Goal: Transaction & Acquisition: Book appointment/travel/reservation

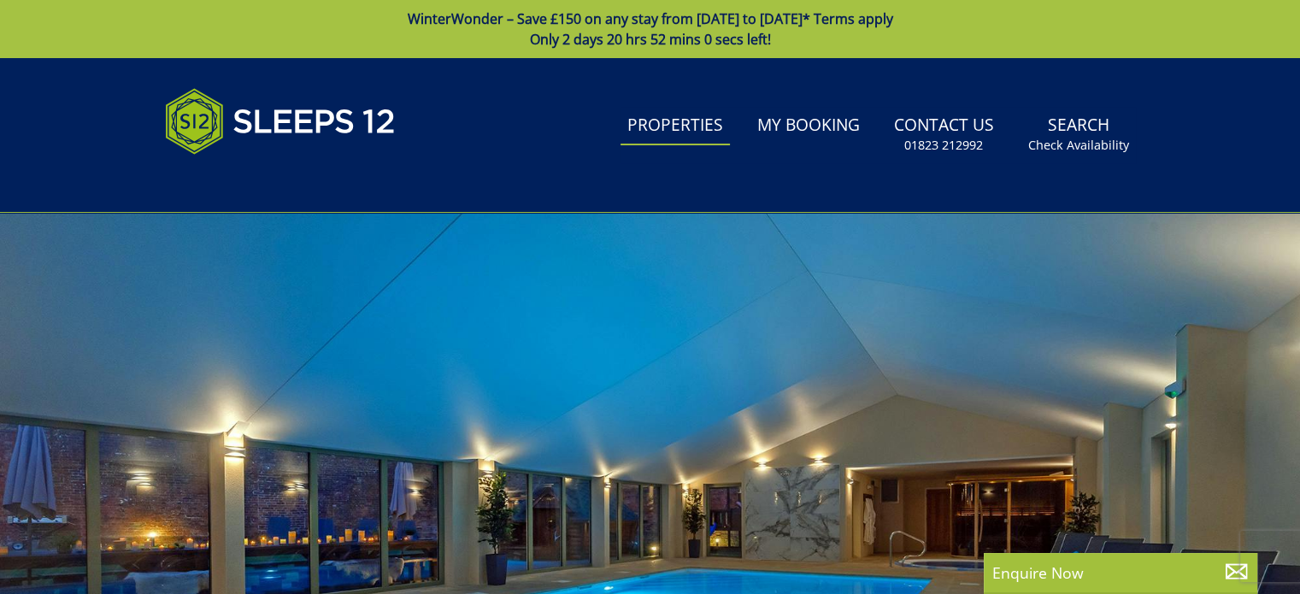
click at [656, 124] on link "Properties" at bounding box center [675, 126] width 109 height 38
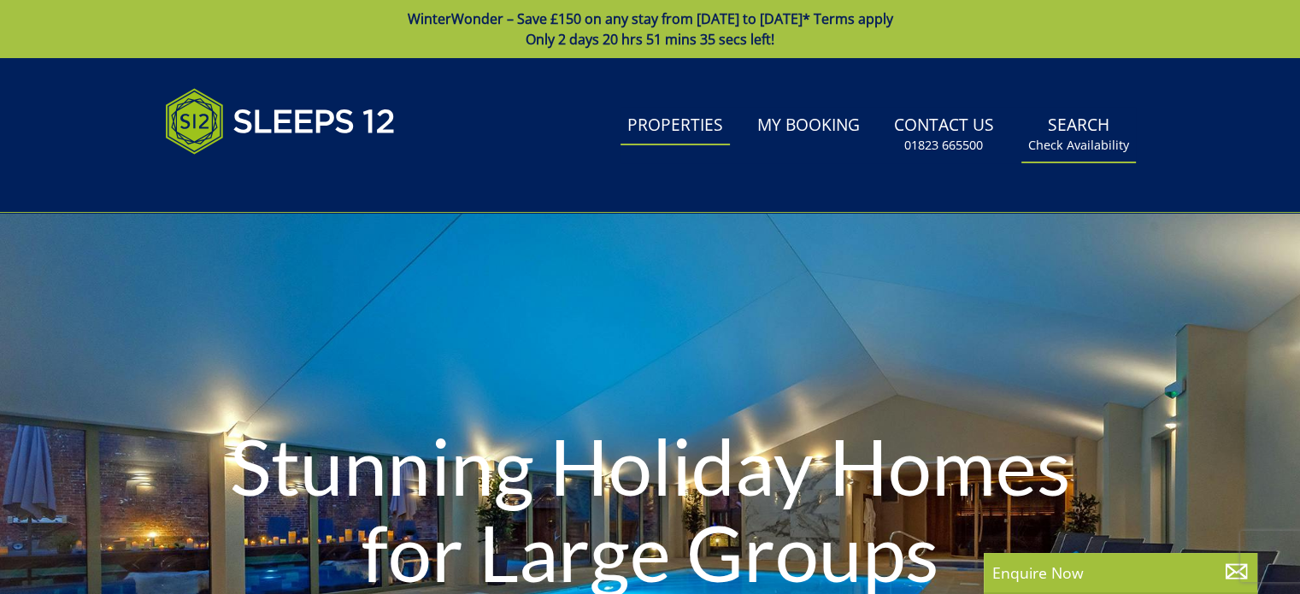
click at [1067, 133] on link "Search Check Availability" at bounding box center [1078, 135] width 115 height 56
click at [1067, 152] on small "Check Availability" at bounding box center [1078, 145] width 101 height 17
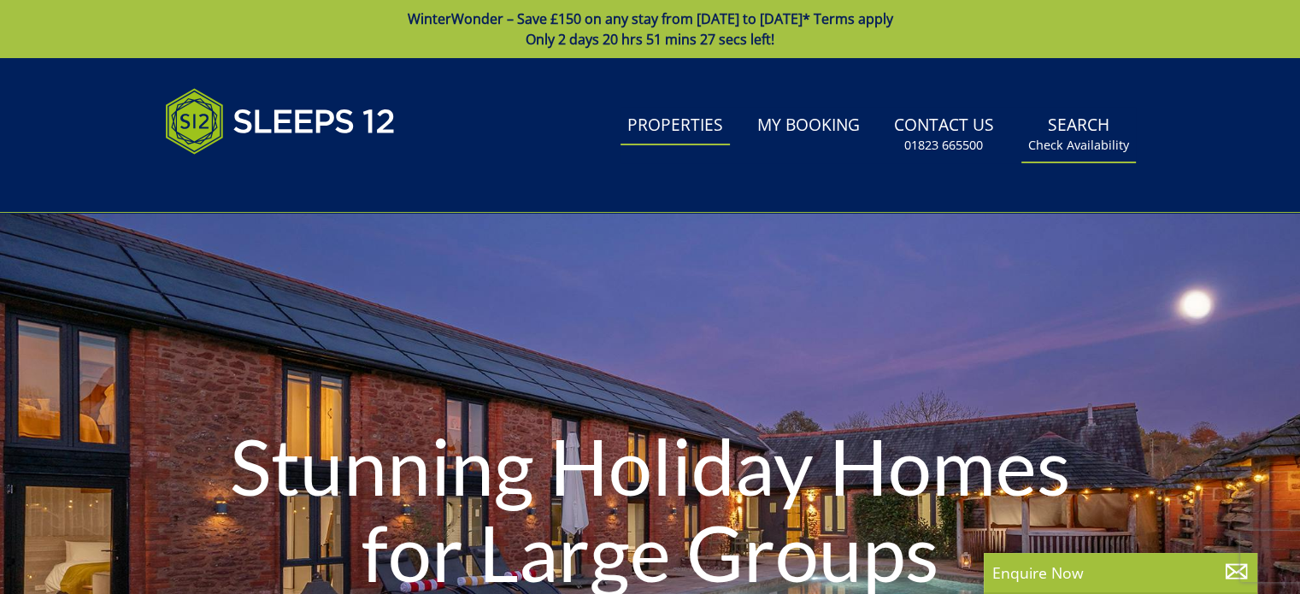
click at [1079, 116] on link "Search Check Availability" at bounding box center [1078, 135] width 115 height 56
drag, startPoint x: 937, startPoint y: 378, endPoint x: 568, endPoint y: 370, distance: 368.5
click at [568, 370] on div "Stunning Holiday Homes for Large Groups" at bounding box center [650, 512] width 1300 height 598
click at [1080, 126] on link "Search Check Availability" at bounding box center [1078, 135] width 115 height 56
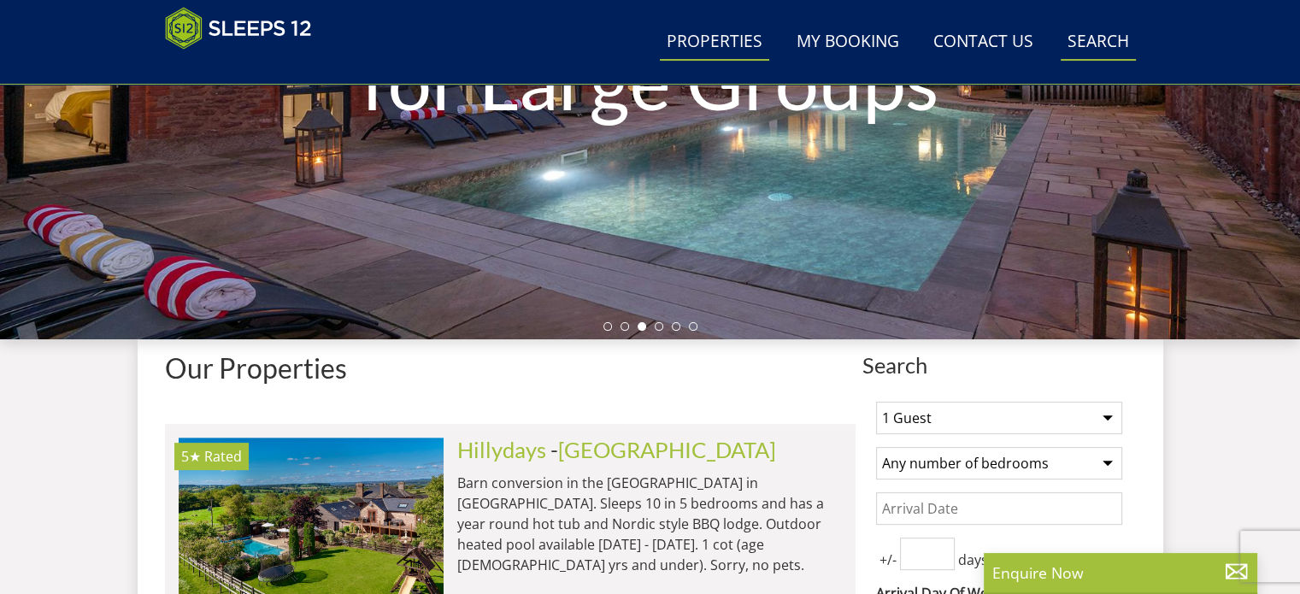
scroll to position [400, 0]
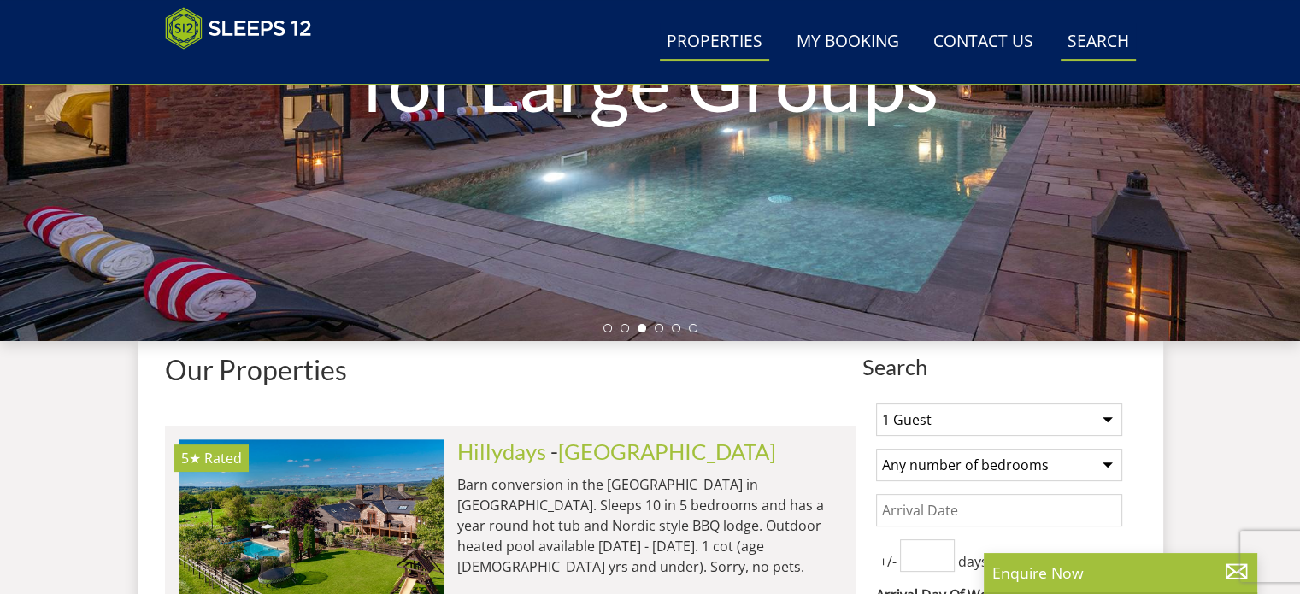
click at [1094, 44] on link "Search Check Availability" at bounding box center [1098, 42] width 75 height 38
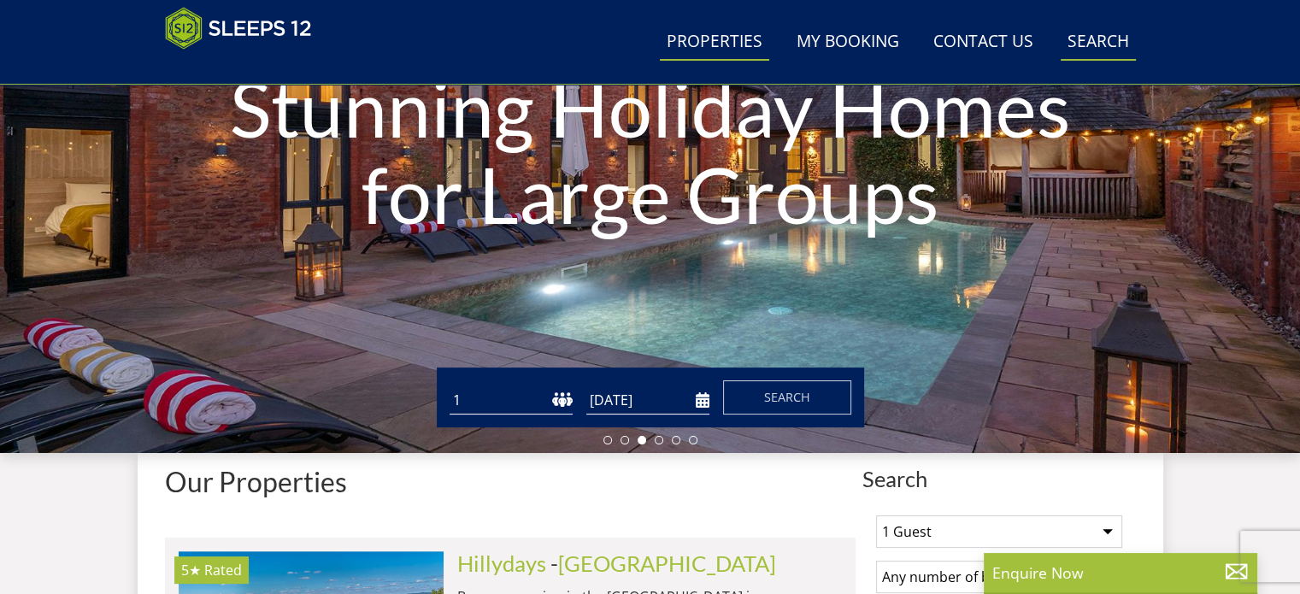
scroll to position [286, 0]
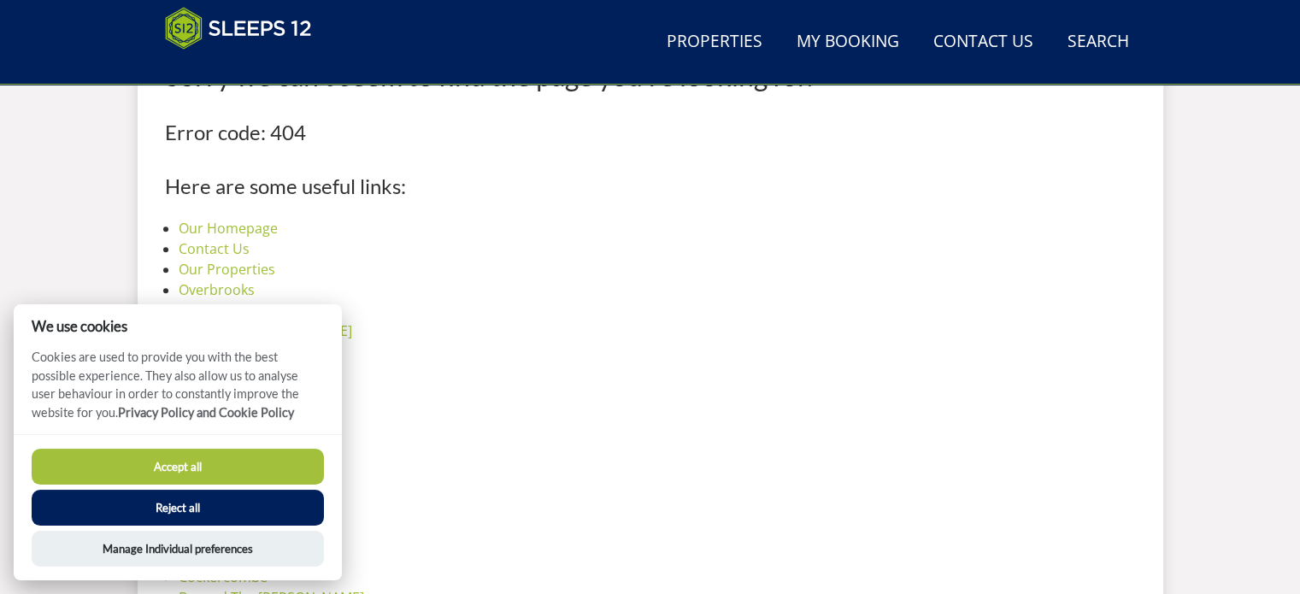
scroll to position [690, 0]
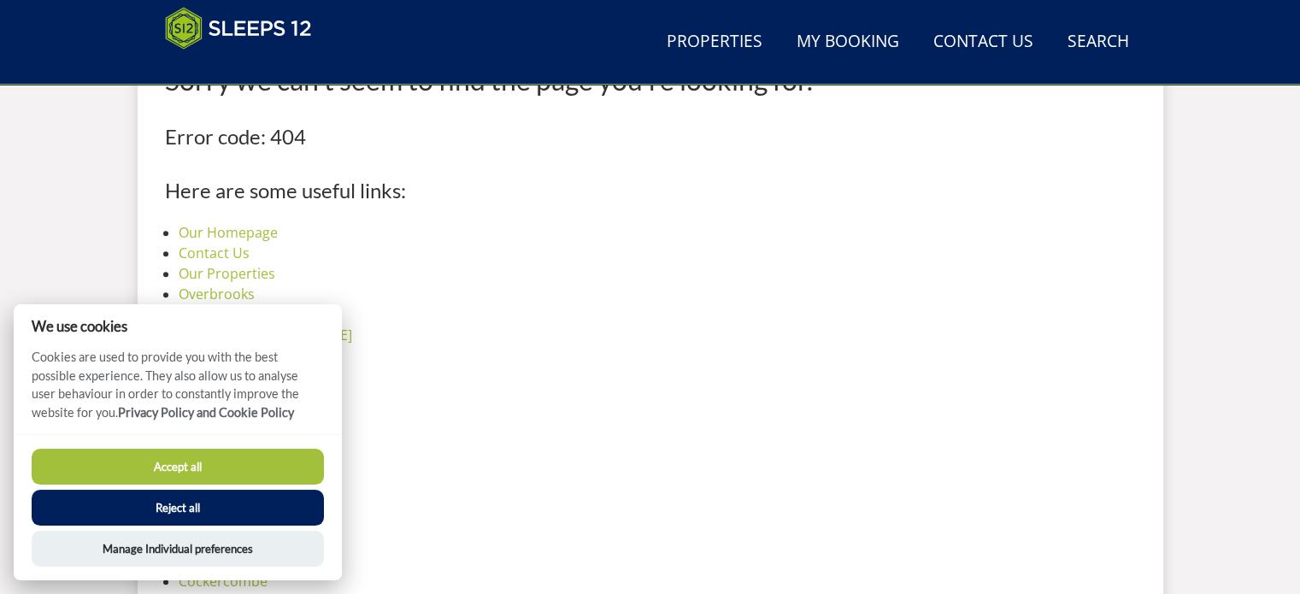
click at [236, 498] on button "Reject all" at bounding box center [178, 508] width 292 height 36
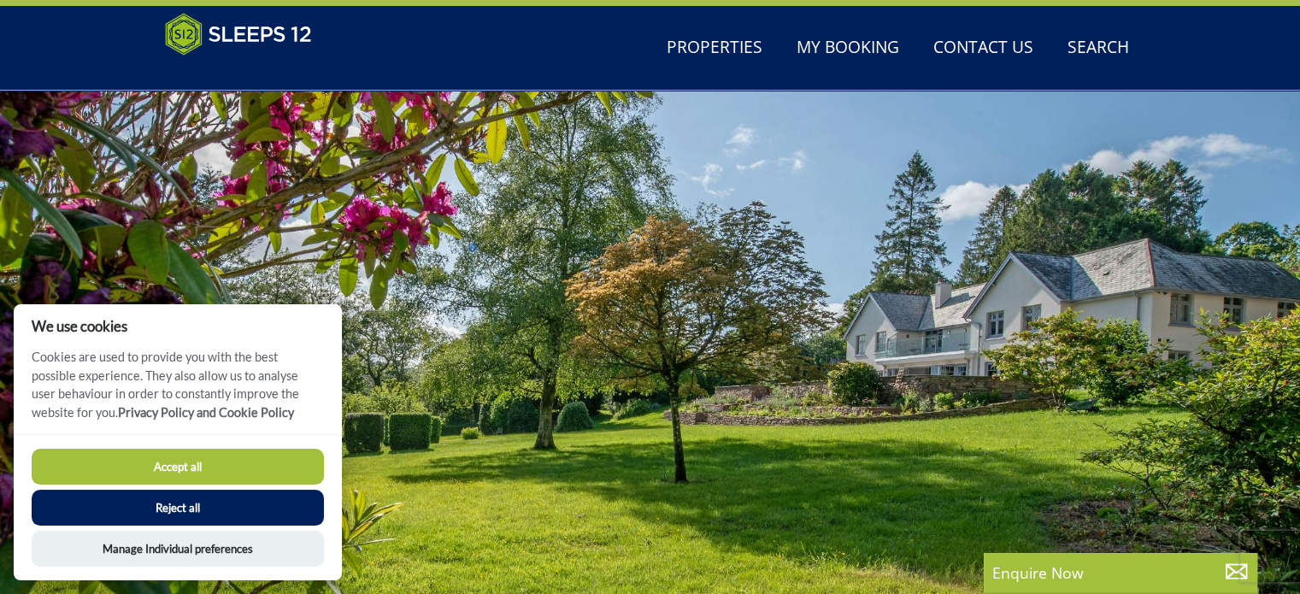
scroll to position [55, 0]
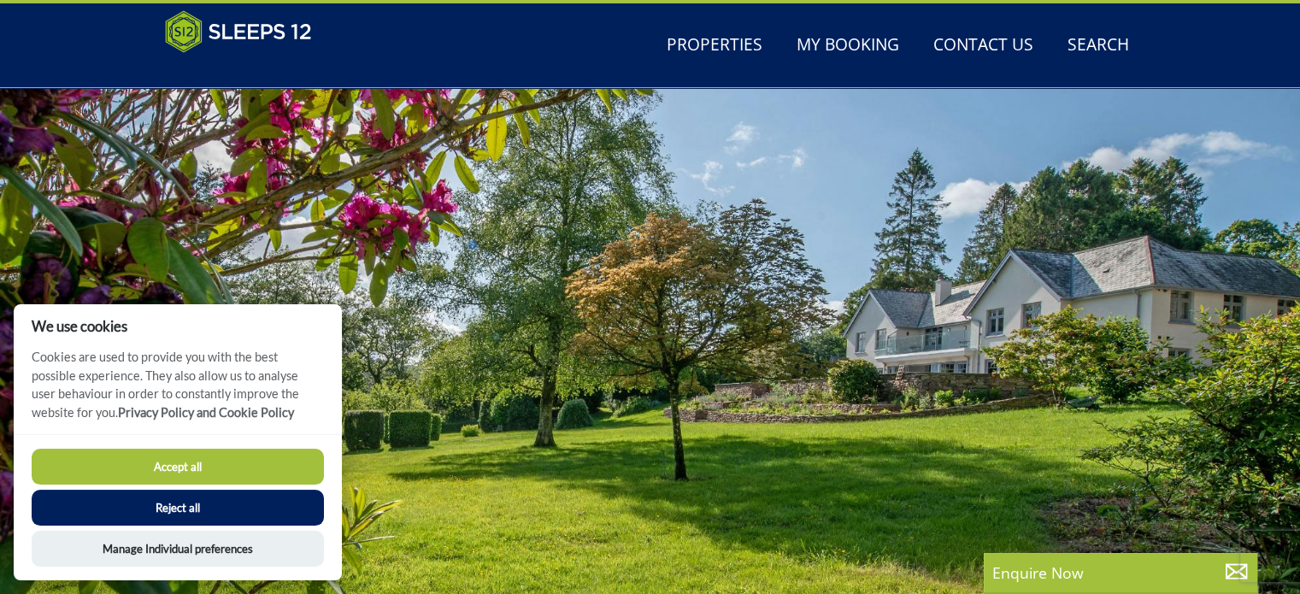
click at [117, 502] on button "Reject all" at bounding box center [178, 508] width 292 height 36
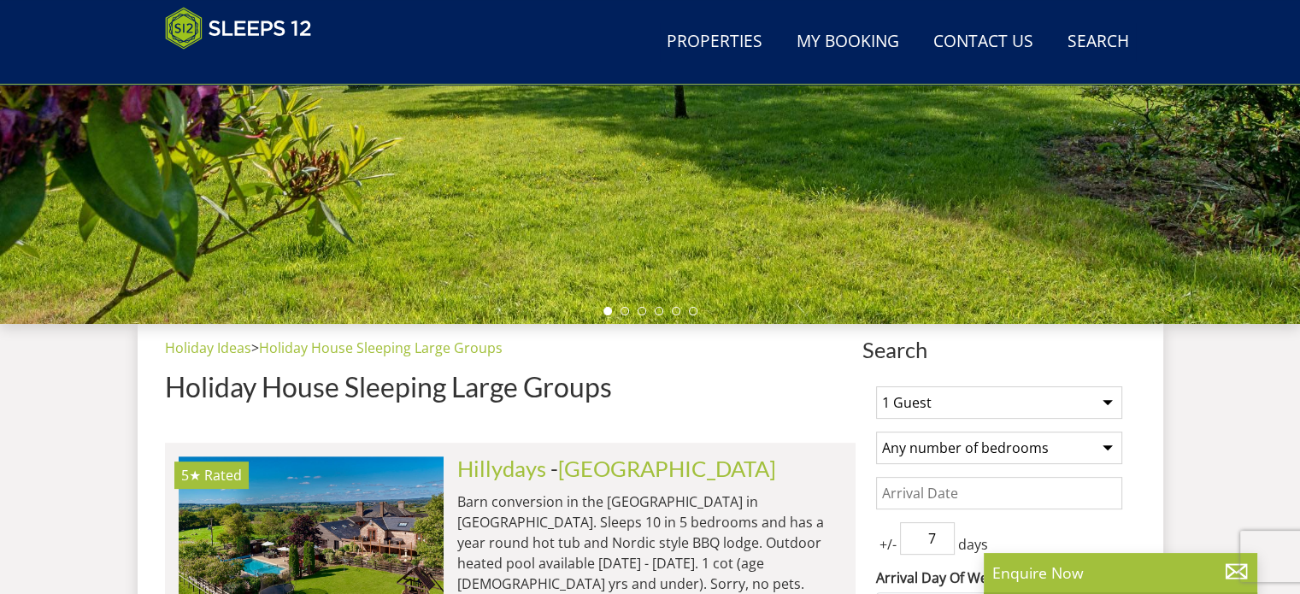
scroll to position [429, 0]
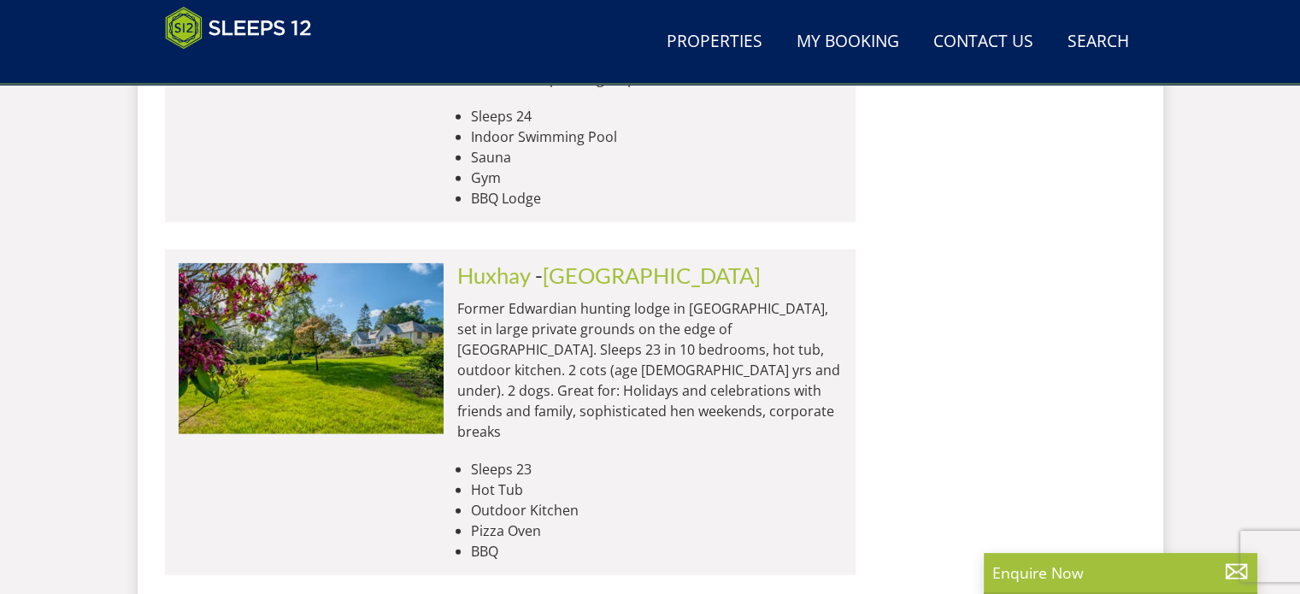
scroll to position [4163, 0]
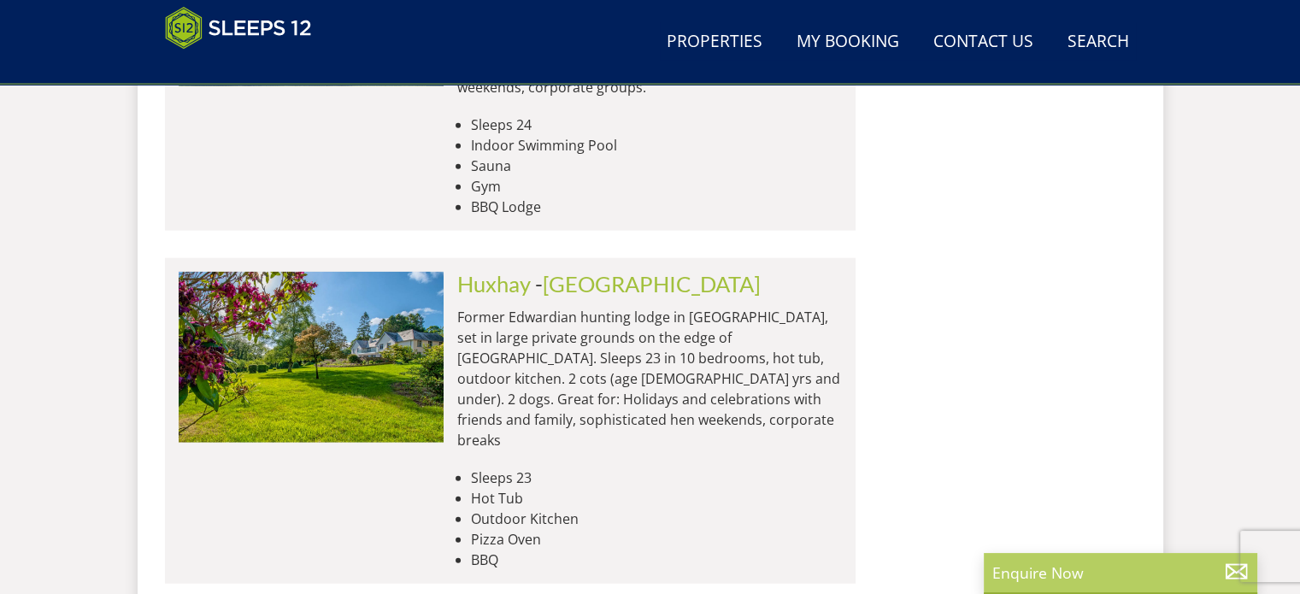
click at [1080, 576] on p "Enquire Now" at bounding box center [1120, 573] width 256 height 22
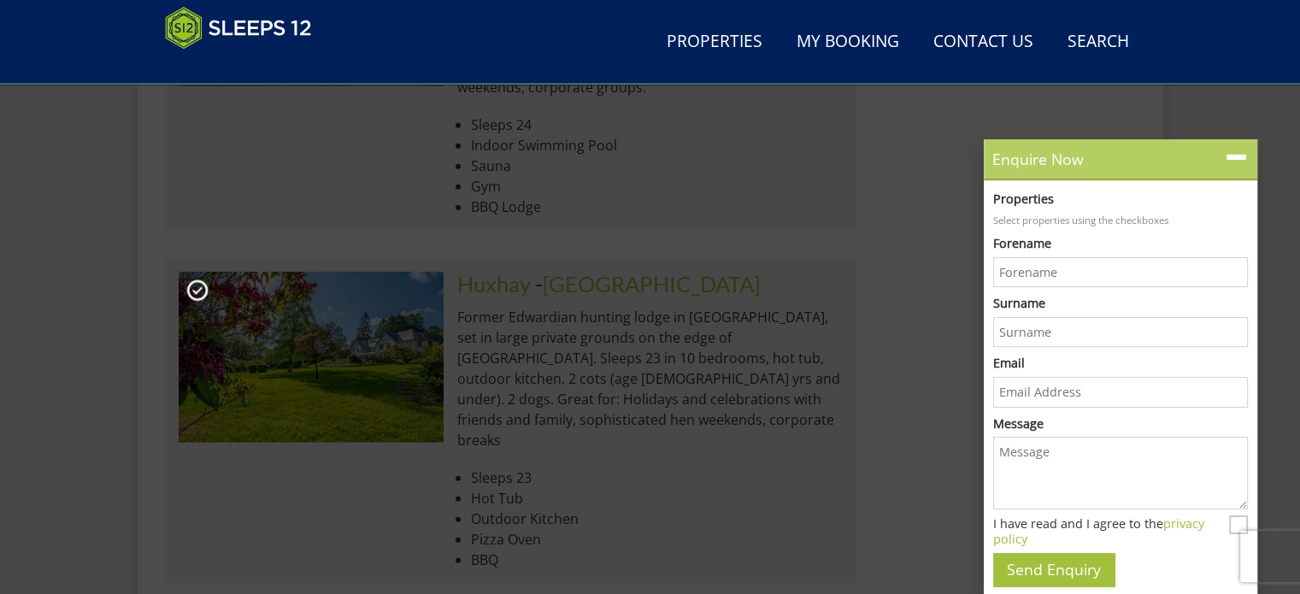
scroll to position [0, 0]
click at [1243, 162] on icon at bounding box center [1236, 157] width 25 height 25
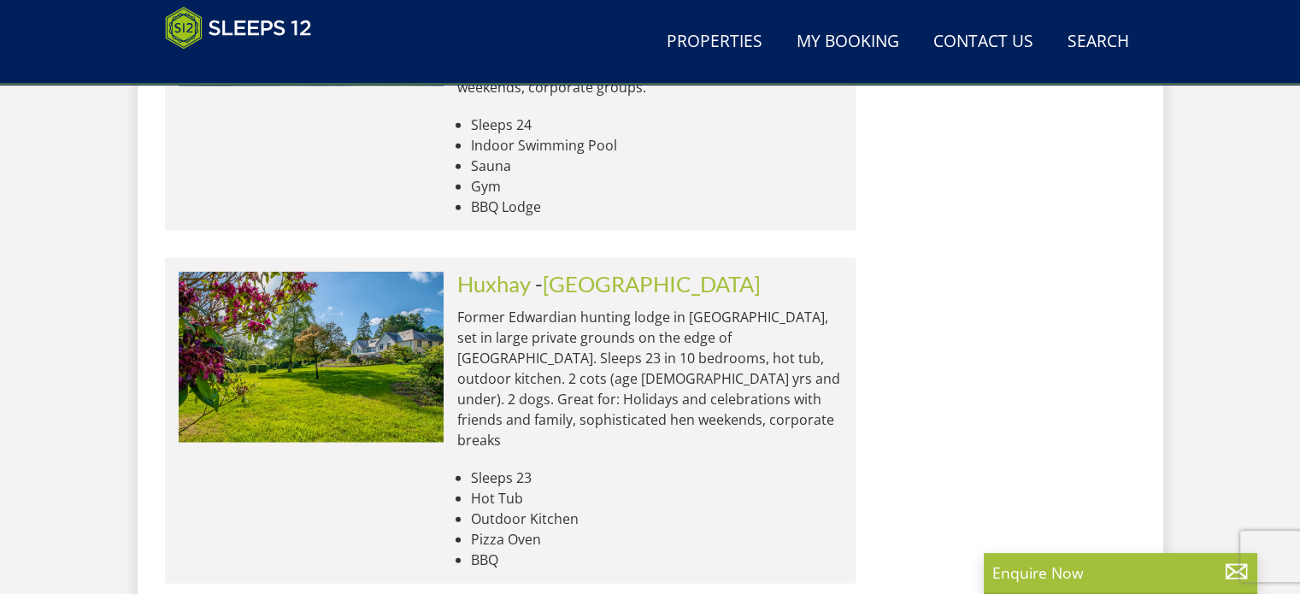
drag, startPoint x: 1243, startPoint y: 162, endPoint x: 951, endPoint y: 291, distance: 319.6
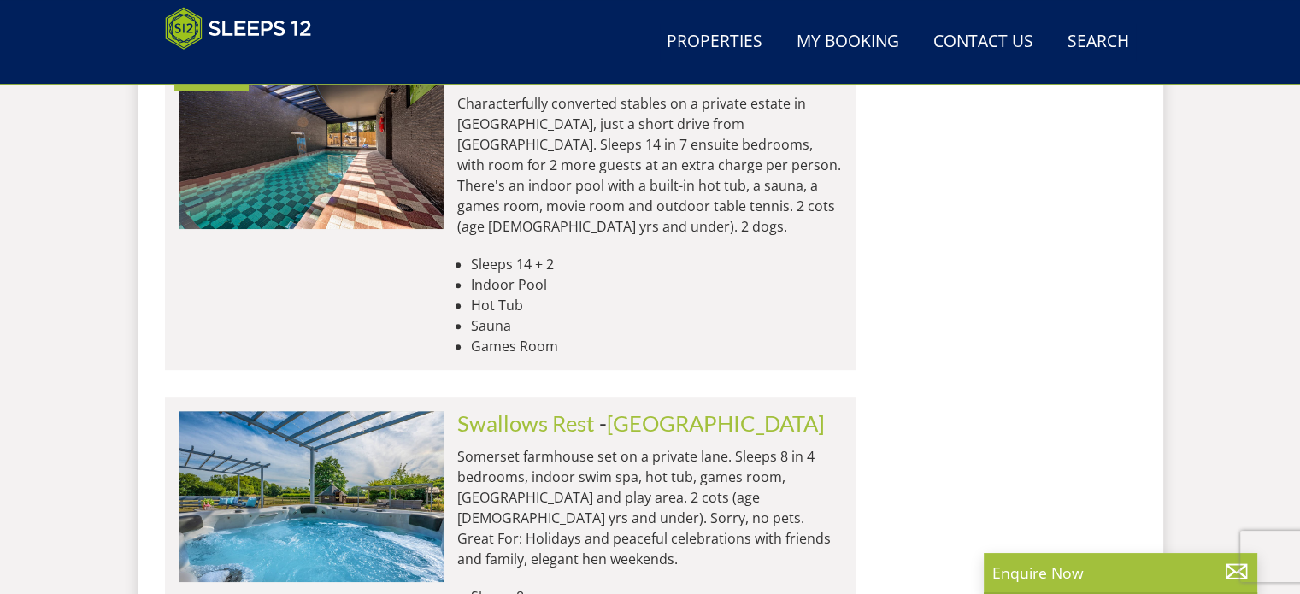
scroll to position [7327, 0]
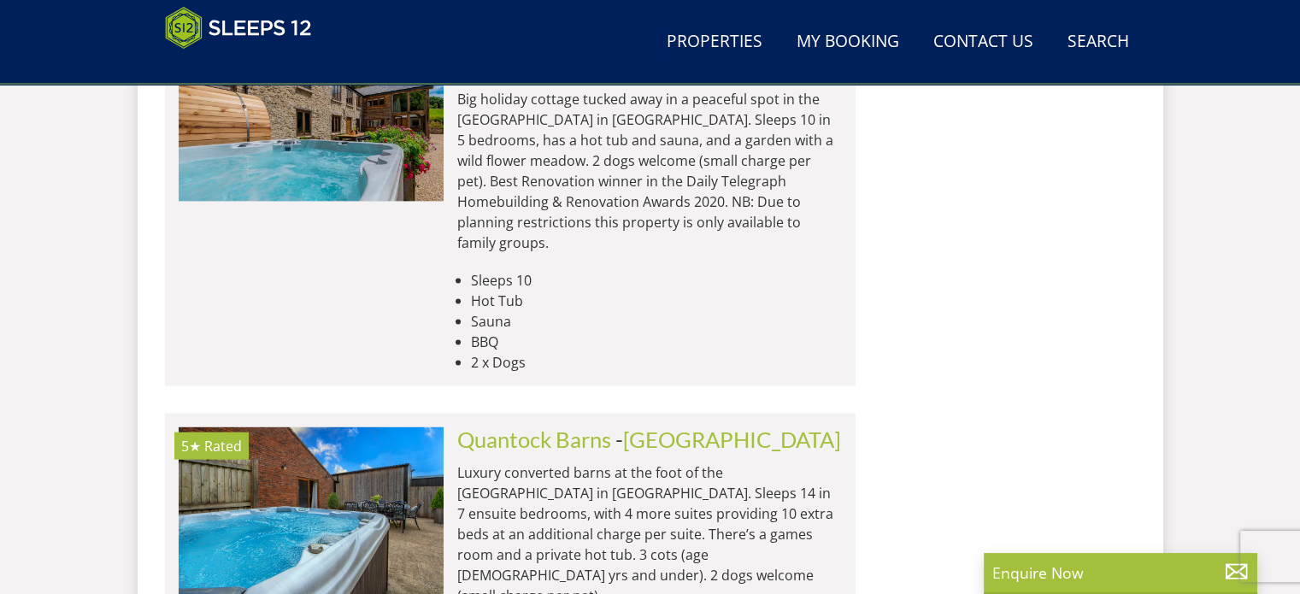
scroll to position [10122, 0]
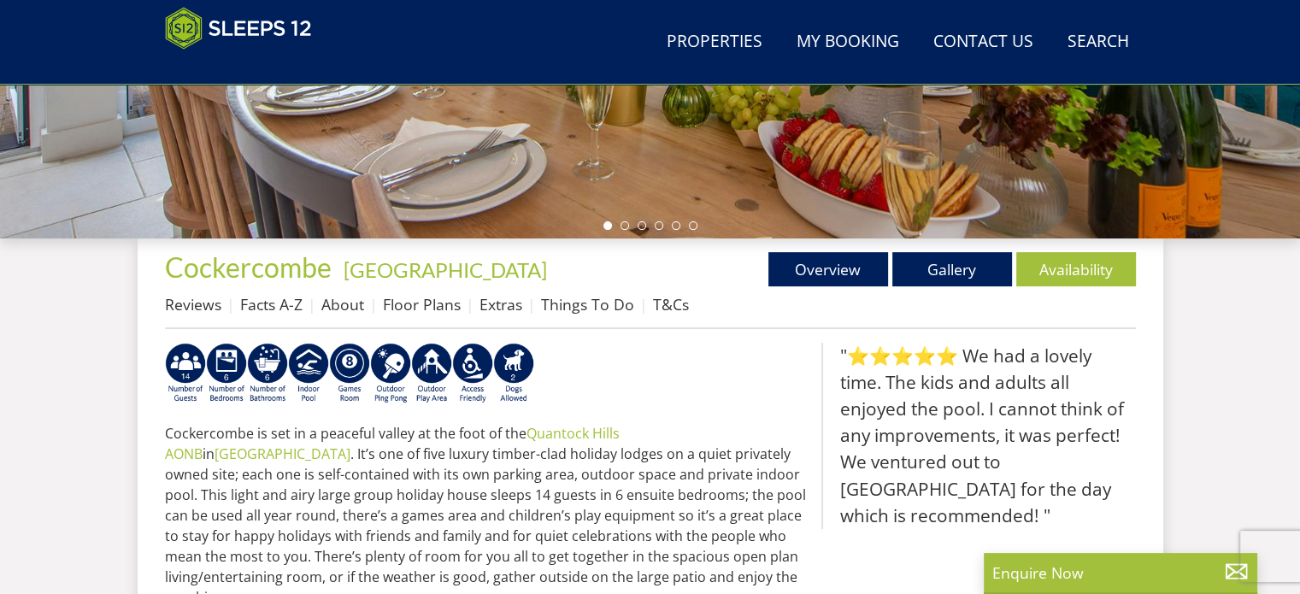
scroll to position [461, 0]
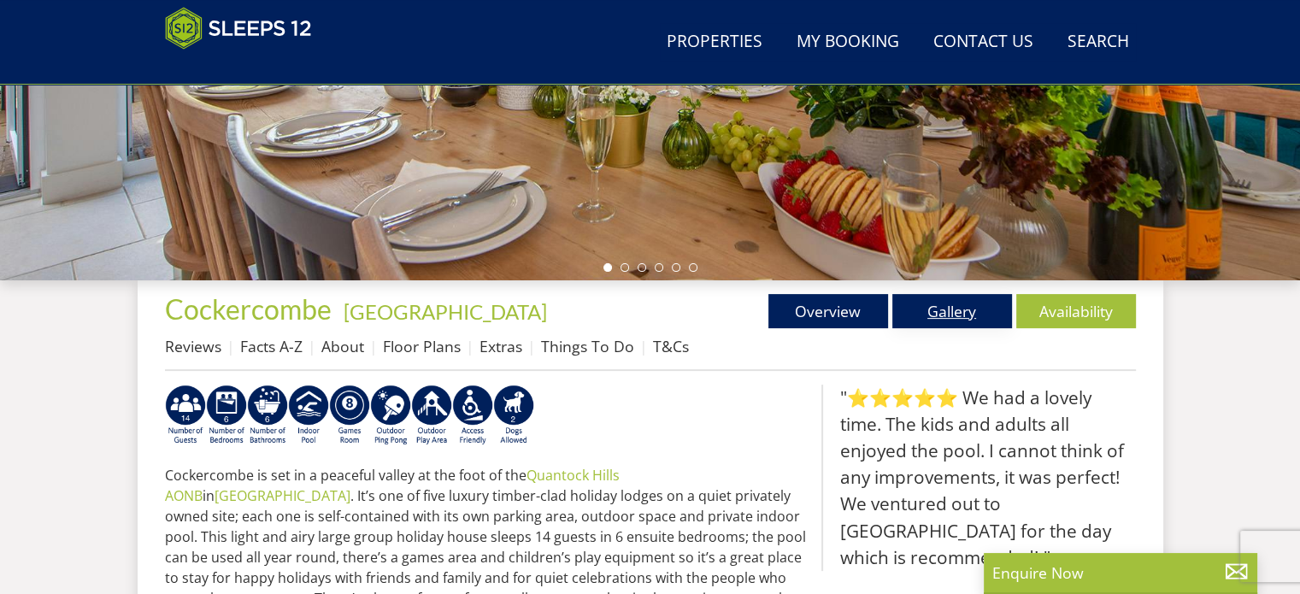
click at [948, 310] on link "Gallery" at bounding box center [952, 311] width 120 height 34
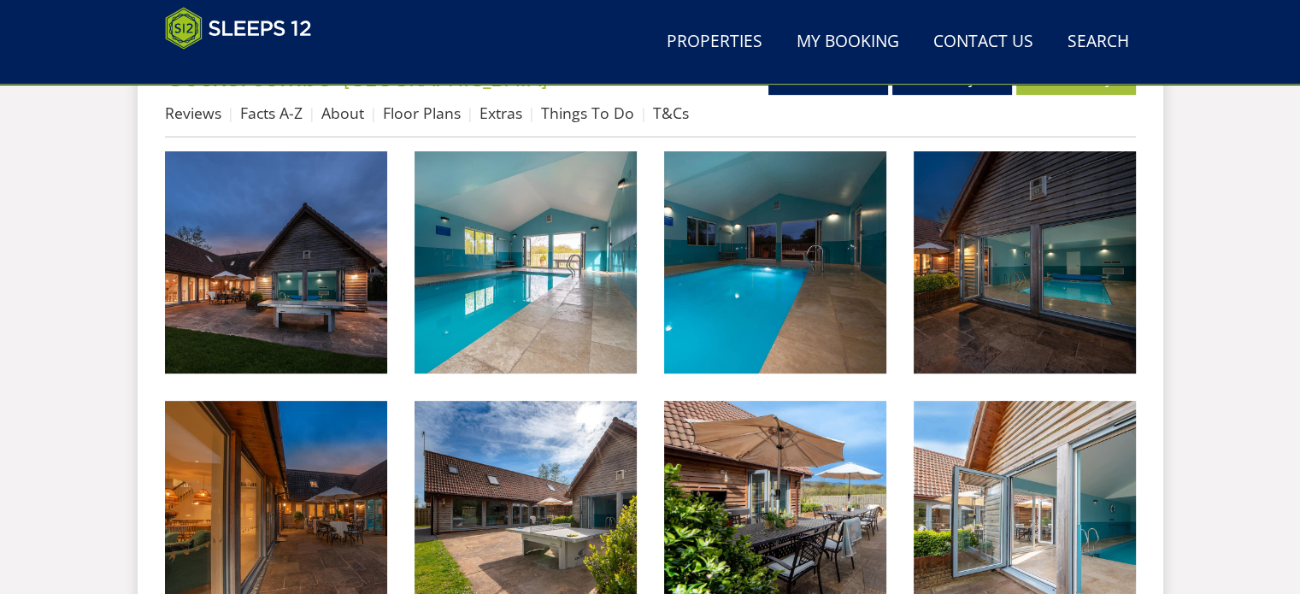
scroll to position [692, 0]
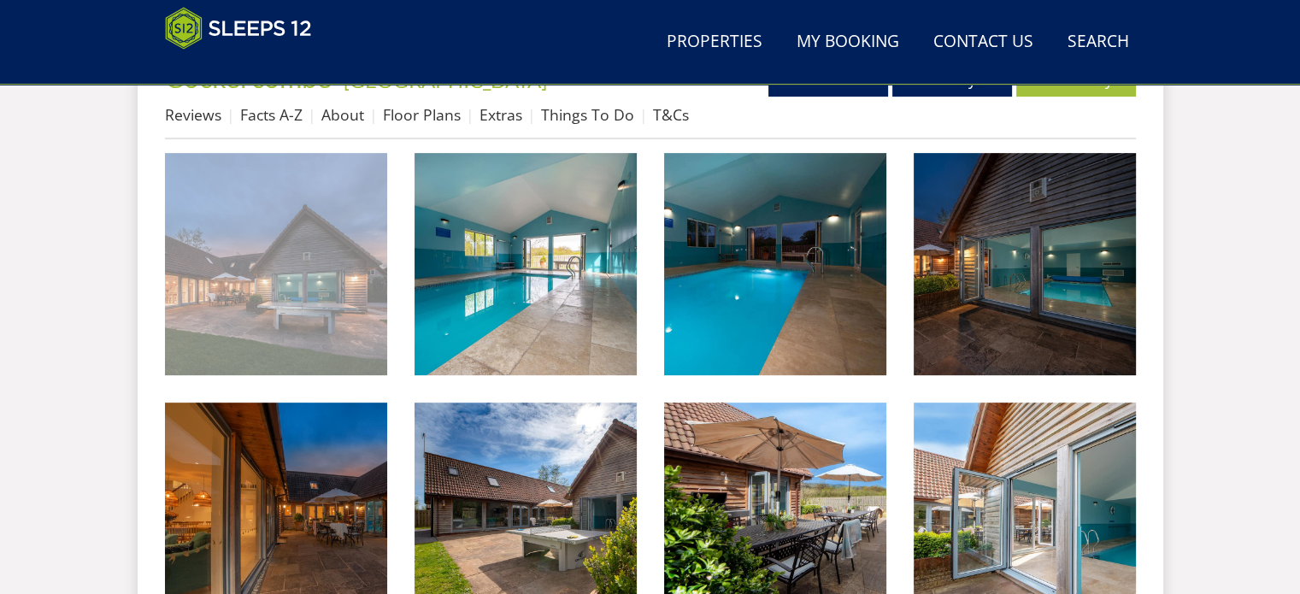
click at [368, 230] on img at bounding box center [276, 264] width 222 height 222
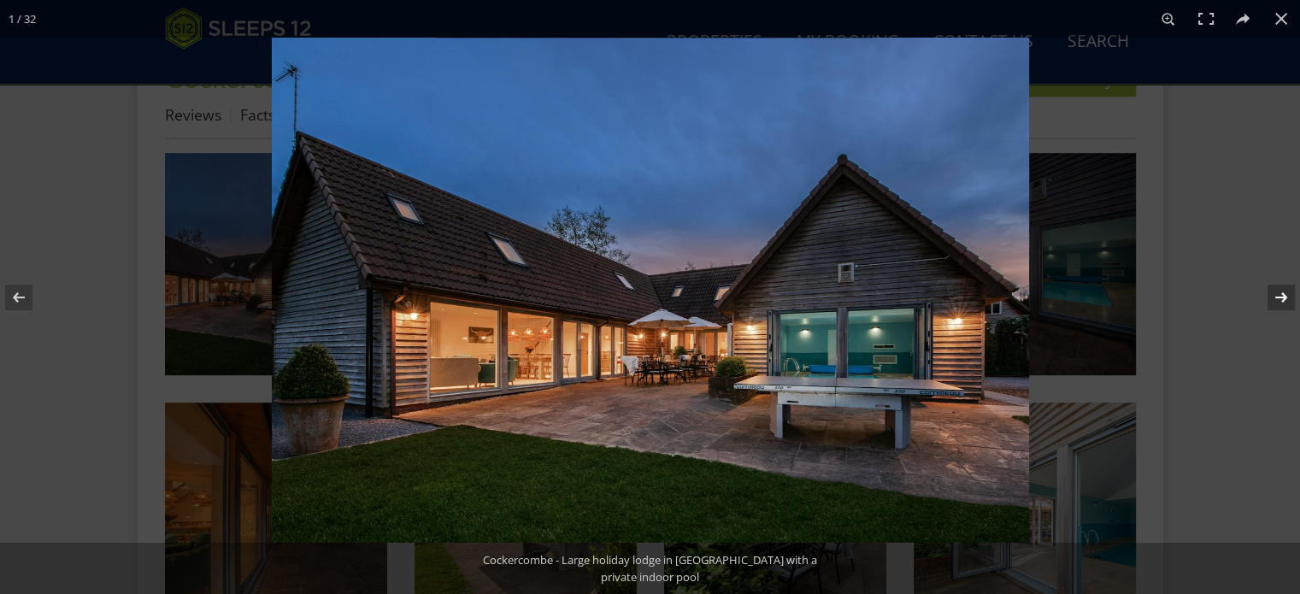
click at [1284, 297] on button at bounding box center [1270, 297] width 60 height 85
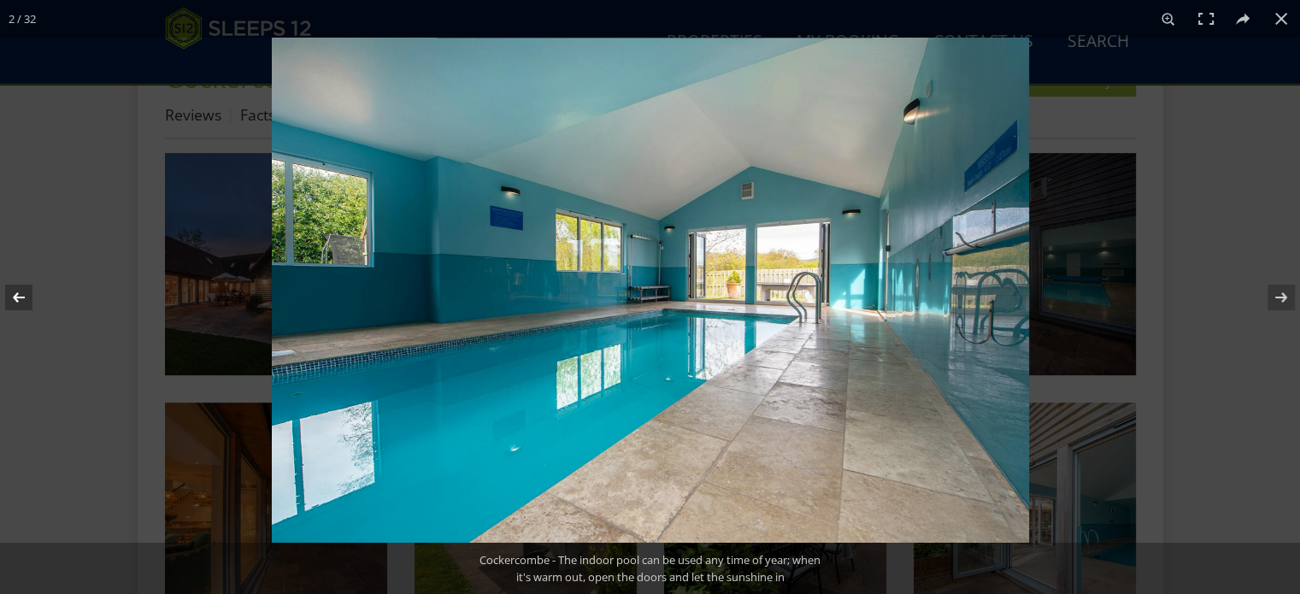
click at [21, 302] on button at bounding box center [30, 297] width 60 height 85
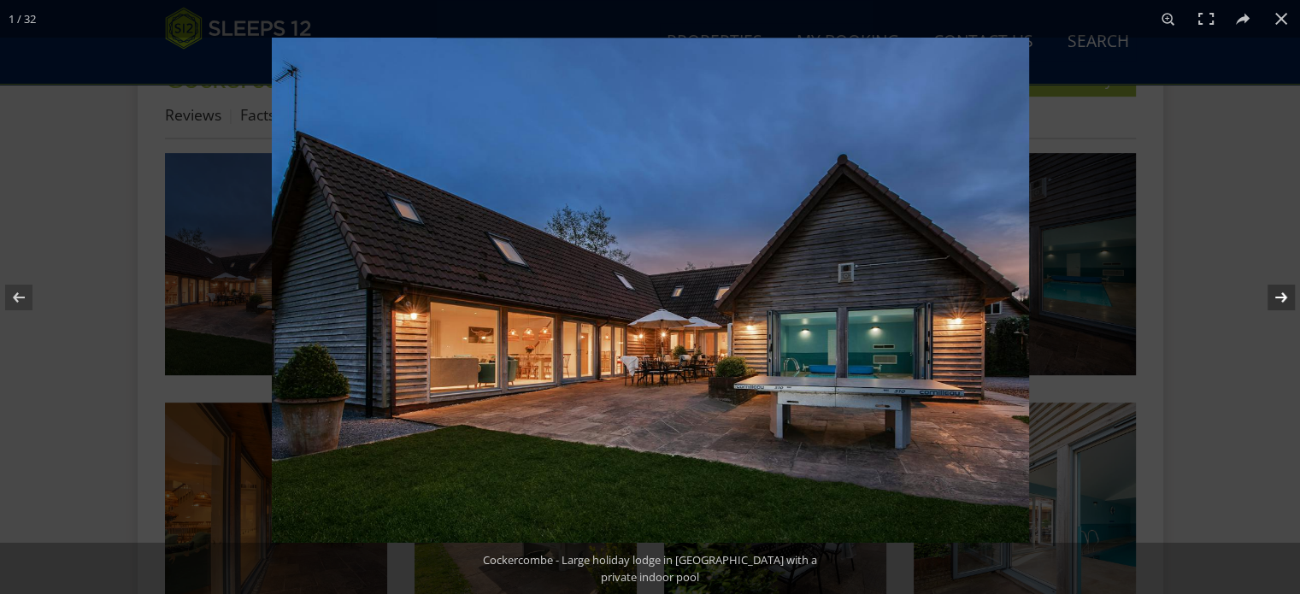
click at [1276, 298] on button at bounding box center [1270, 297] width 60 height 85
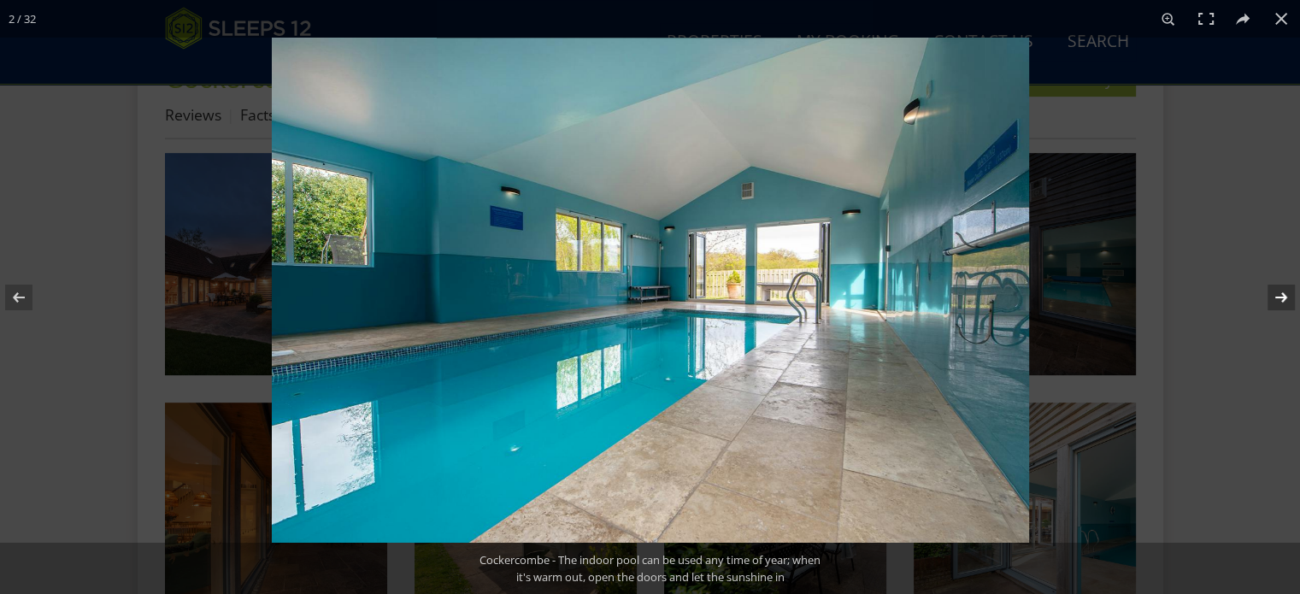
click at [1276, 298] on button at bounding box center [1270, 297] width 60 height 85
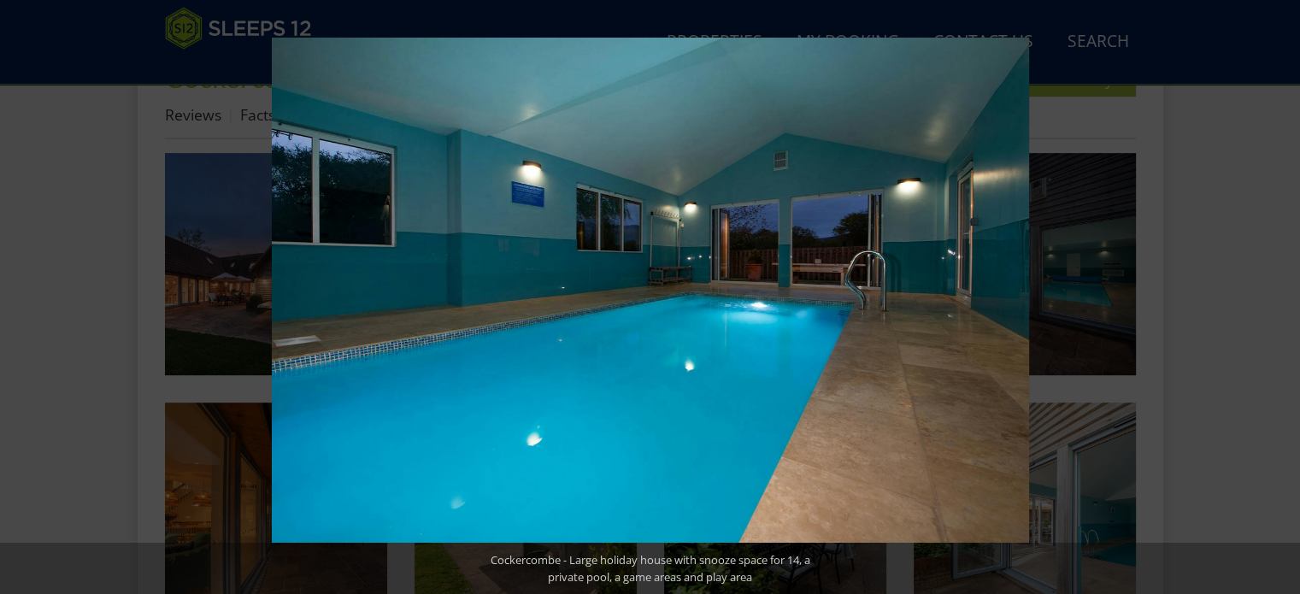
click at [1276, 298] on button at bounding box center [1270, 297] width 60 height 85
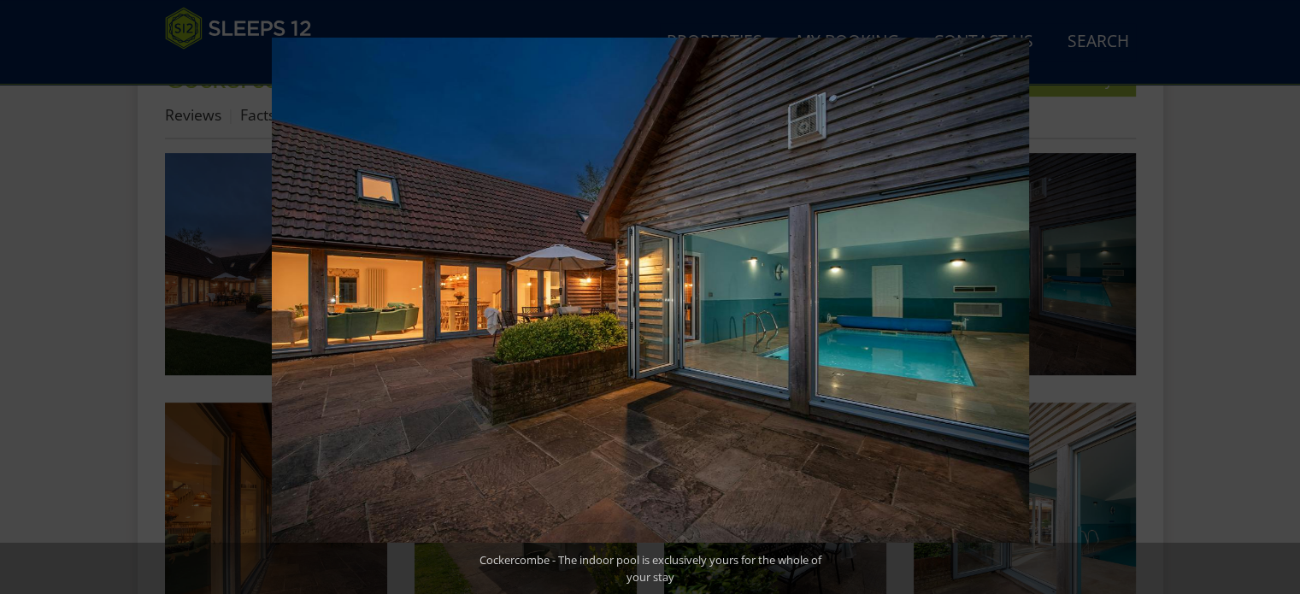
click at [1276, 298] on button at bounding box center [1270, 297] width 60 height 85
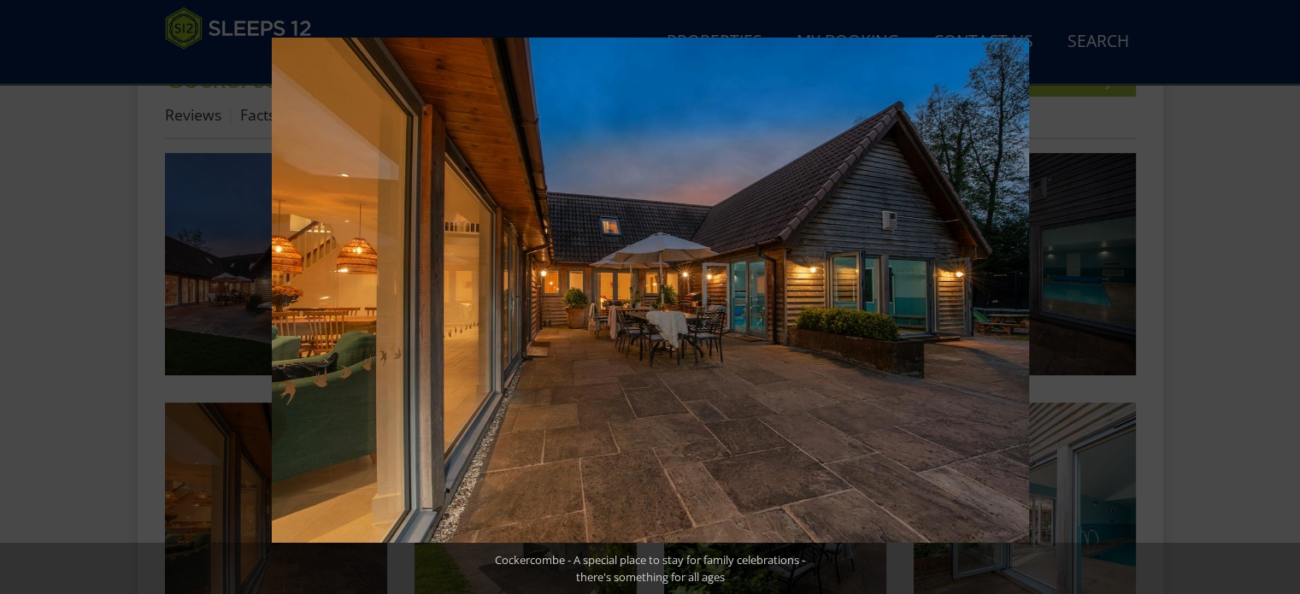
click at [1276, 298] on button at bounding box center [1270, 297] width 60 height 85
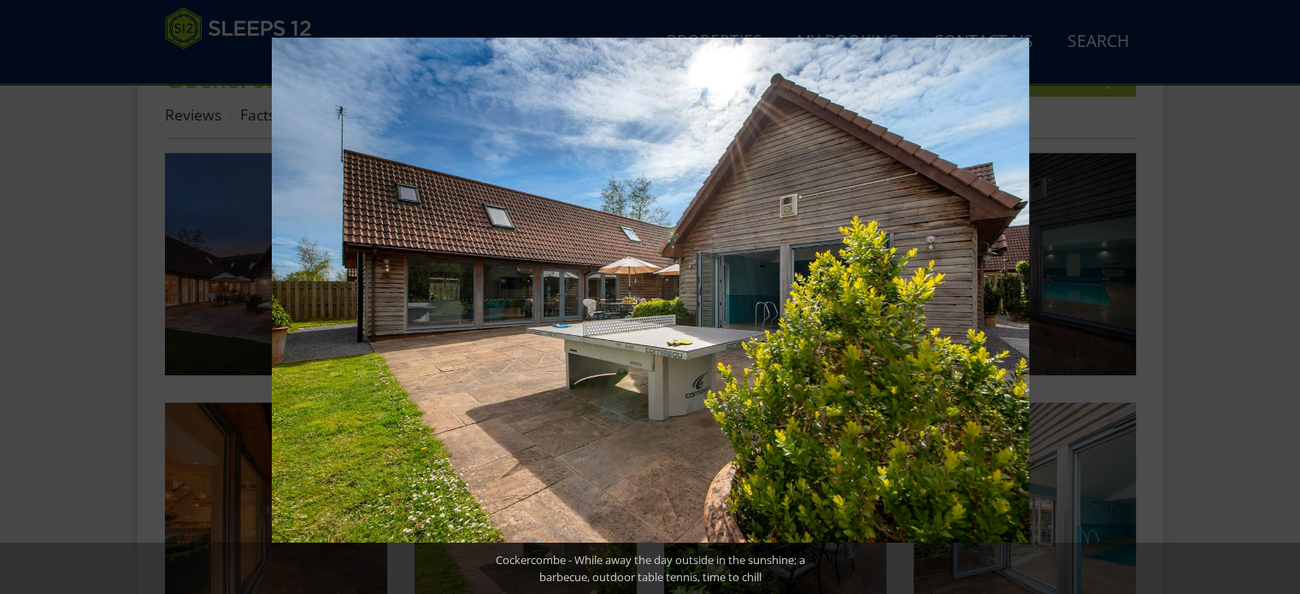
click at [1276, 298] on button at bounding box center [1270, 297] width 60 height 85
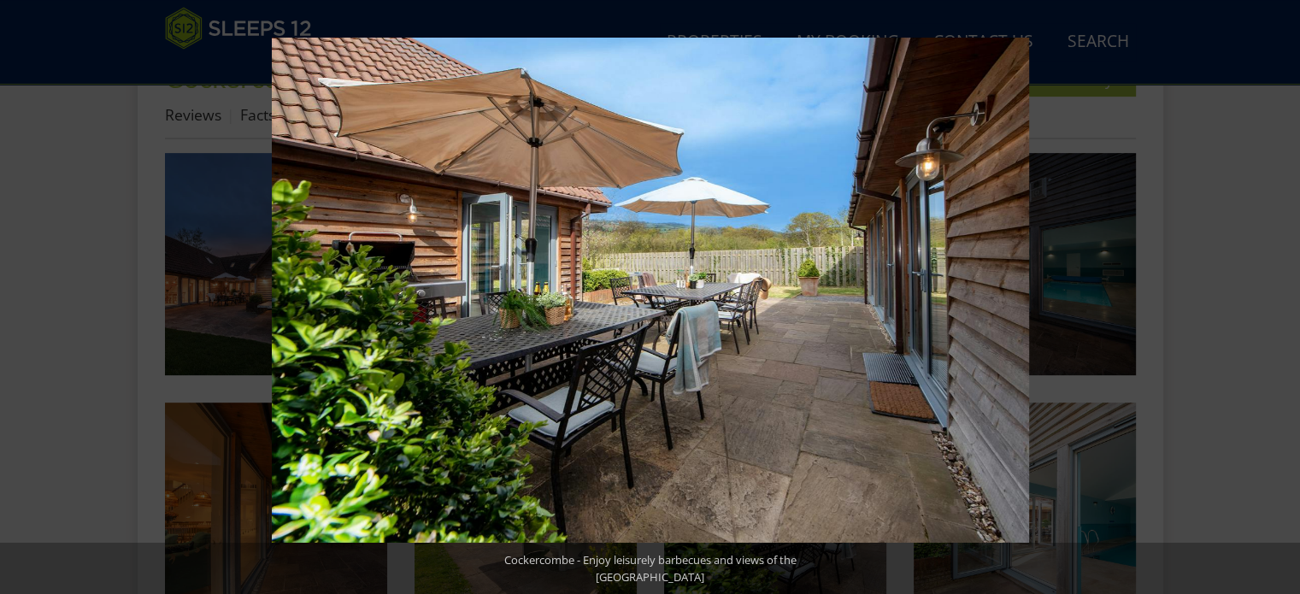
click at [1276, 298] on button at bounding box center [1270, 297] width 60 height 85
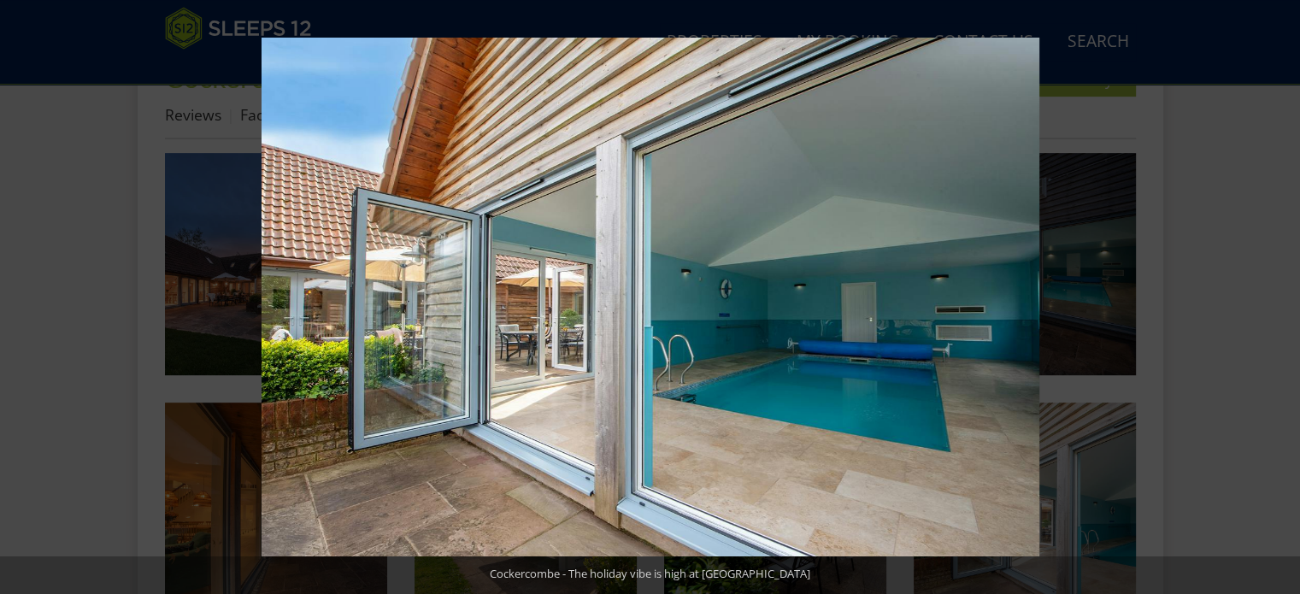
click at [1276, 298] on button at bounding box center [1270, 297] width 60 height 85
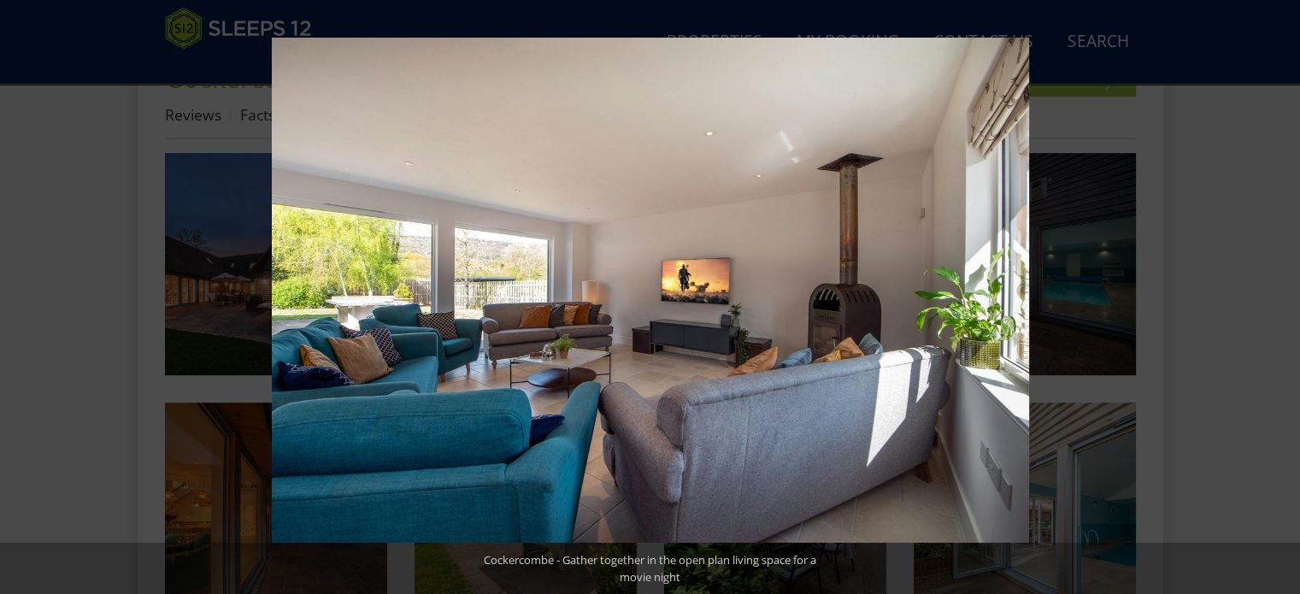
click at [1276, 298] on button at bounding box center [1270, 297] width 60 height 85
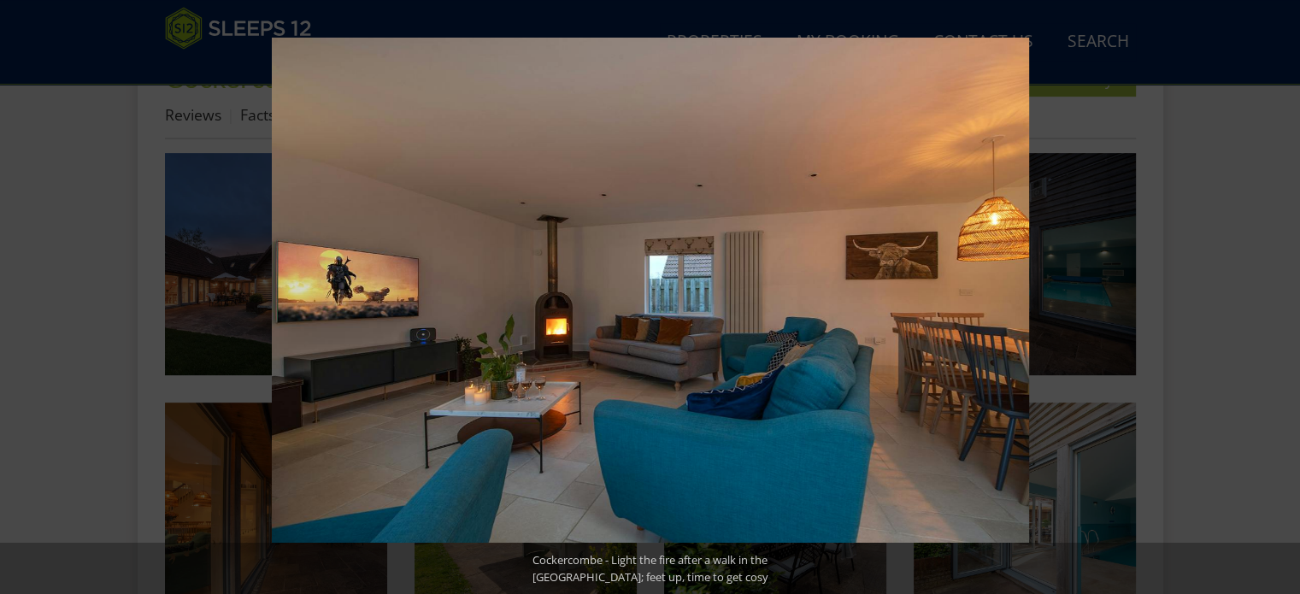
click at [1276, 298] on button at bounding box center [1270, 297] width 60 height 85
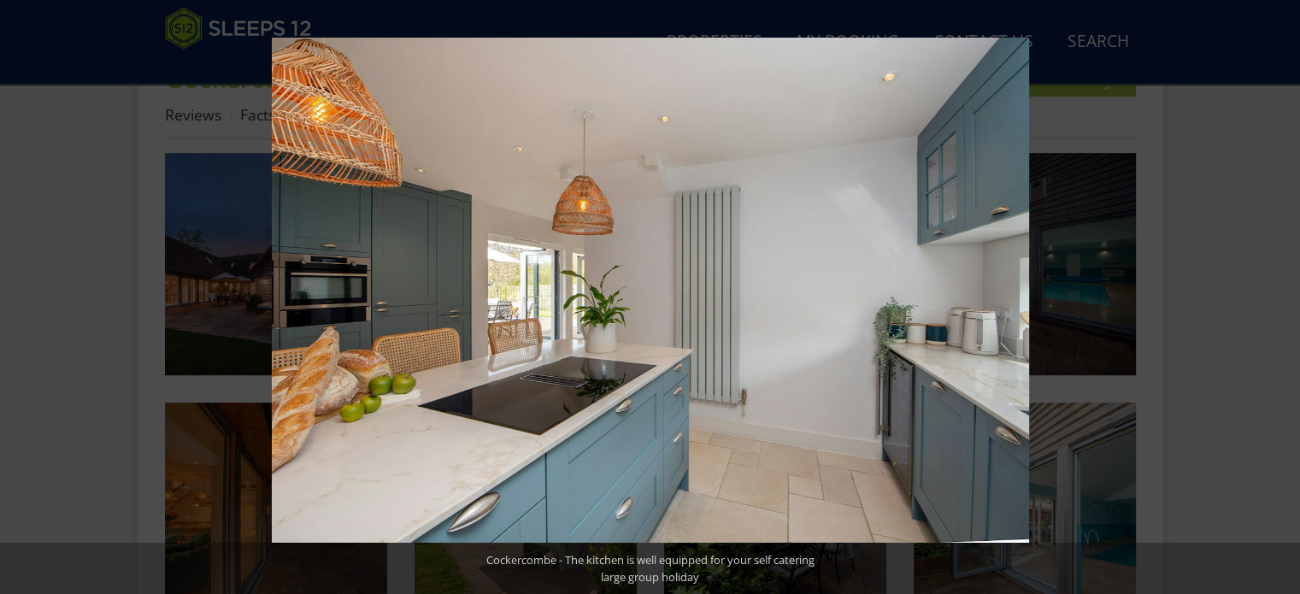
click at [1276, 298] on button at bounding box center [1270, 297] width 60 height 85
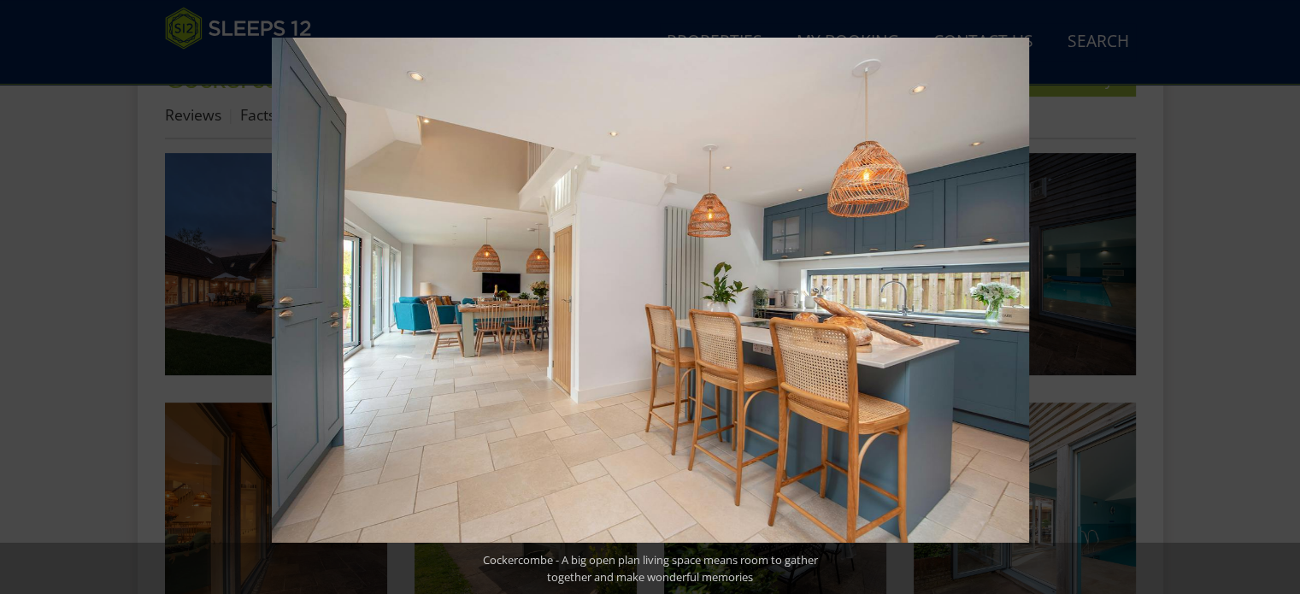
click at [1276, 298] on button at bounding box center [1270, 297] width 60 height 85
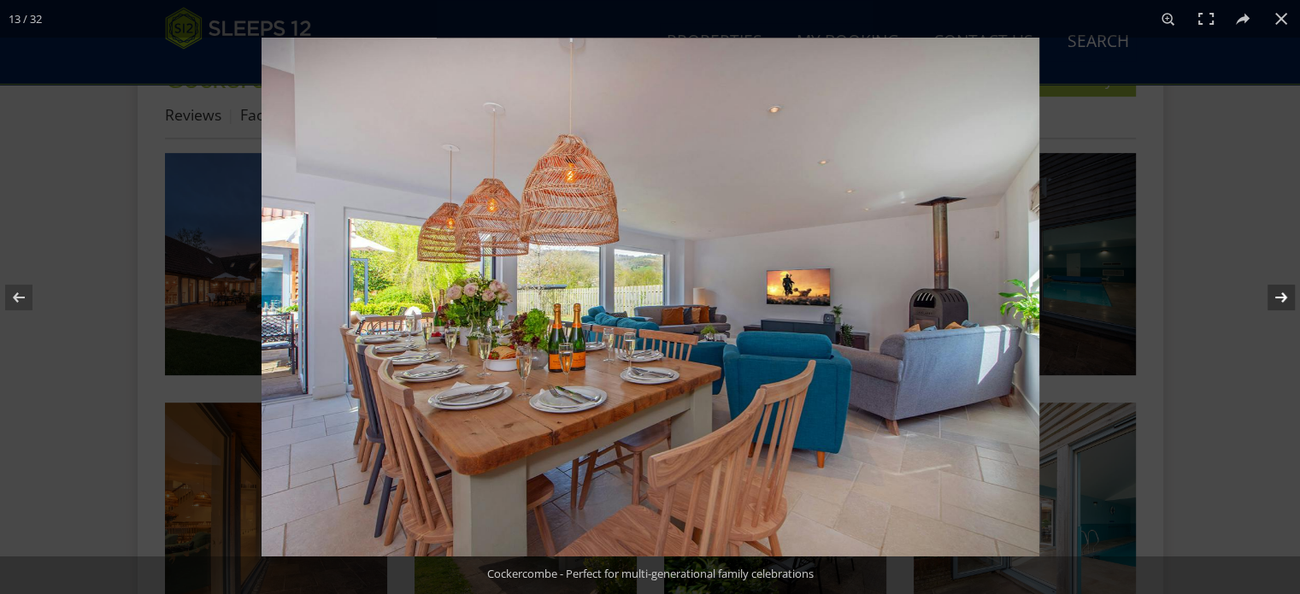
click at [1286, 289] on button at bounding box center [1270, 297] width 60 height 85
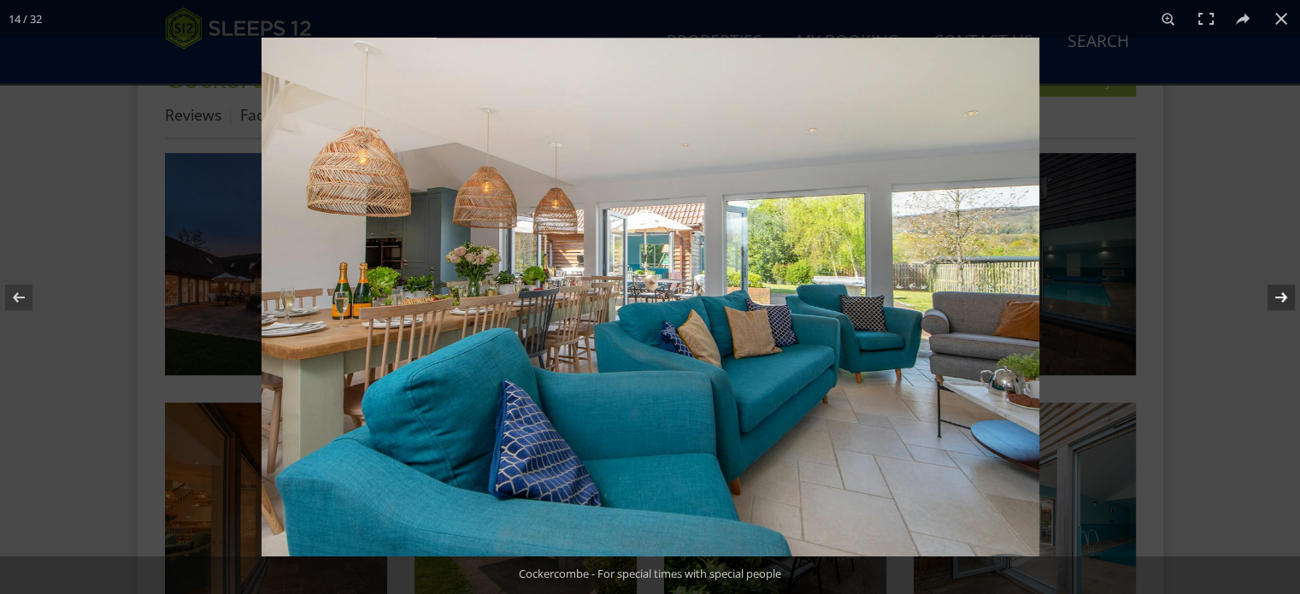
click at [1286, 289] on button at bounding box center [1270, 297] width 60 height 85
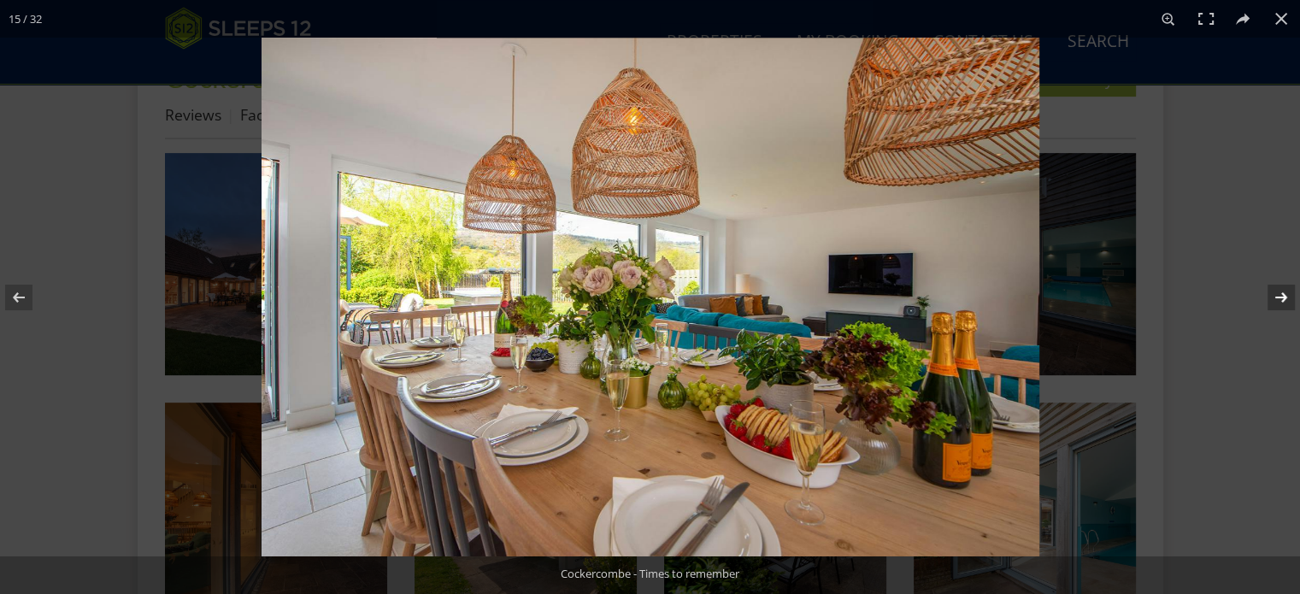
click at [1286, 289] on button at bounding box center [1270, 297] width 60 height 85
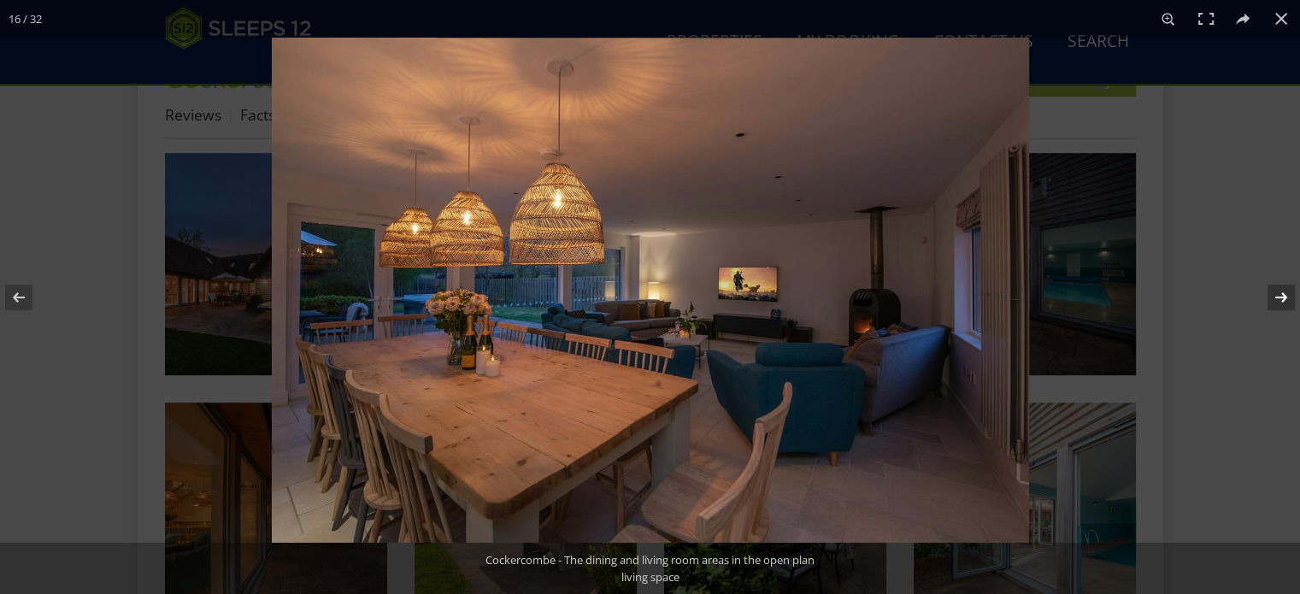
click at [1286, 289] on button at bounding box center [1270, 297] width 60 height 85
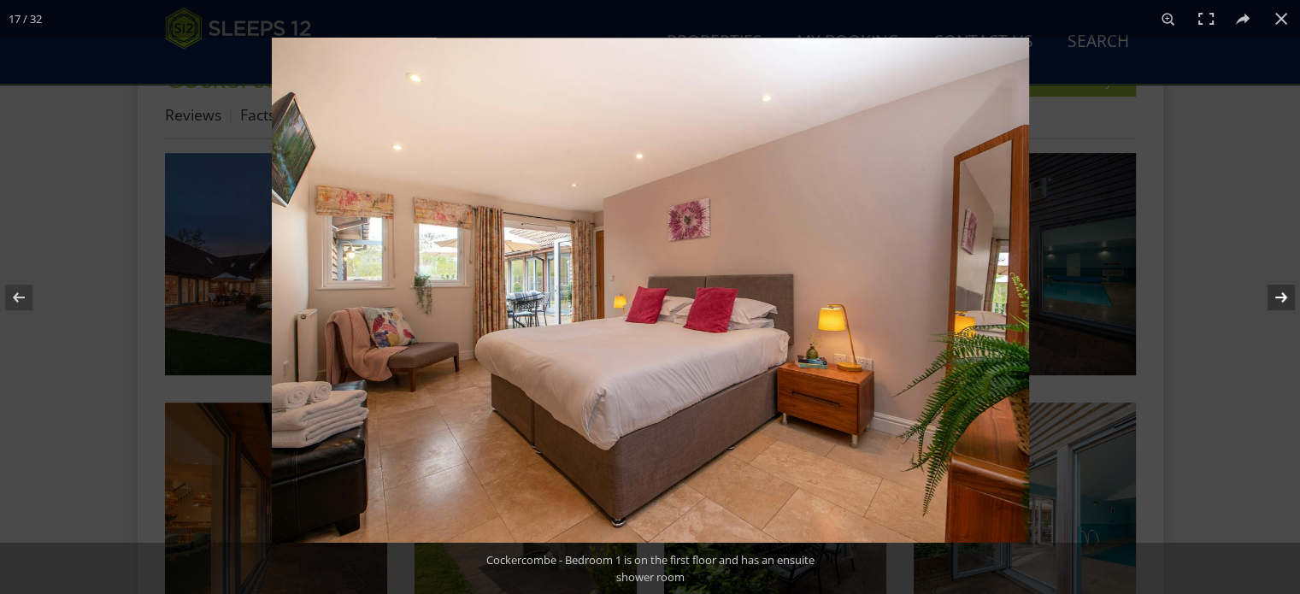
click at [1286, 289] on button at bounding box center [1270, 297] width 60 height 85
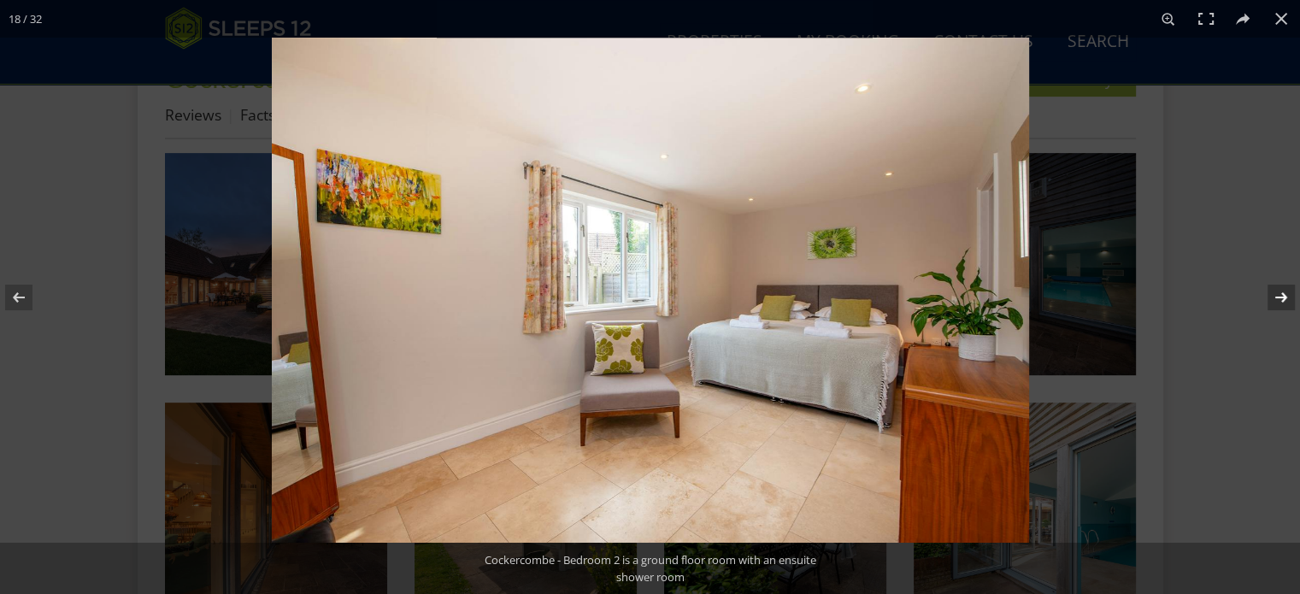
click at [1286, 289] on button at bounding box center [1270, 297] width 60 height 85
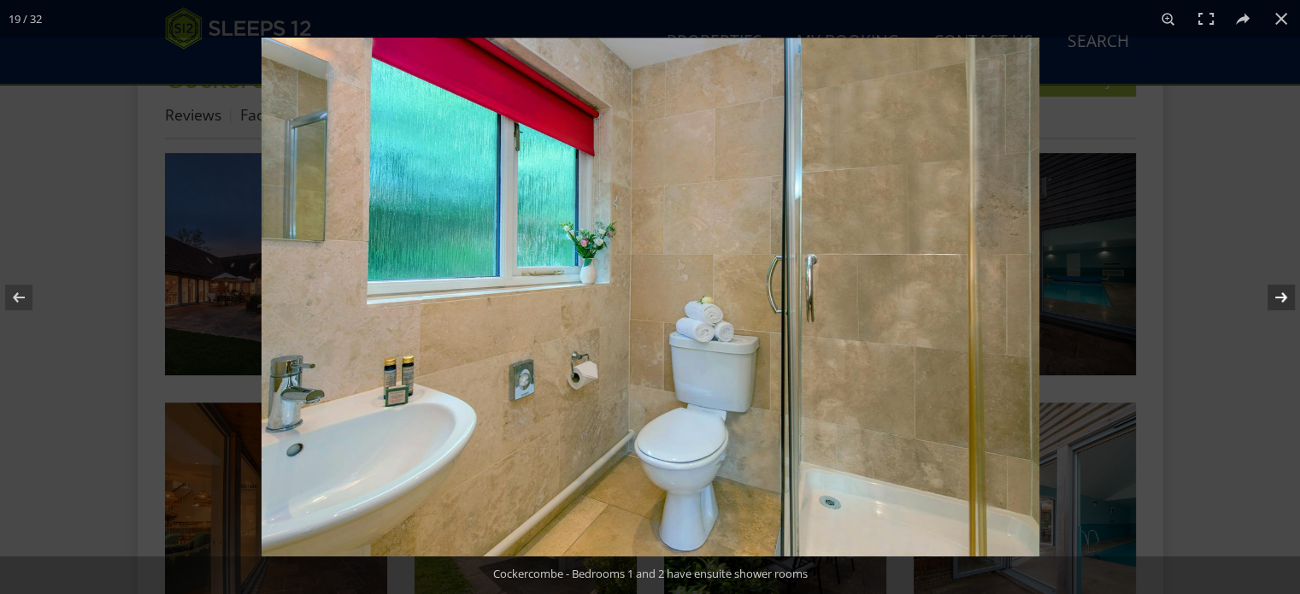
click at [1286, 289] on button at bounding box center [1270, 297] width 60 height 85
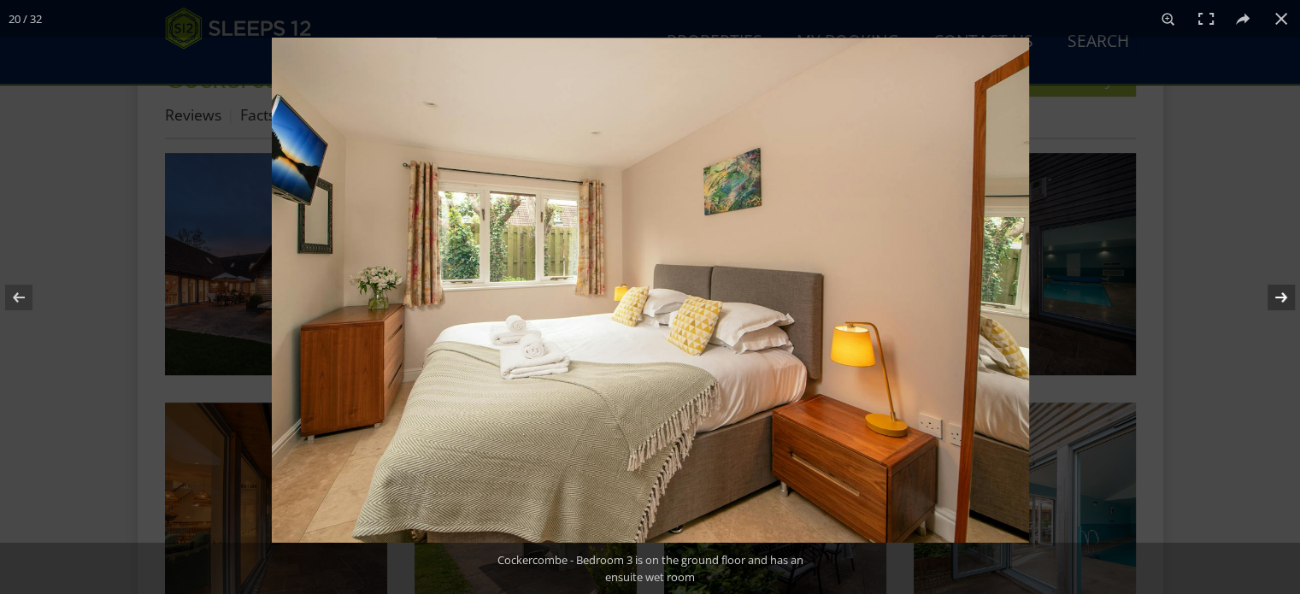
click at [1286, 289] on button at bounding box center [1270, 297] width 60 height 85
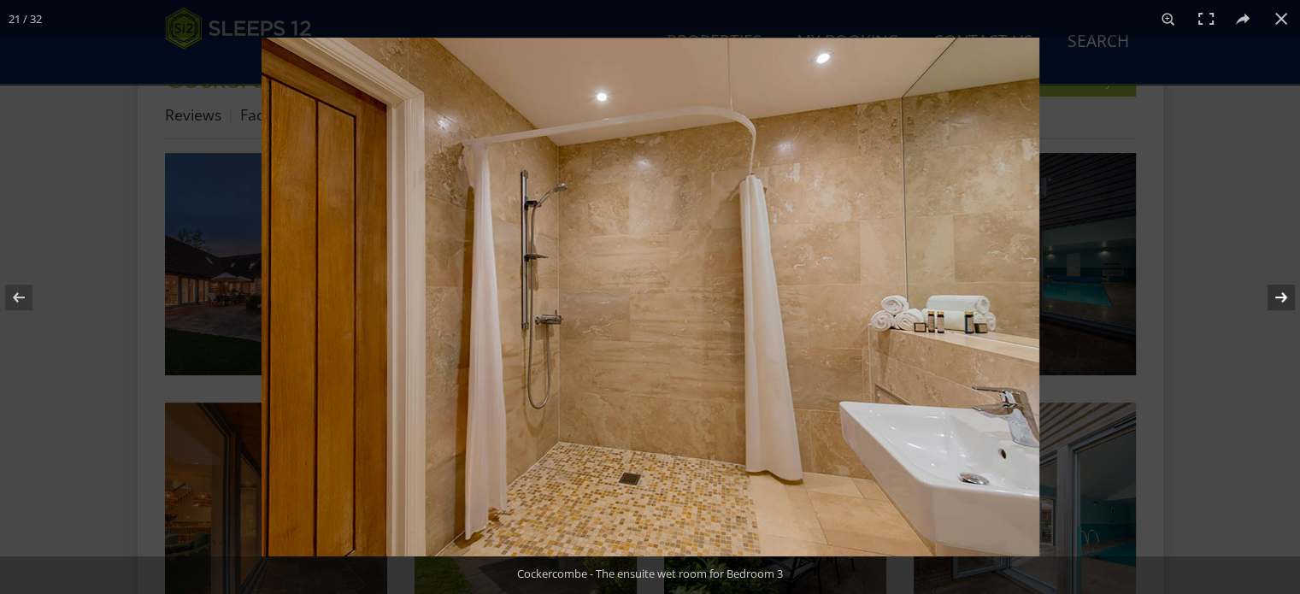
click at [1286, 289] on button at bounding box center [1270, 297] width 60 height 85
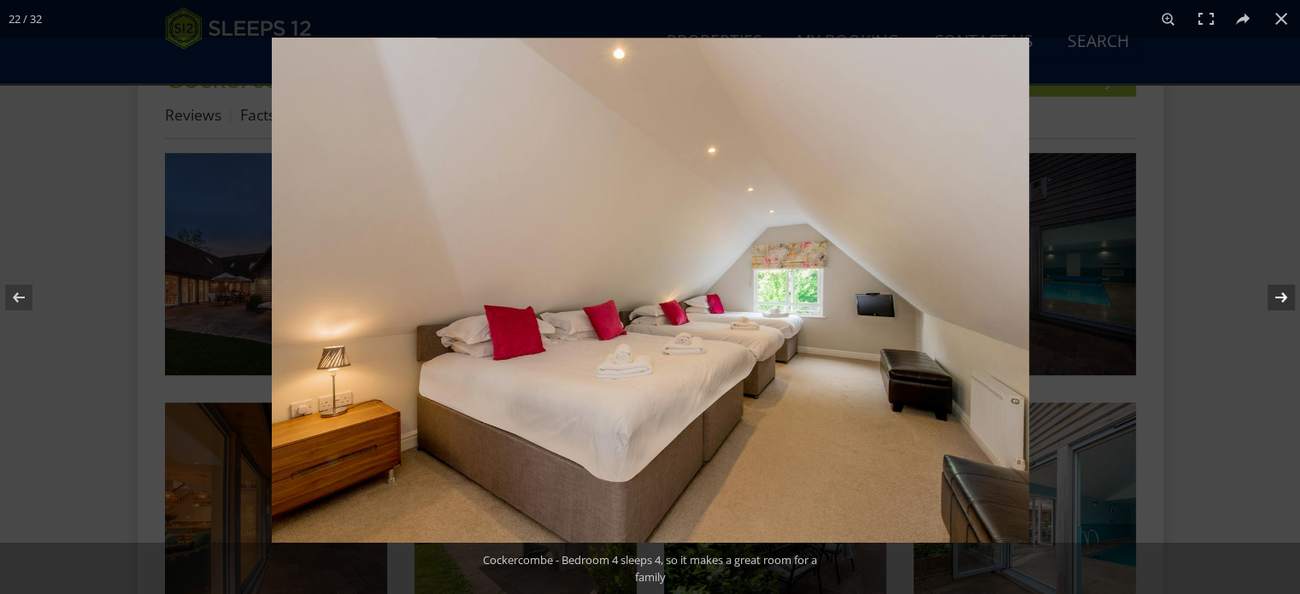
click at [1286, 289] on button at bounding box center [1270, 297] width 60 height 85
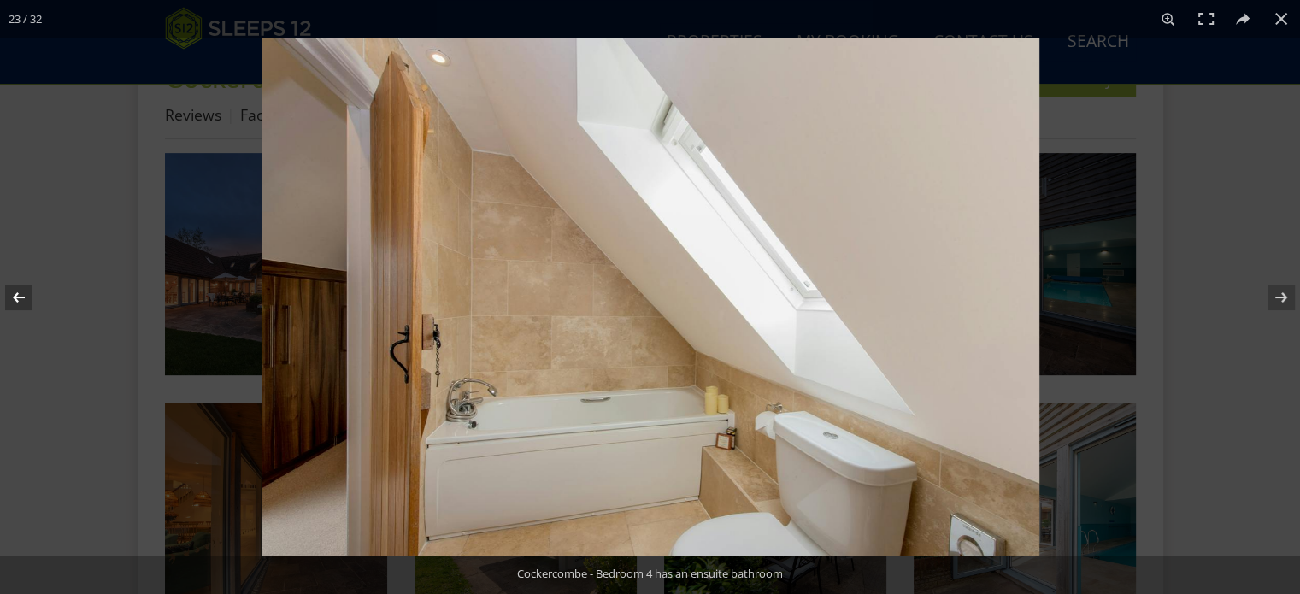
click at [20, 291] on button at bounding box center [30, 297] width 60 height 85
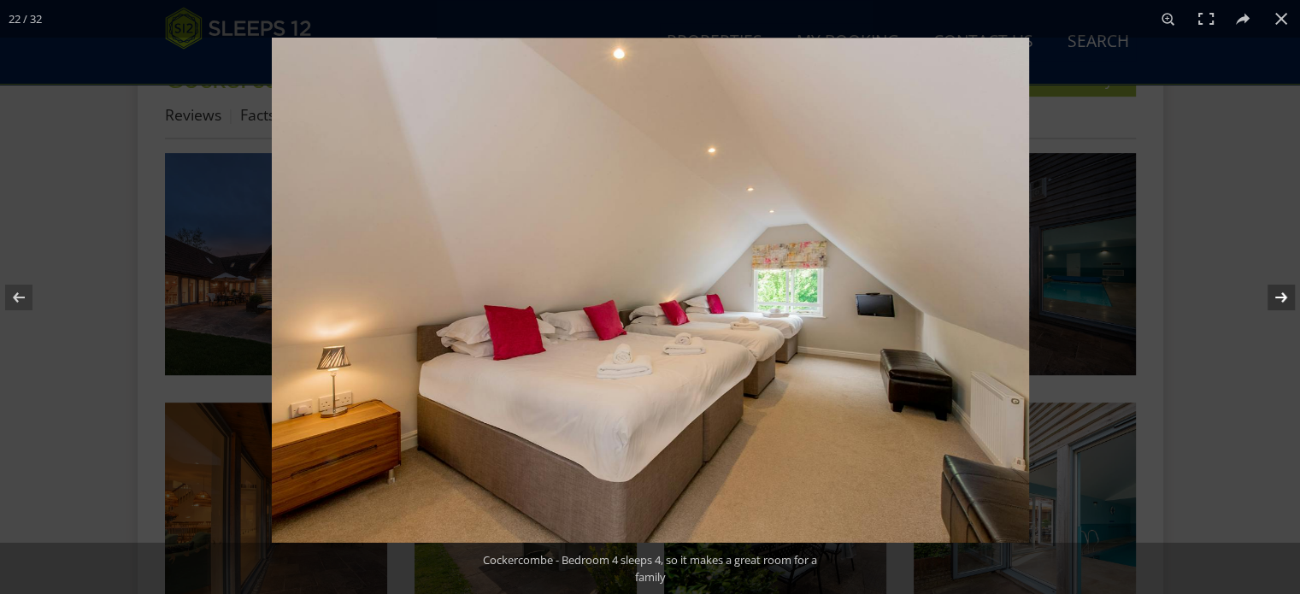
click at [1283, 295] on button at bounding box center [1270, 297] width 60 height 85
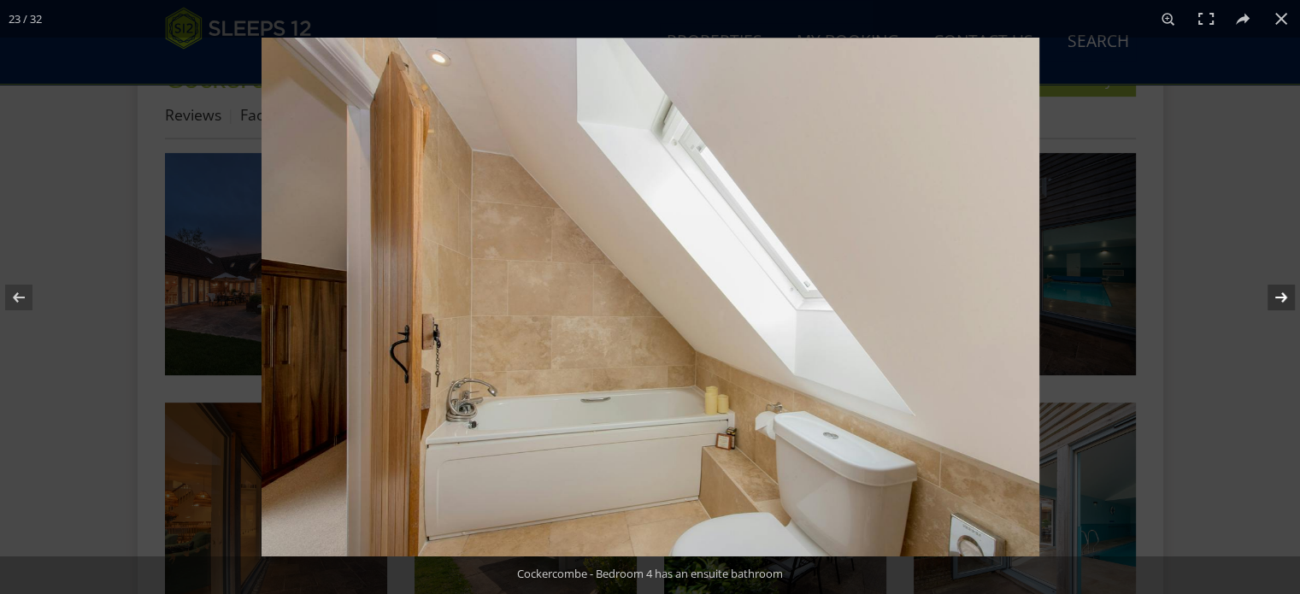
click at [1283, 295] on button at bounding box center [1270, 297] width 60 height 85
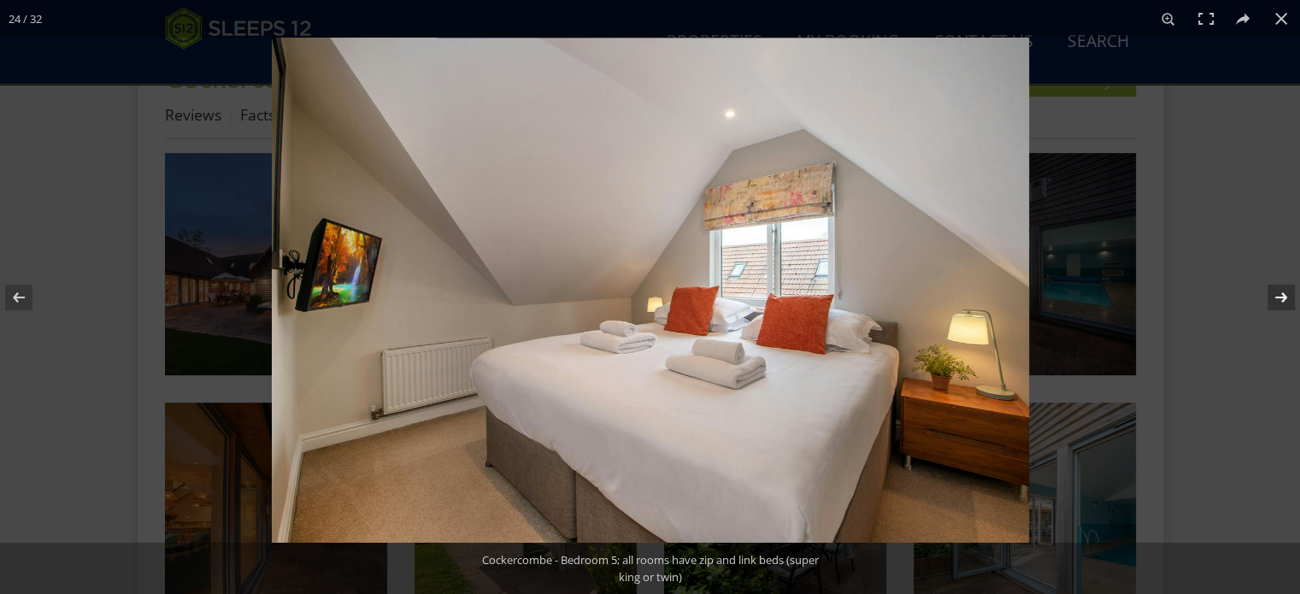
click at [1283, 295] on button at bounding box center [1270, 297] width 60 height 85
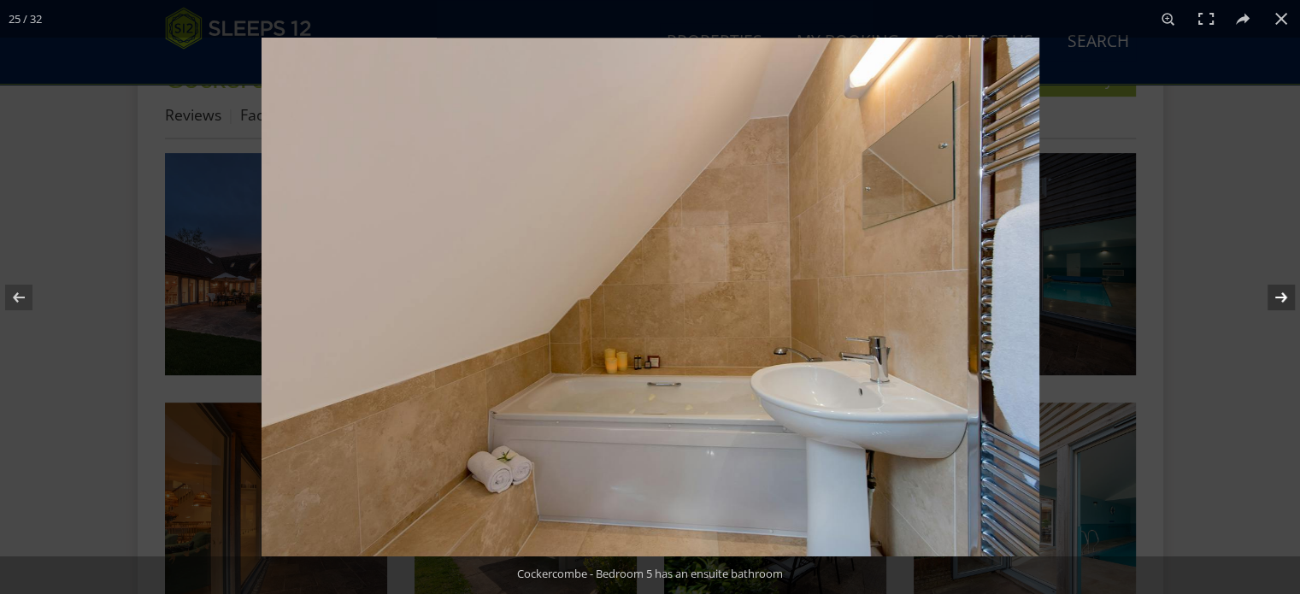
click at [1283, 295] on button at bounding box center [1270, 297] width 60 height 85
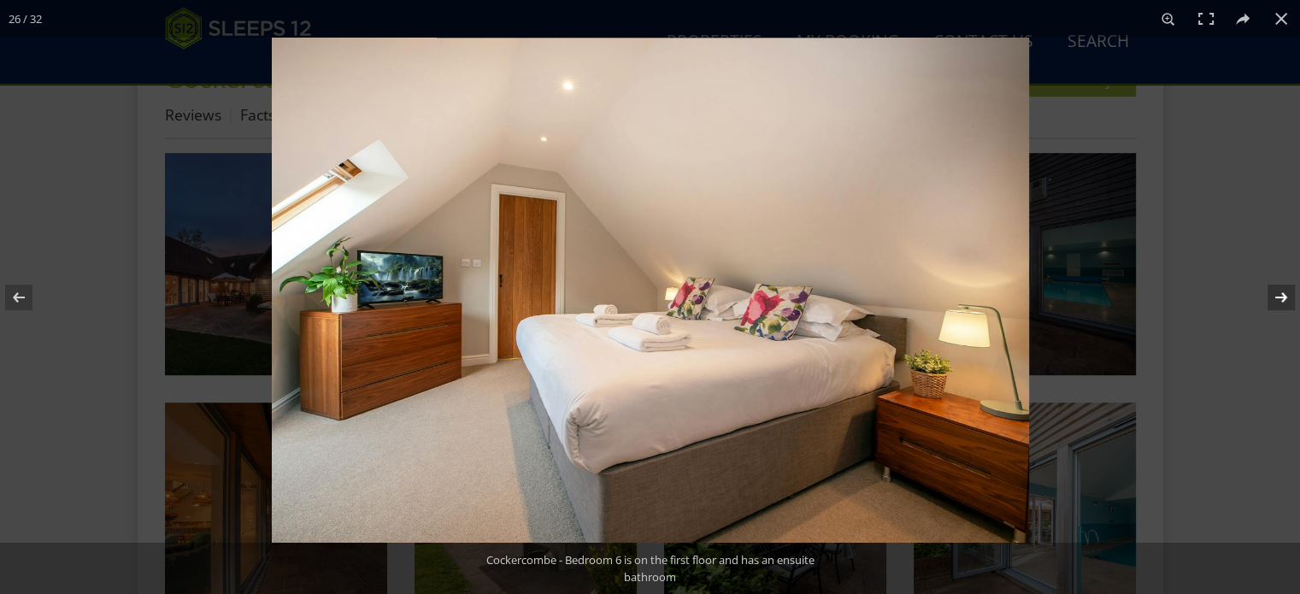
click at [1283, 295] on button at bounding box center [1270, 297] width 60 height 85
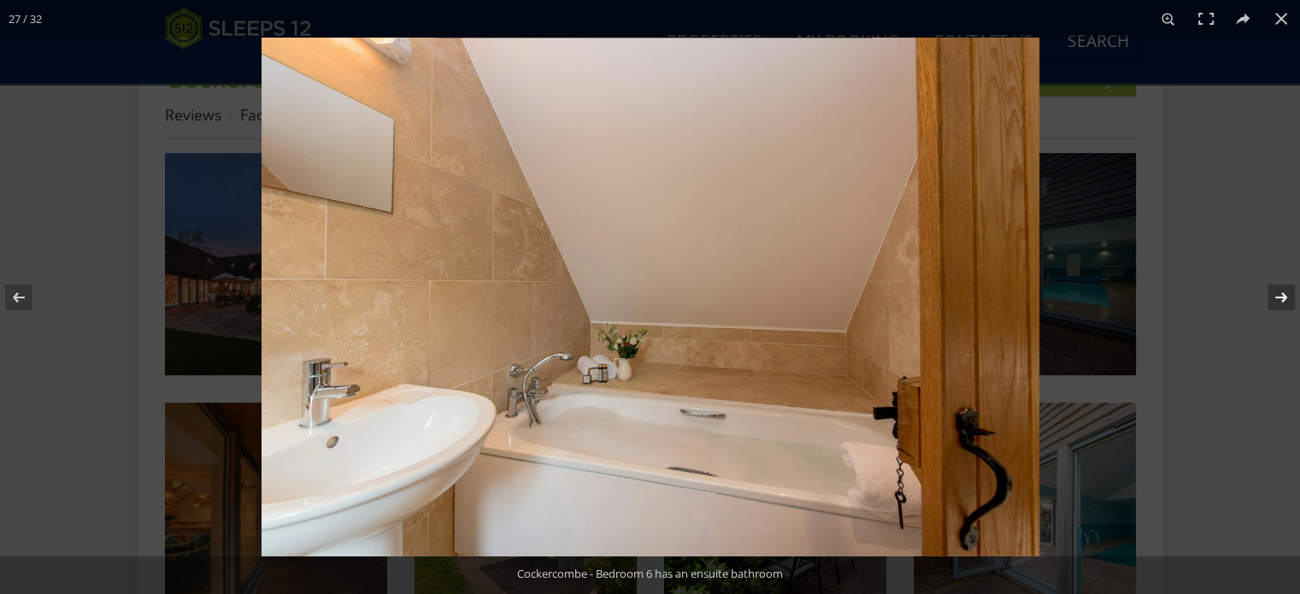
click at [1283, 295] on button at bounding box center [1270, 297] width 60 height 85
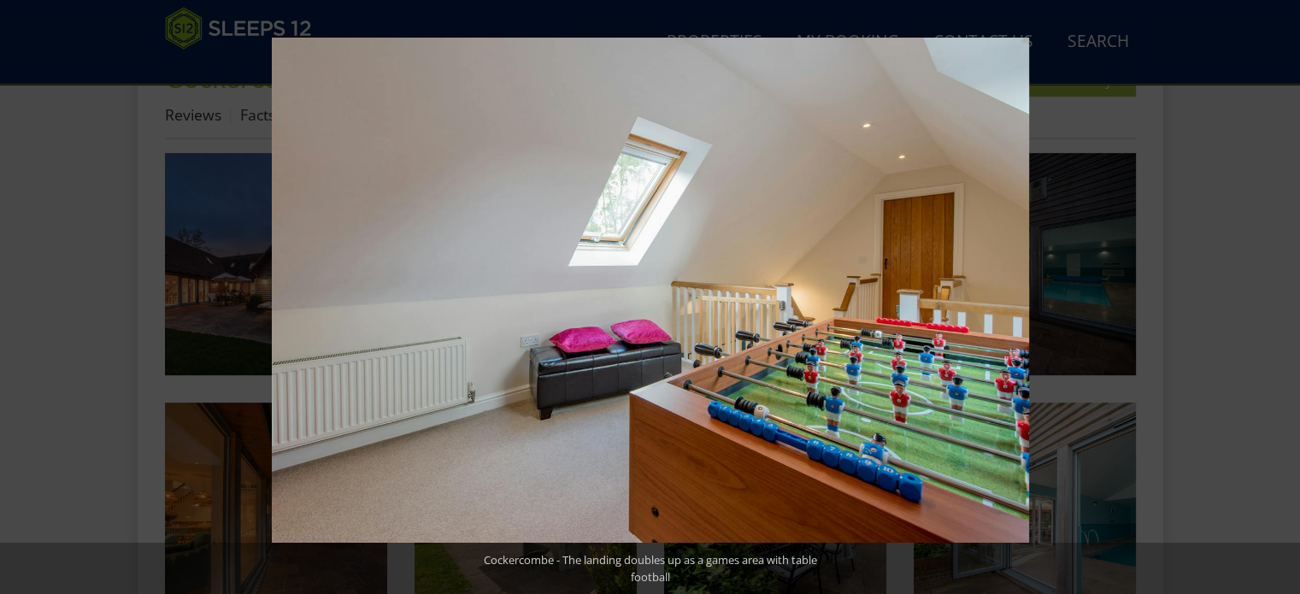
click at [1283, 295] on button at bounding box center [1270, 297] width 60 height 85
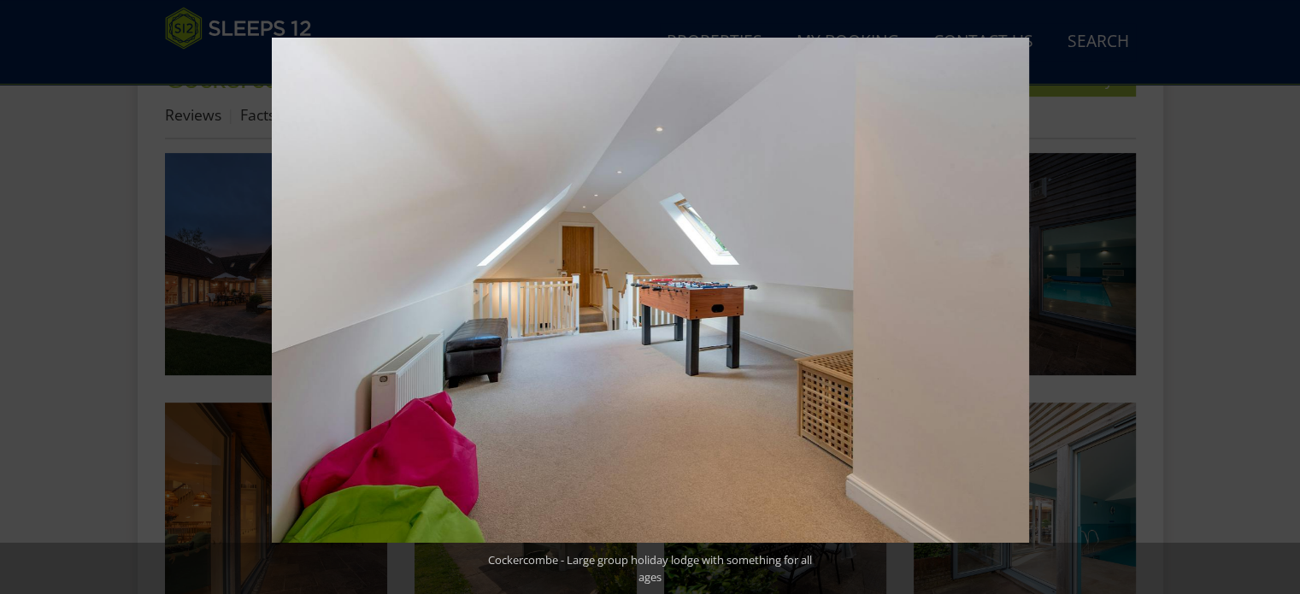
click at [1283, 295] on button at bounding box center [1270, 297] width 60 height 85
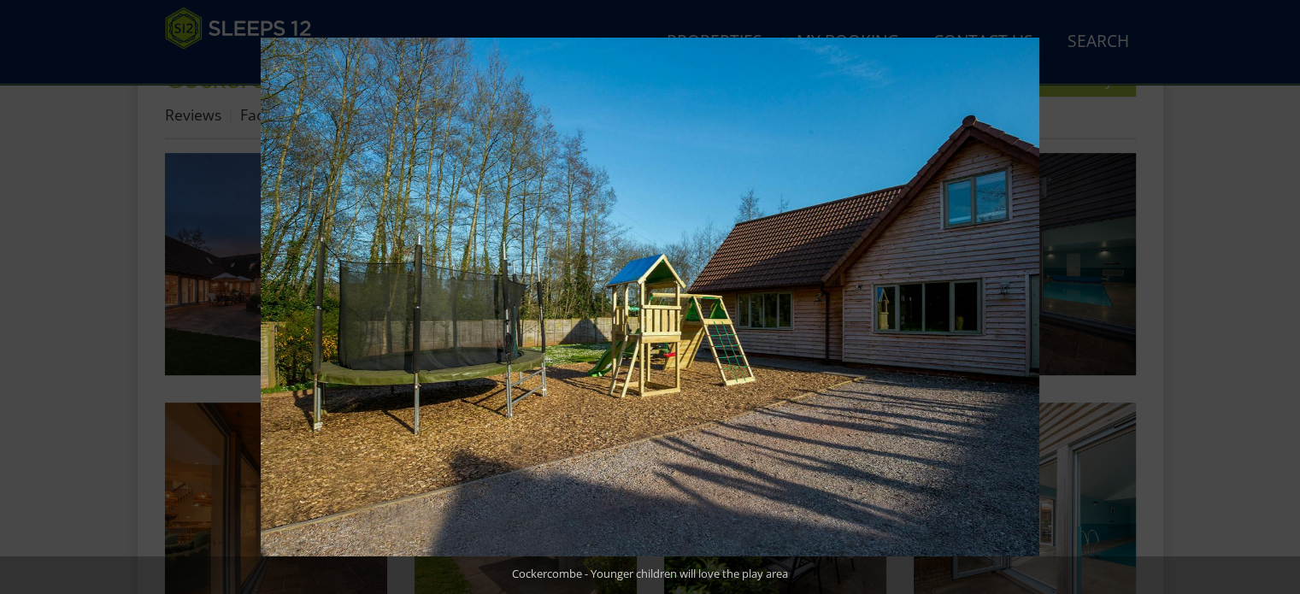
click at [1283, 295] on button at bounding box center [1270, 297] width 60 height 85
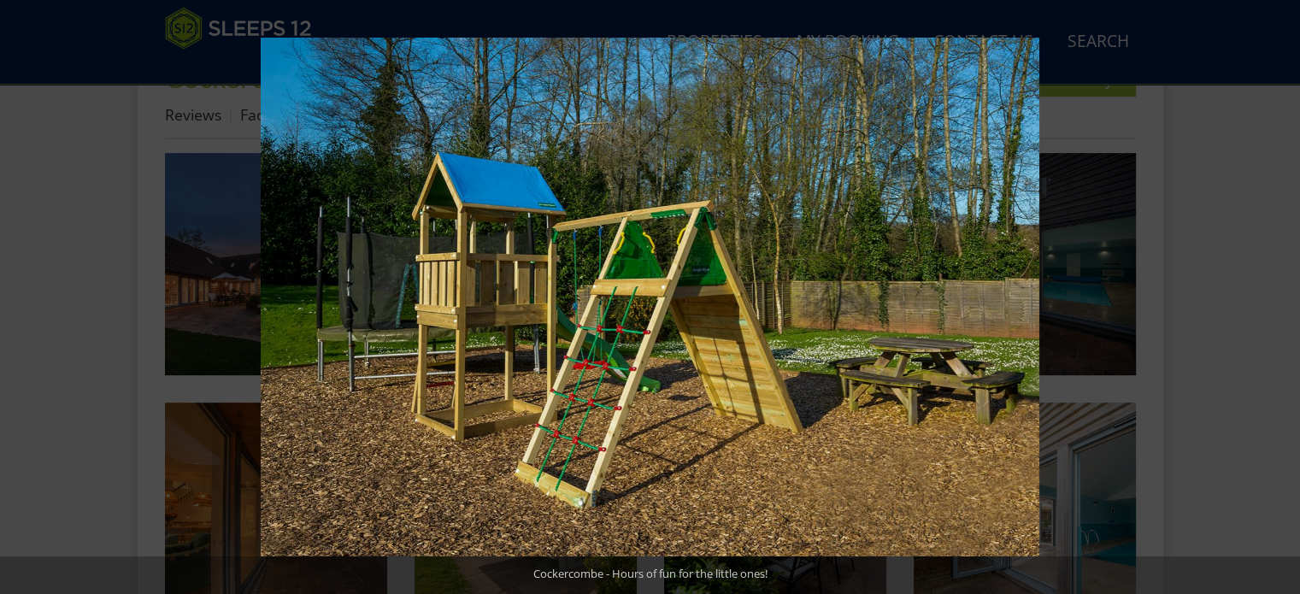
click at [1283, 295] on button at bounding box center [1270, 297] width 60 height 85
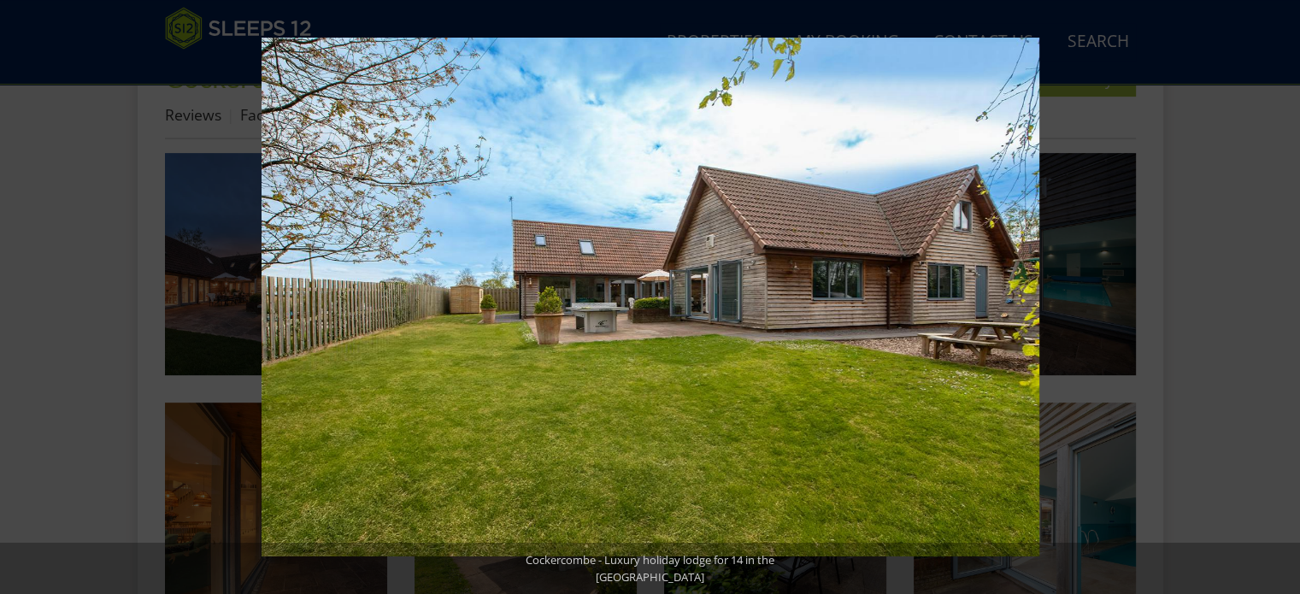
click at [1283, 295] on button at bounding box center [1270, 297] width 60 height 85
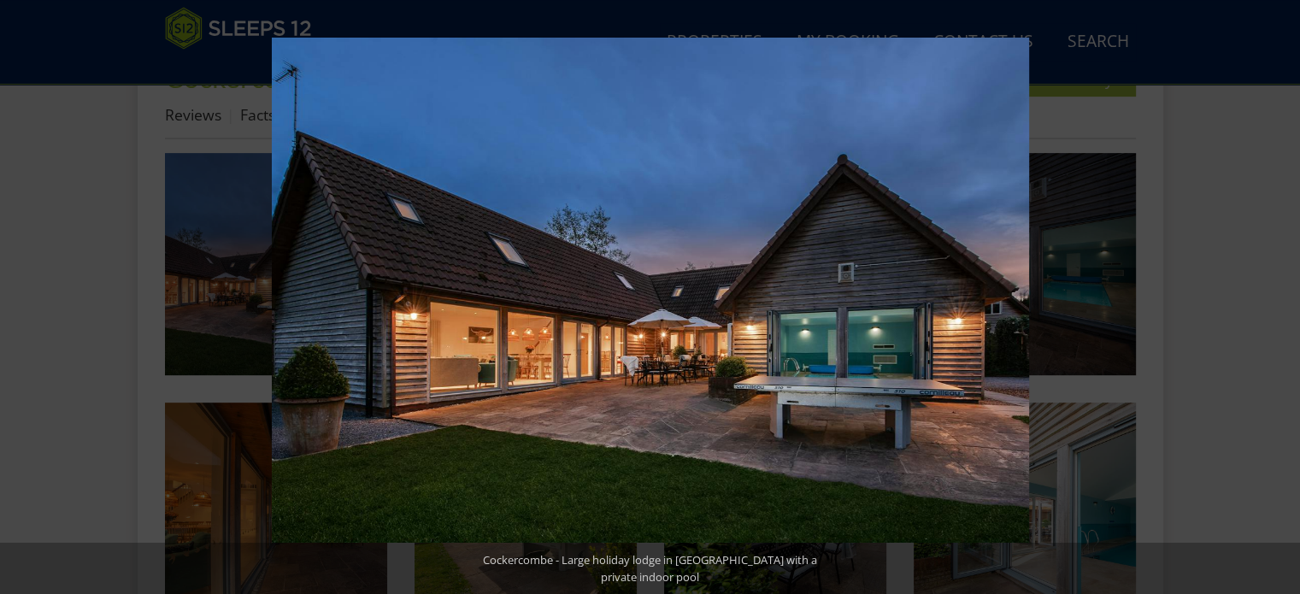
click at [1283, 295] on button at bounding box center [1270, 297] width 60 height 85
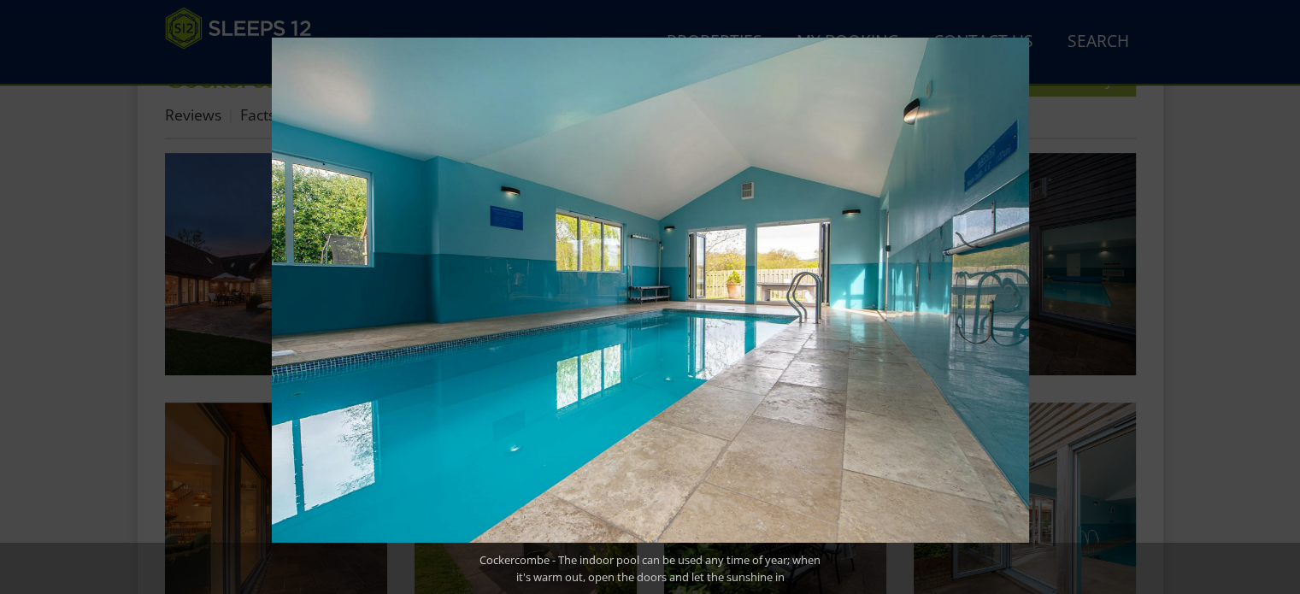
click at [1283, 295] on button at bounding box center [1270, 297] width 60 height 85
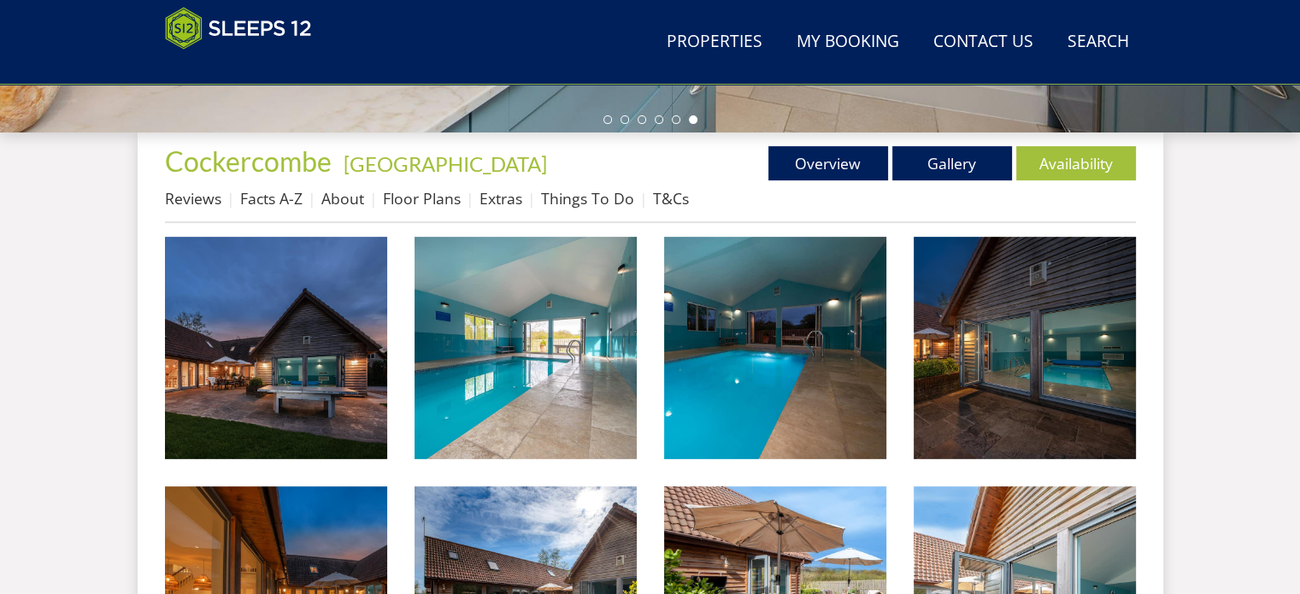
scroll to position [605, 0]
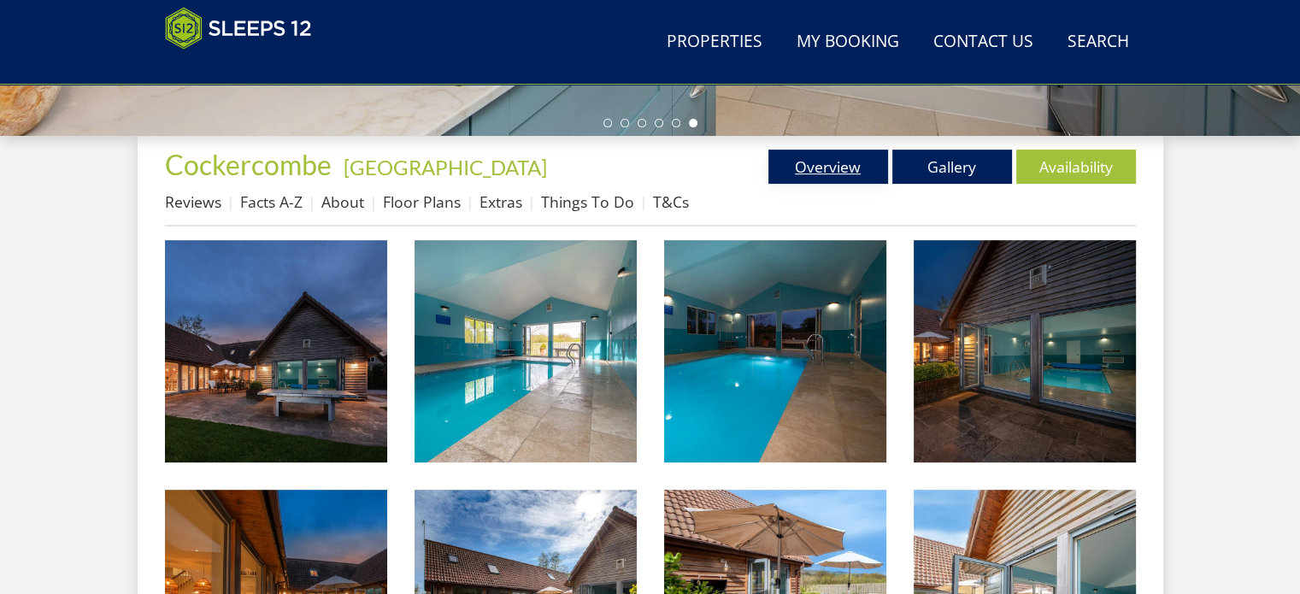
click at [809, 164] on link "Overview" at bounding box center [828, 167] width 120 height 34
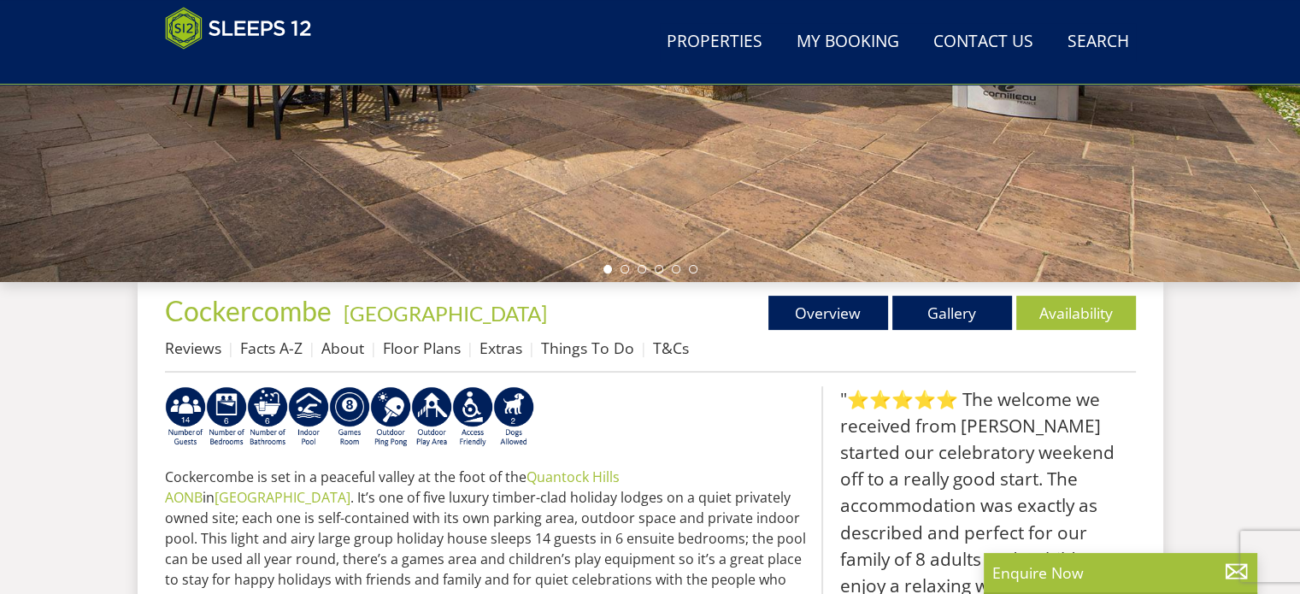
scroll to position [460, 0]
click at [427, 350] on link "Floor Plans" at bounding box center [422, 347] width 78 height 21
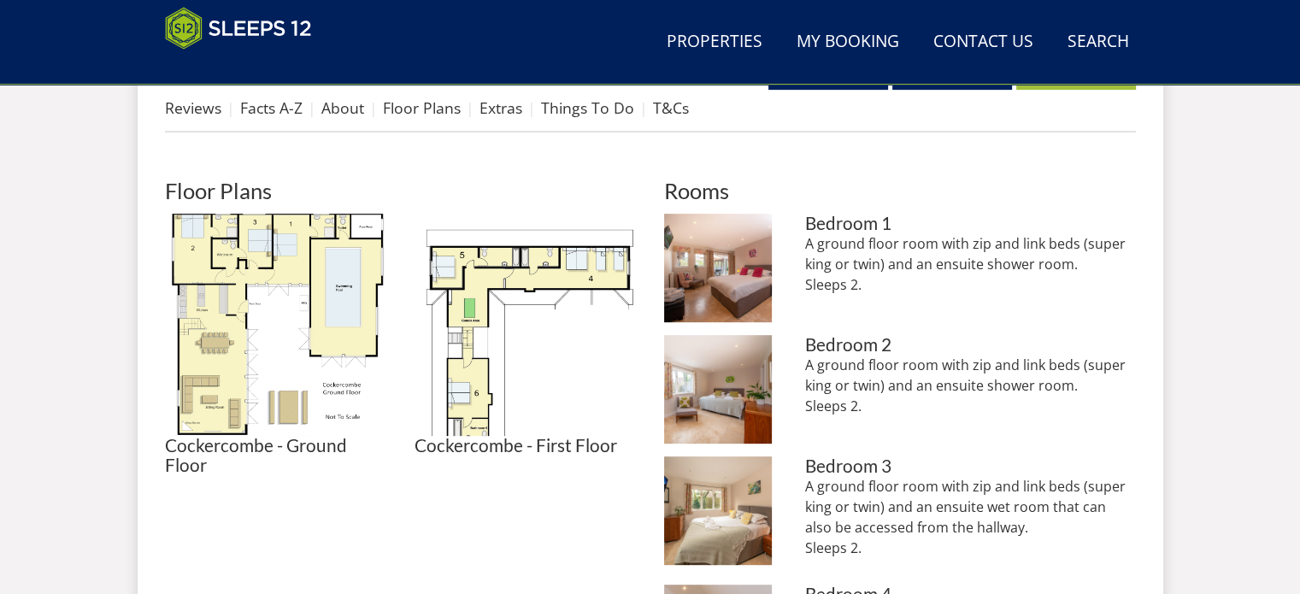
scroll to position [701, 0]
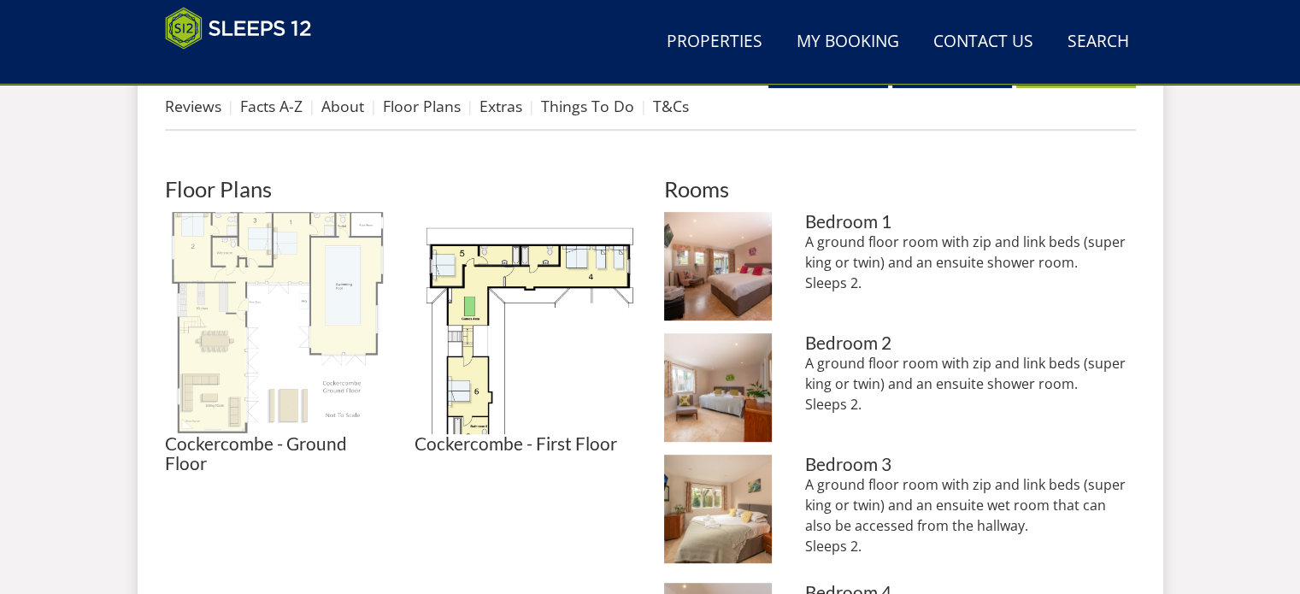
click at [219, 340] on img at bounding box center [276, 323] width 222 height 222
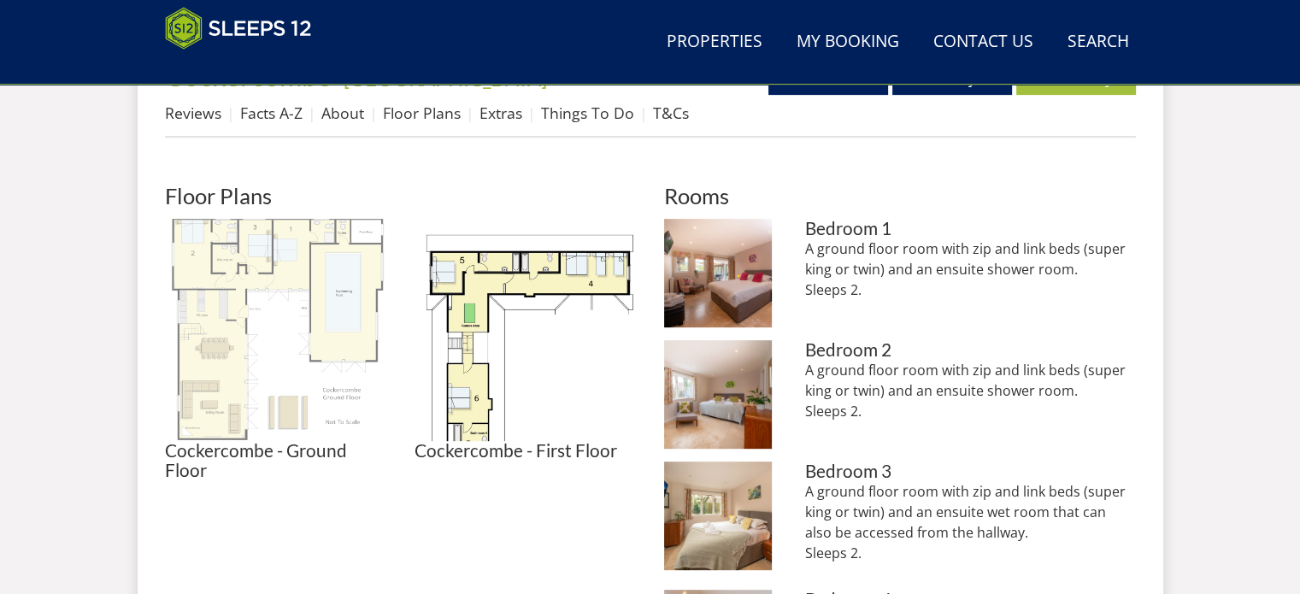
scroll to position [694, 0]
click at [254, 328] on img at bounding box center [276, 330] width 222 height 222
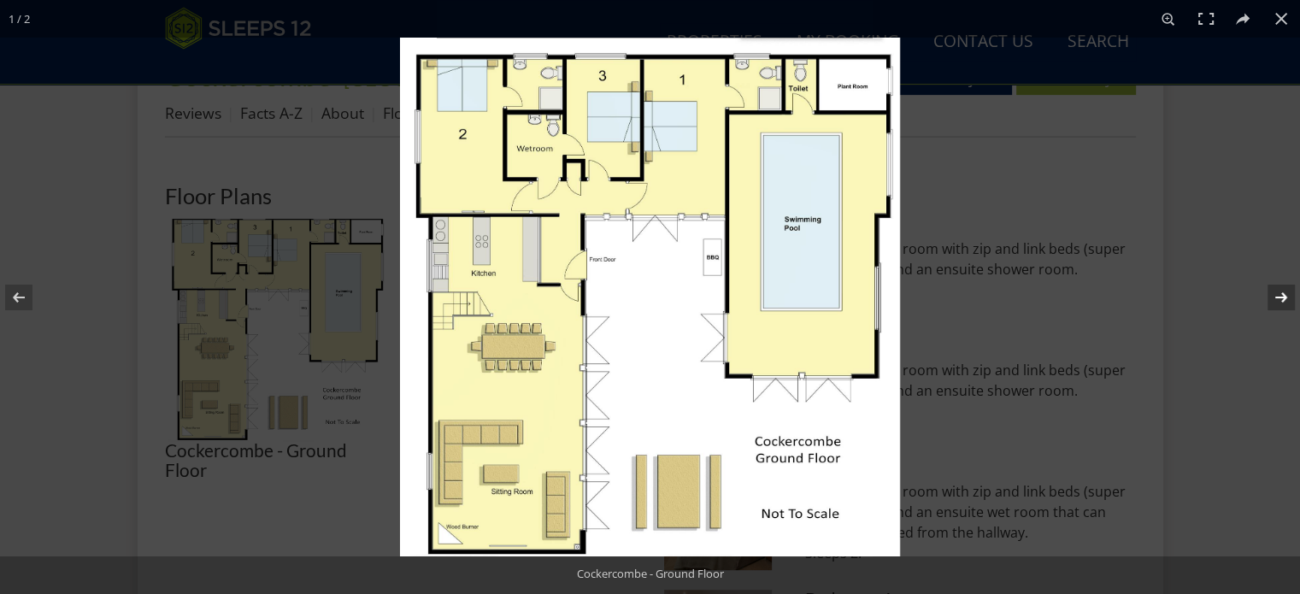
click at [1289, 300] on button at bounding box center [1270, 297] width 60 height 85
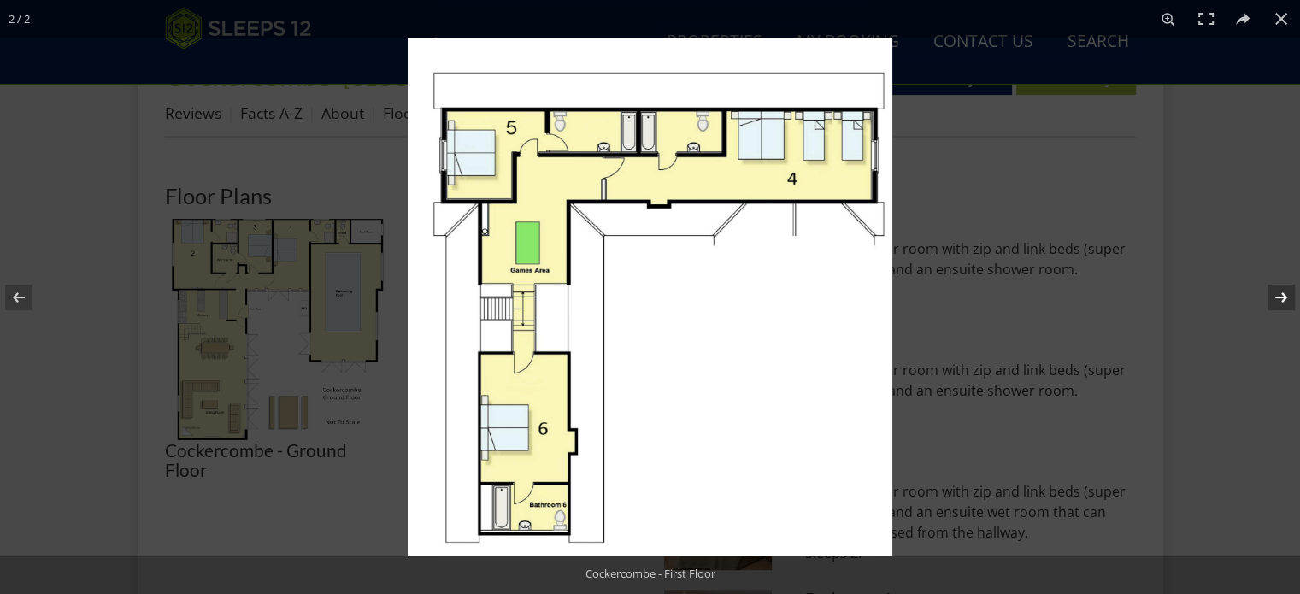
click at [1289, 300] on button at bounding box center [1270, 297] width 60 height 85
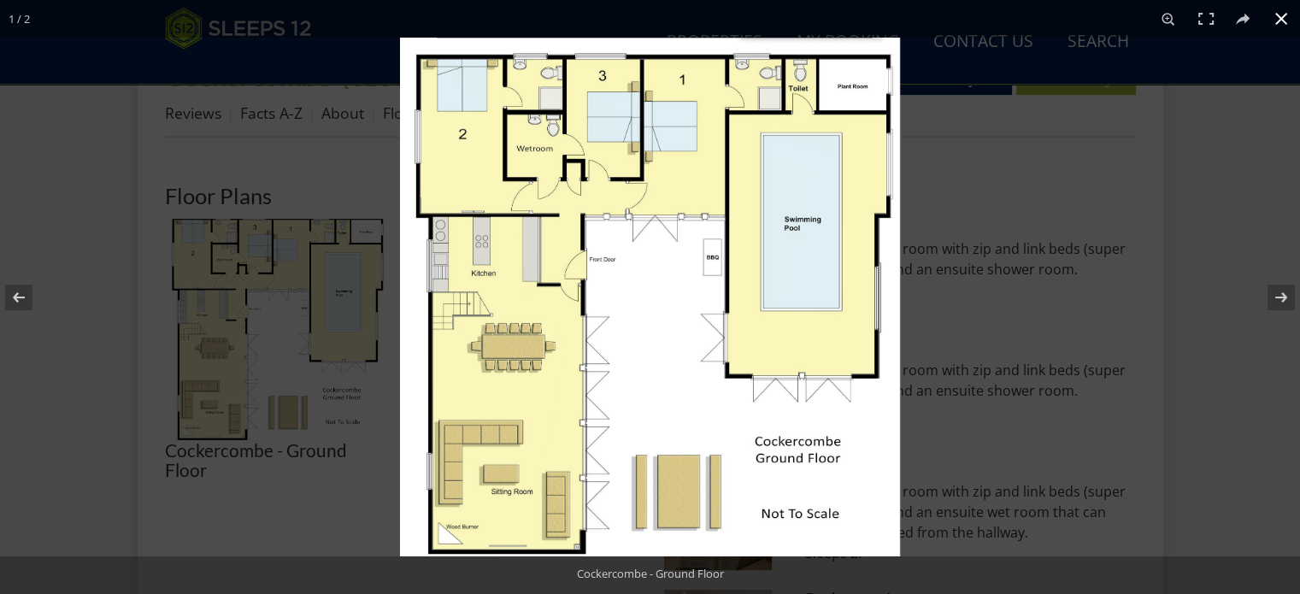
click at [1284, 23] on button at bounding box center [1281, 19] width 38 height 38
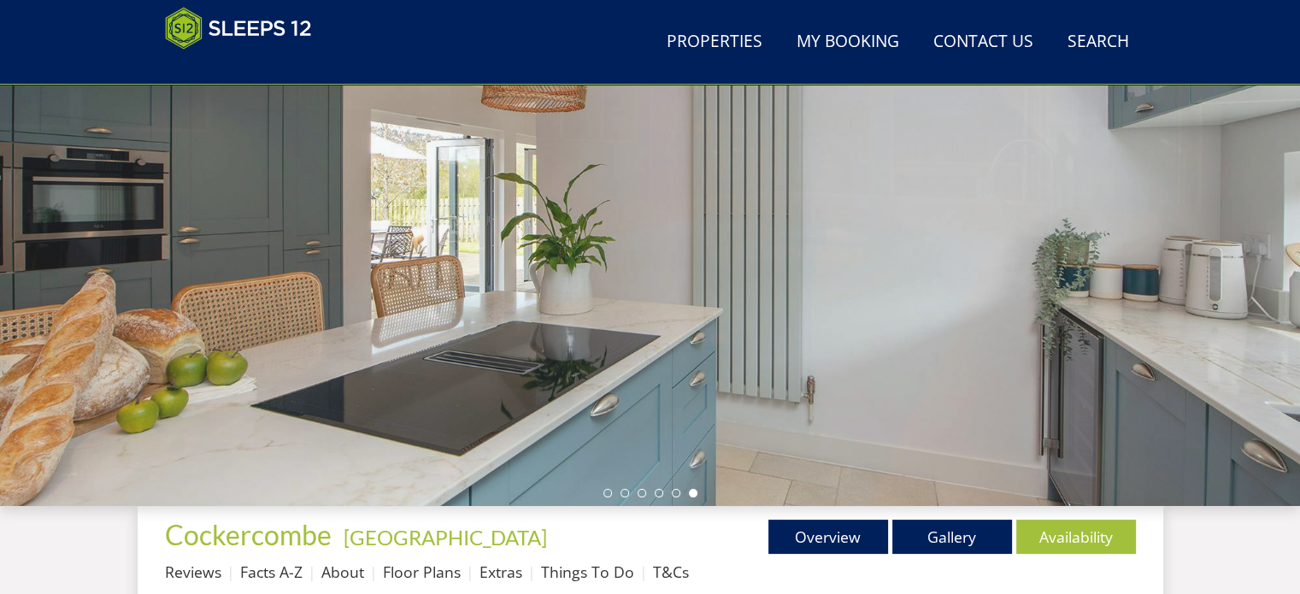
scroll to position [0, 0]
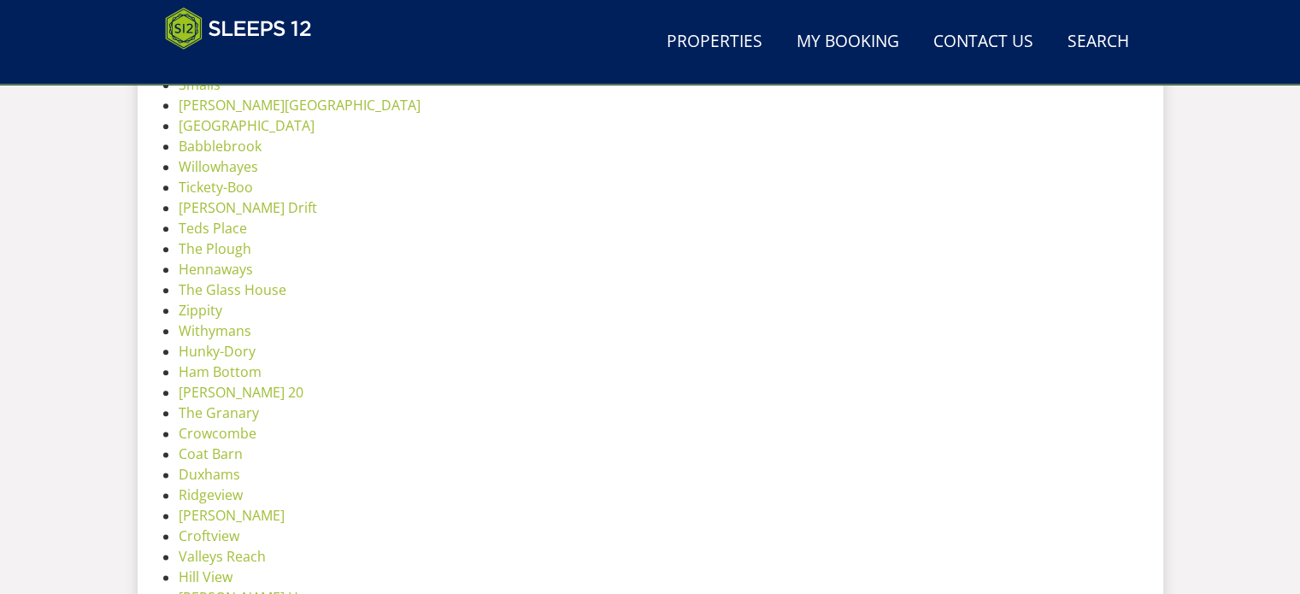
scroll to position [2010, 0]
click at [213, 425] on link "Crowcombe" at bounding box center [218, 430] width 78 height 19
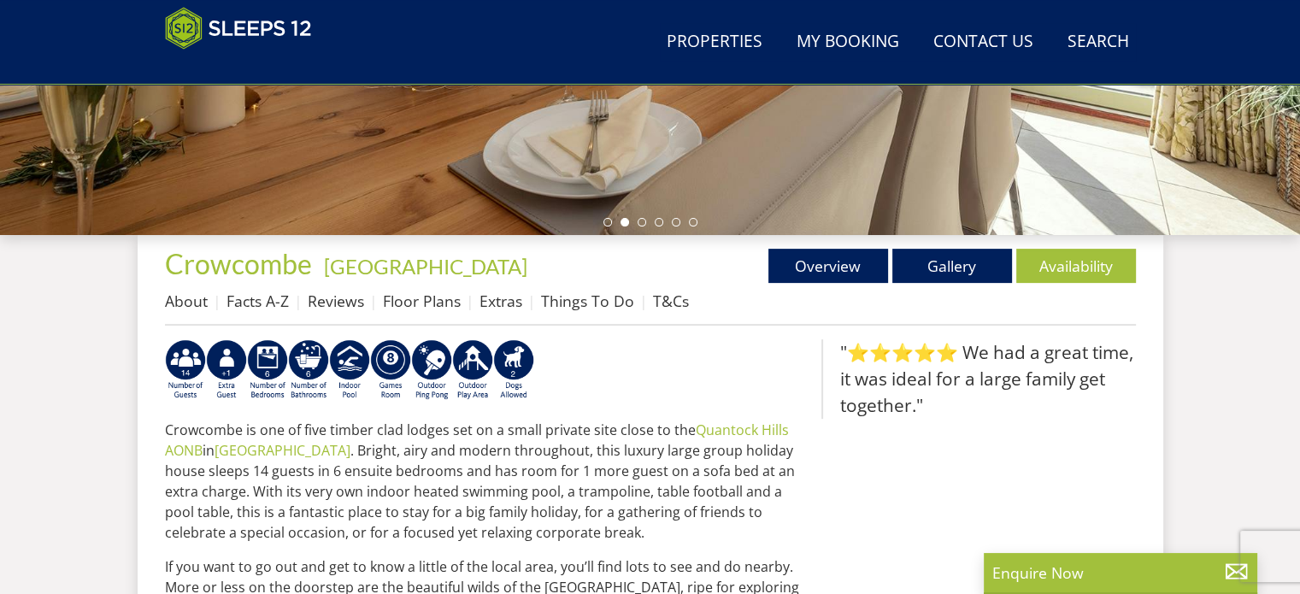
scroll to position [480, 0]
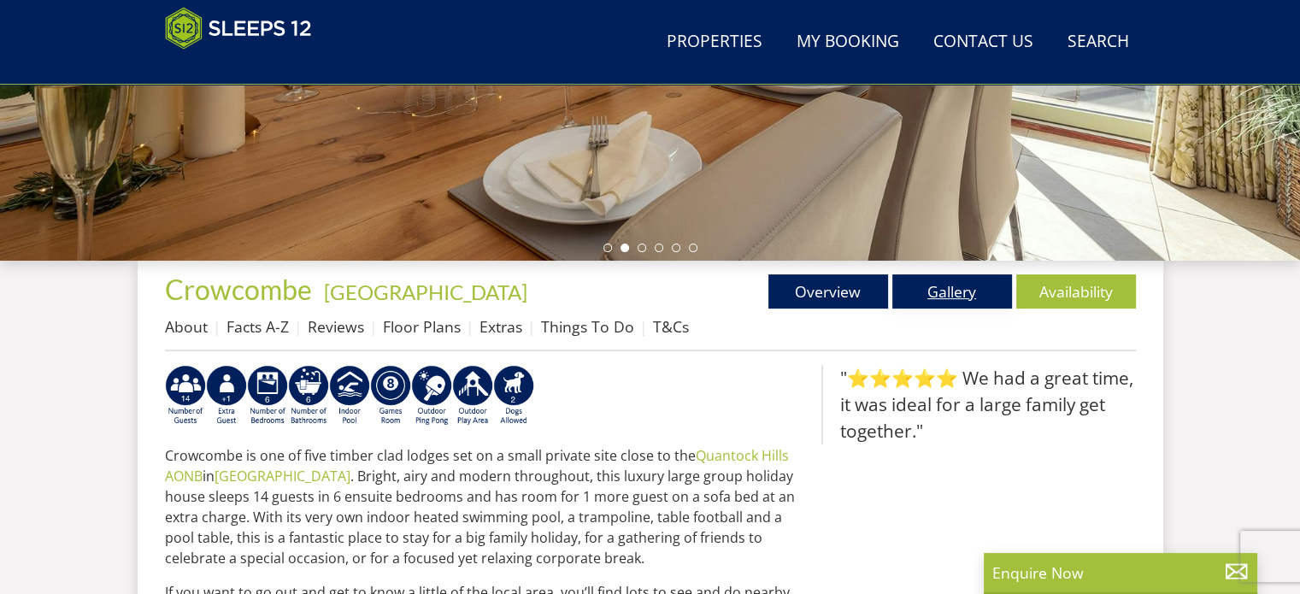
click at [941, 296] on link "Gallery" at bounding box center [952, 291] width 120 height 34
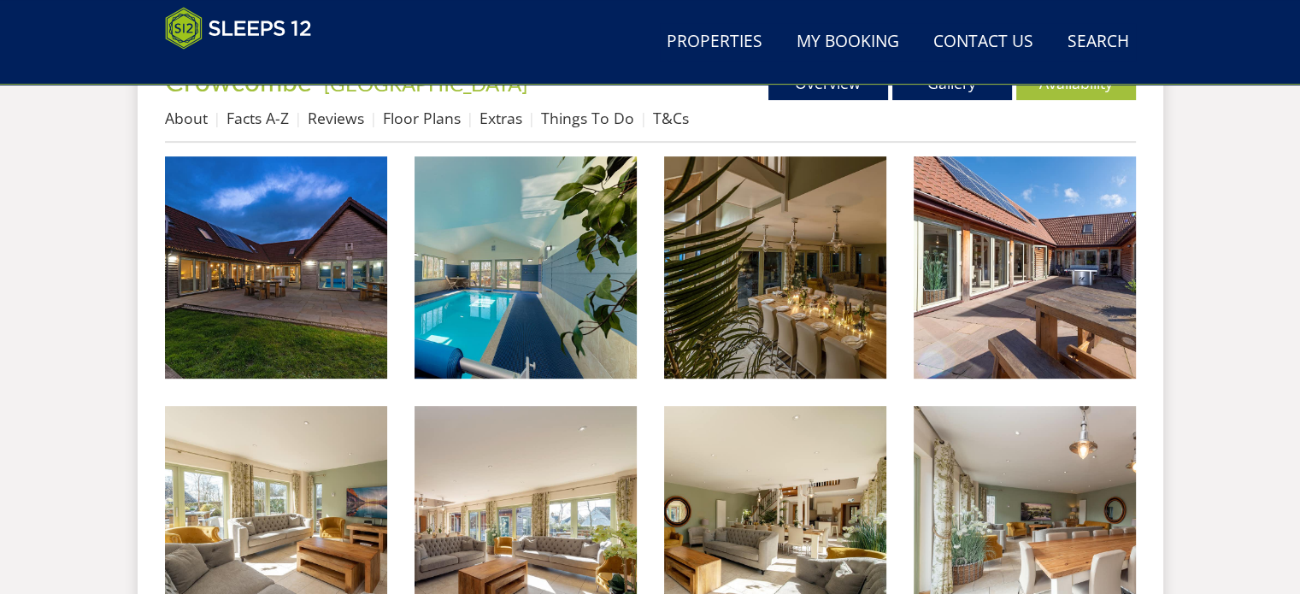
scroll to position [691, 0]
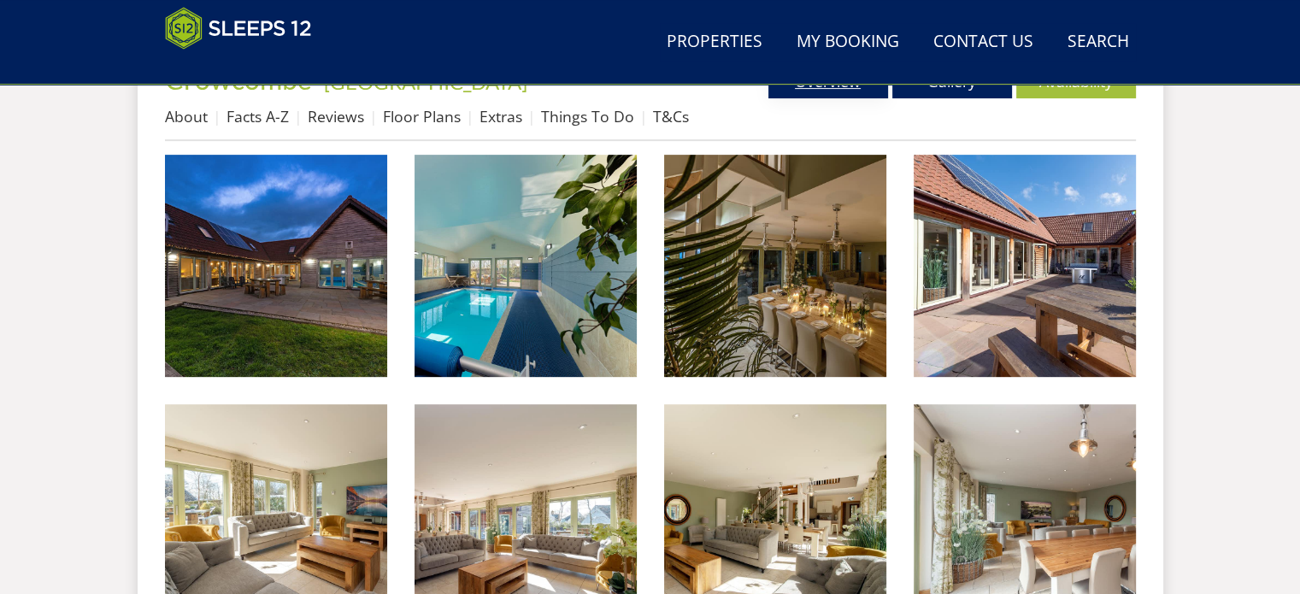
click at [804, 92] on link "Overview" at bounding box center [828, 81] width 120 height 34
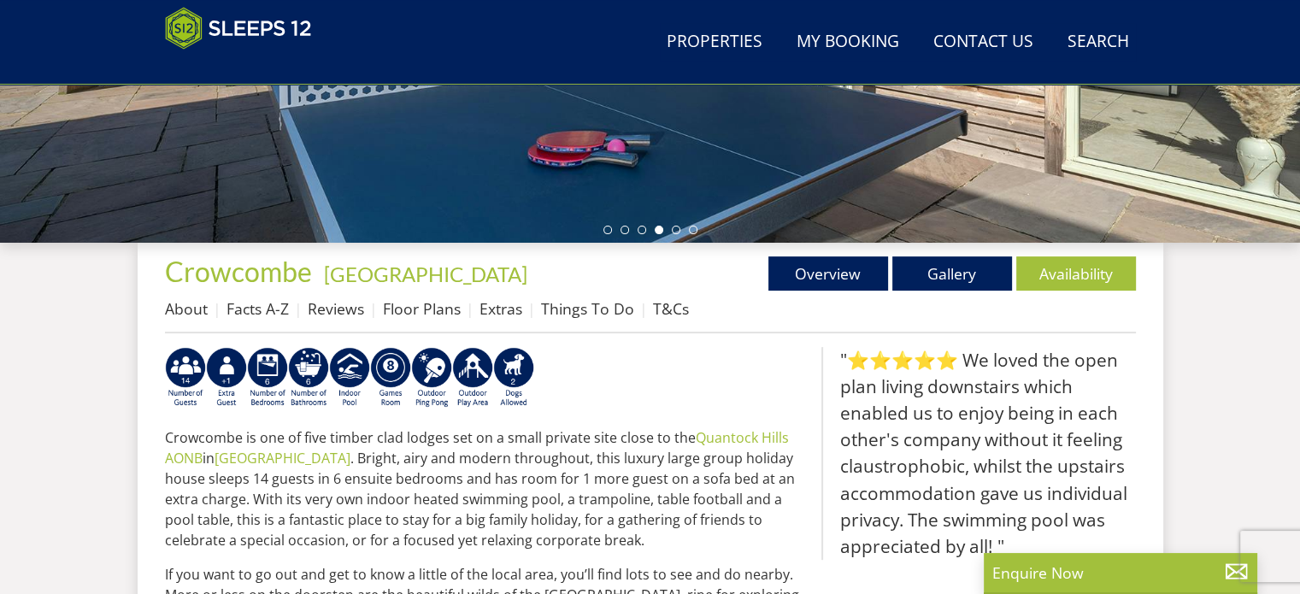
scroll to position [526, 0]
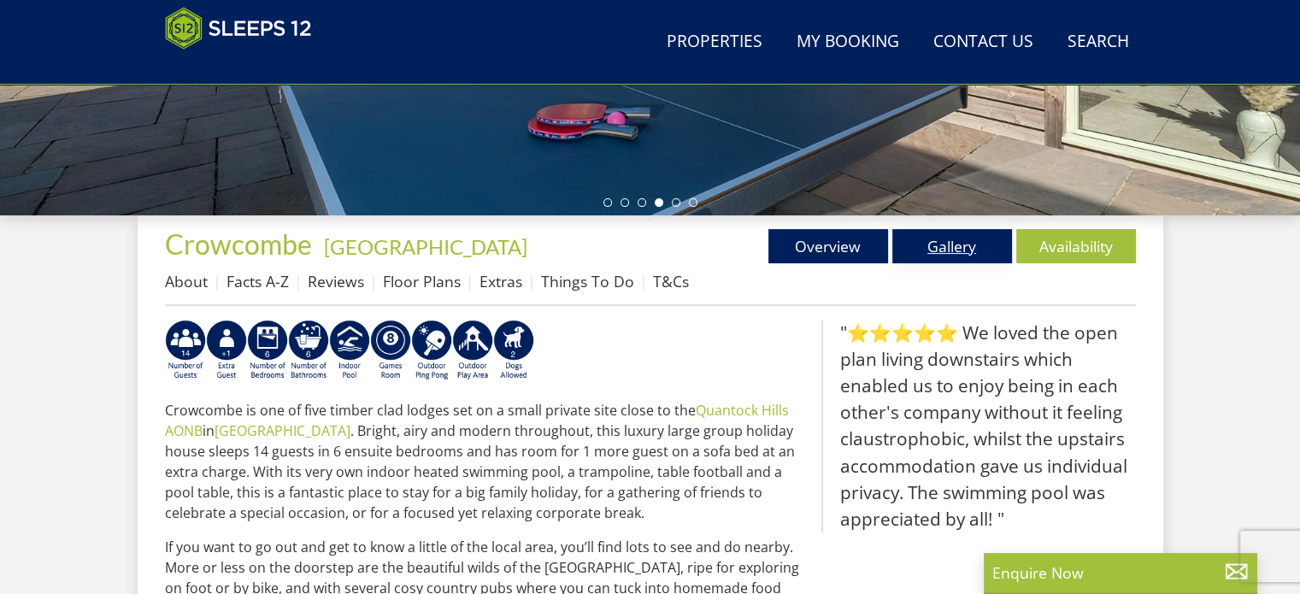
click at [946, 249] on link "Gallery" at bounding box center [952, 246] width 120 height 34
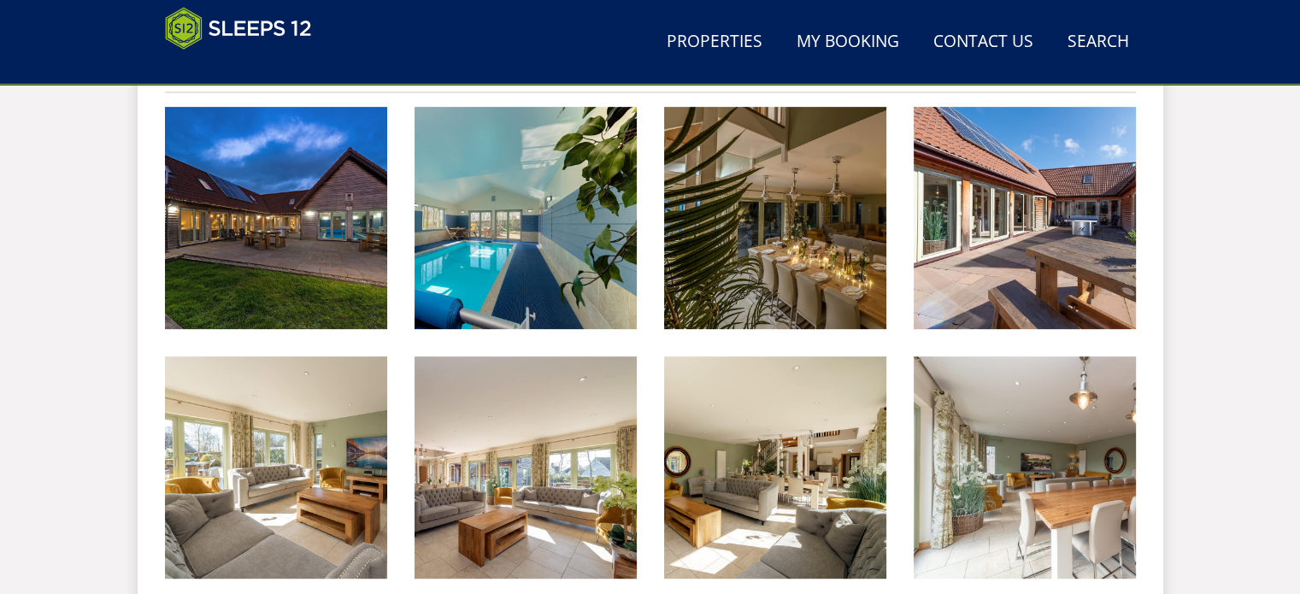
scroll to position [734, 0]
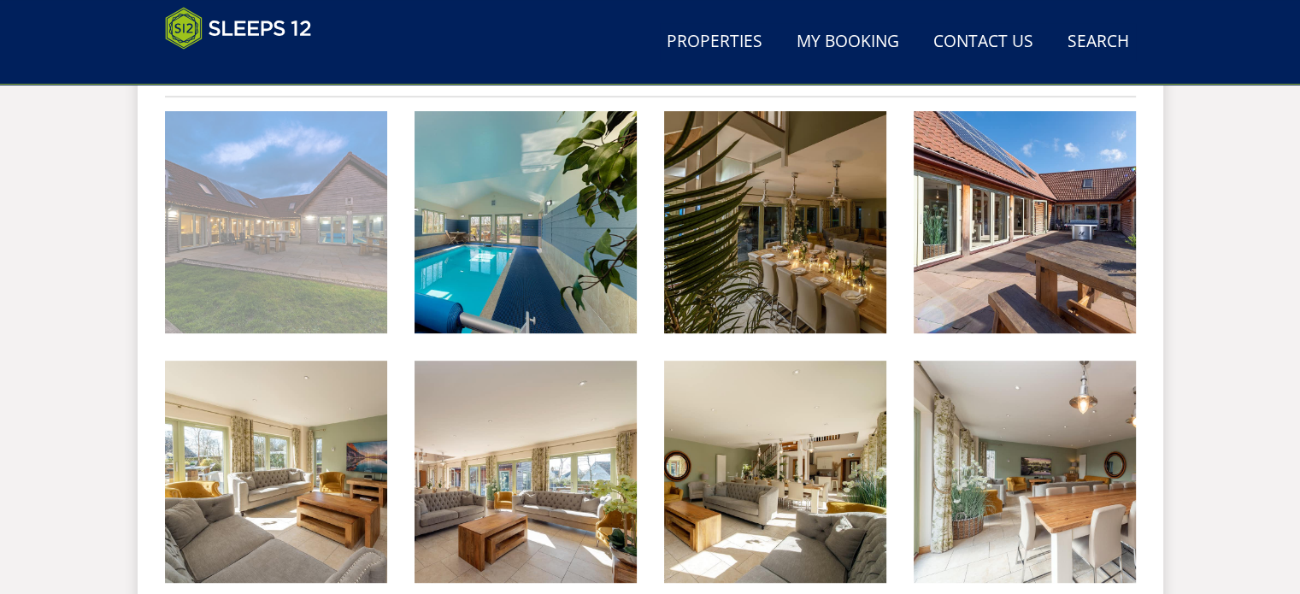
click at [296, 265] on img at bounding box center [276, 222] width 222 height 222
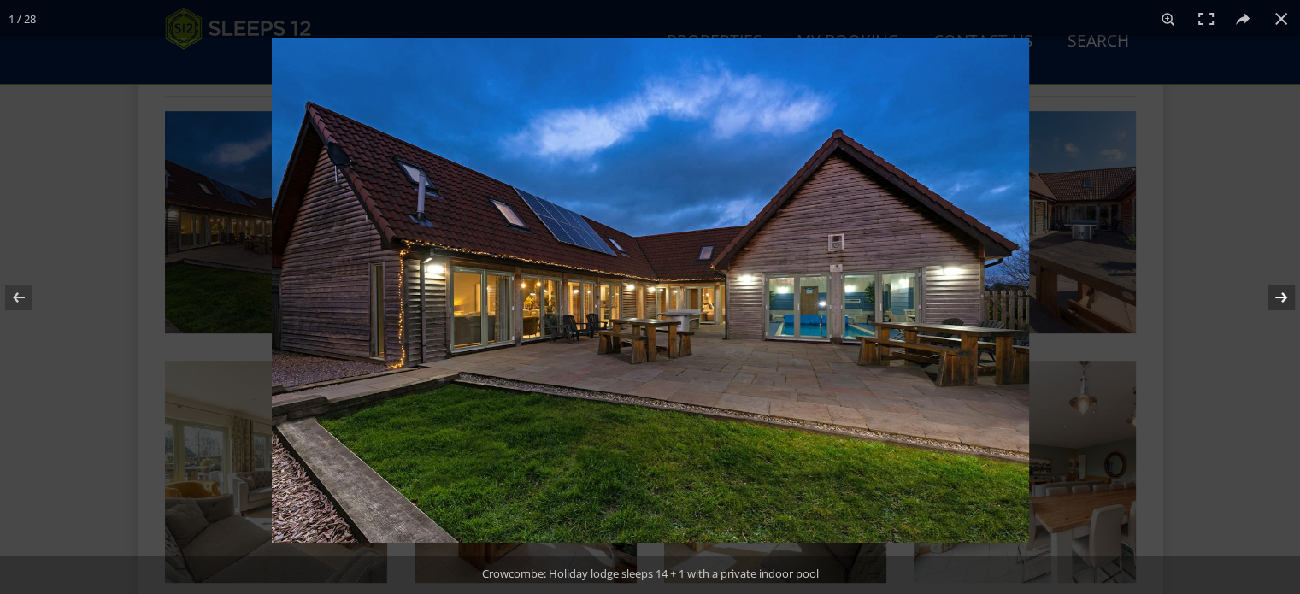
click at [1282, 286] on button at bounding box center [1270, 297] width 60 height 85
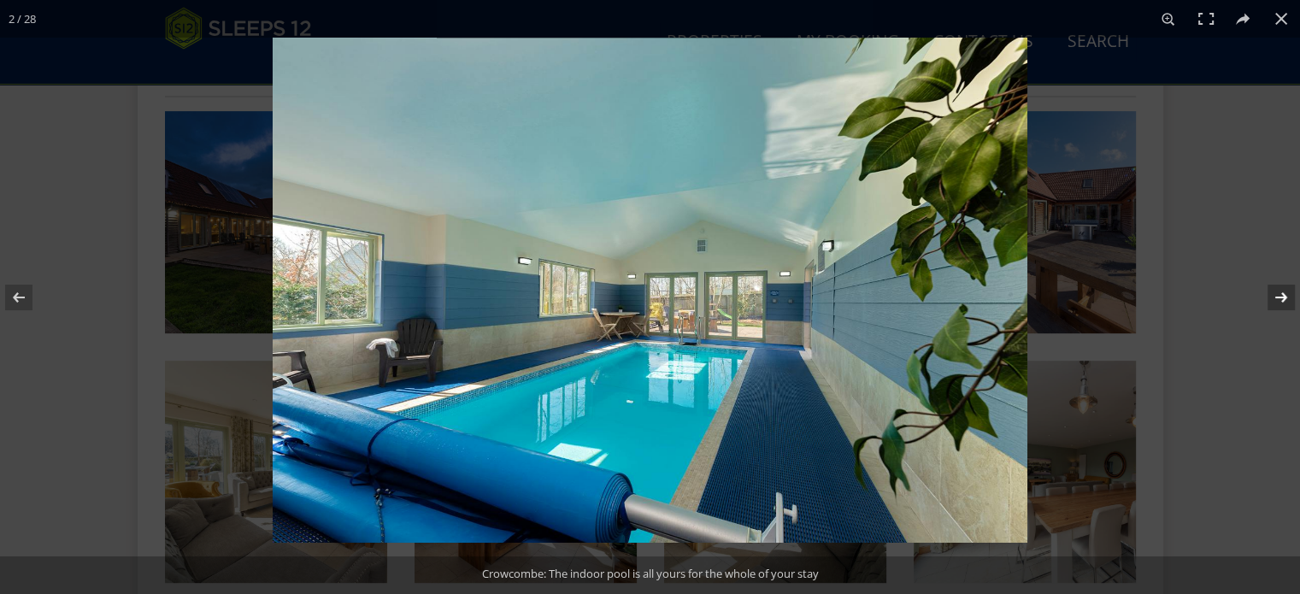
click at [1282, 286] on button at bounding box center [1270, 297] width 60 height 85
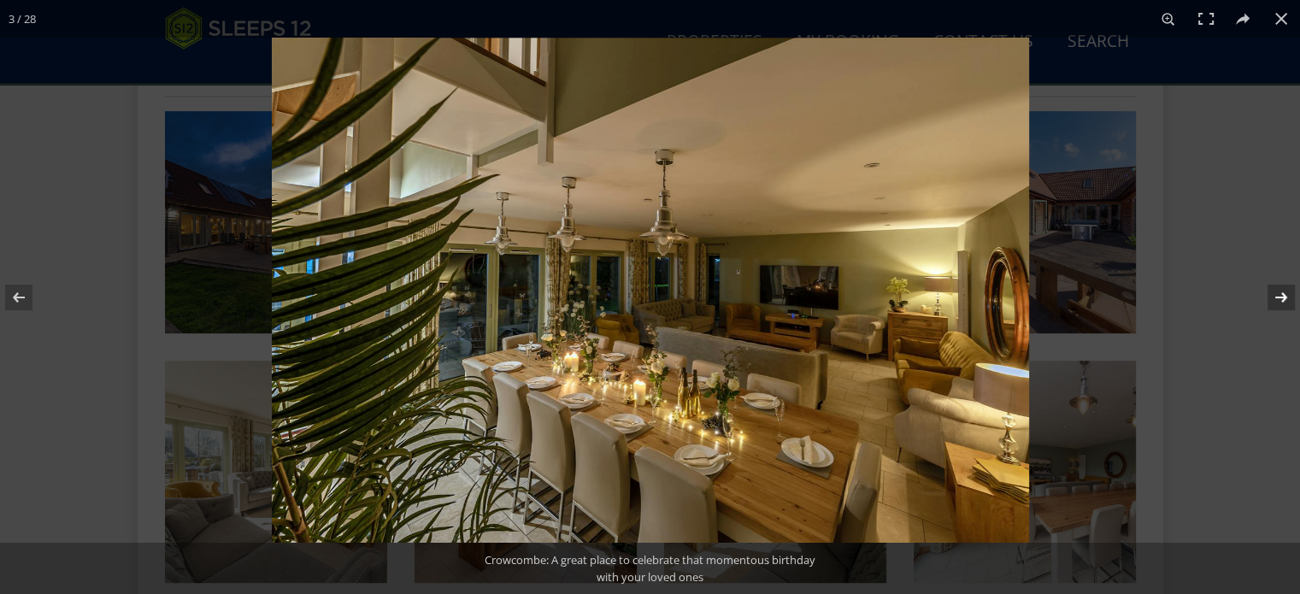
click at [1282, 286] on button at bounding box center [1270, 297] width 60 height 85
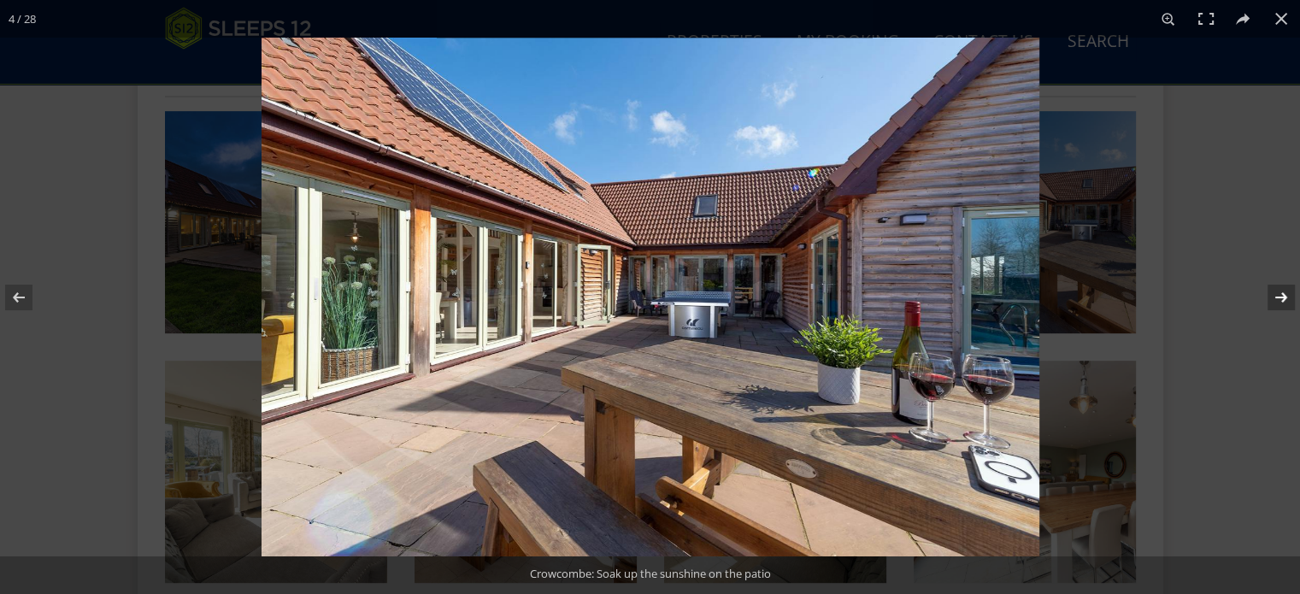
click at [1282, 286] on button at bounding box center [1270, 297] width 60 height 85
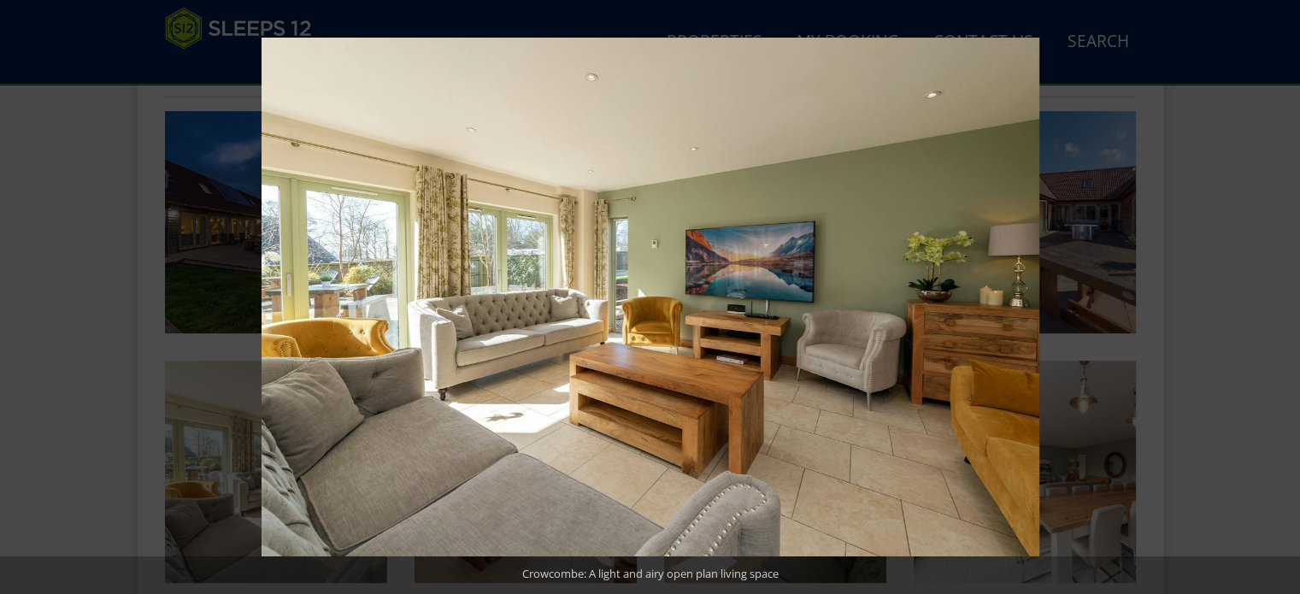
click at [1282, 286] on button at bounding box center [1270, 297] width 60 height 85
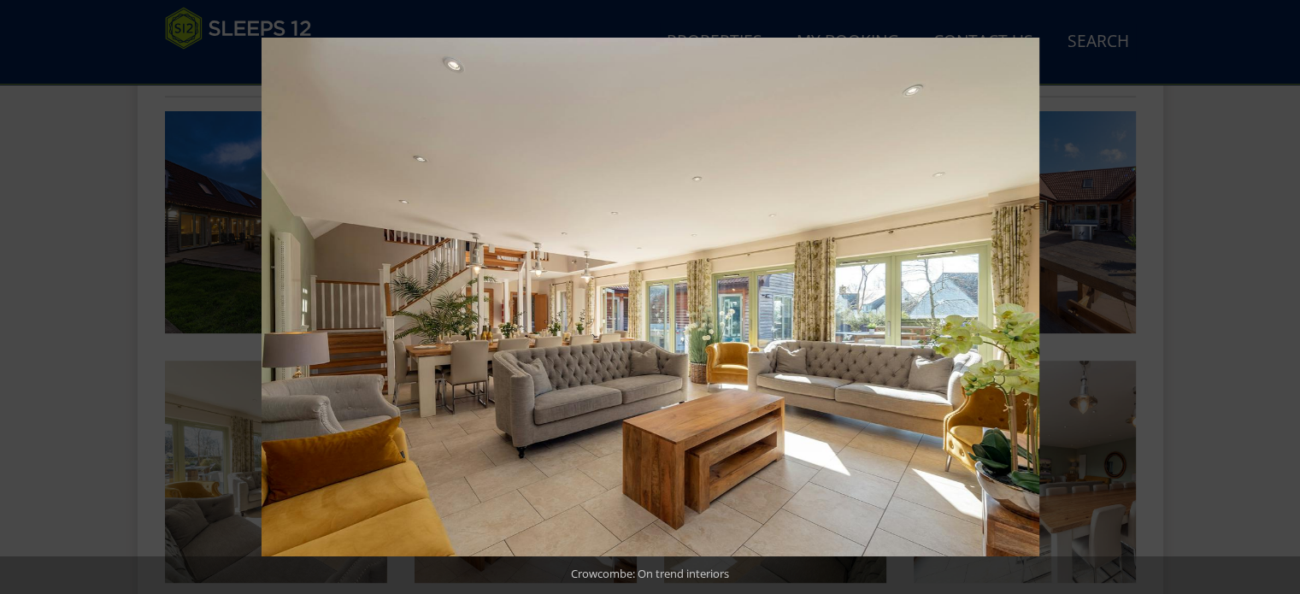
click at [1282, 286] on button at bounding box center [1270, 297] width 60 height 85
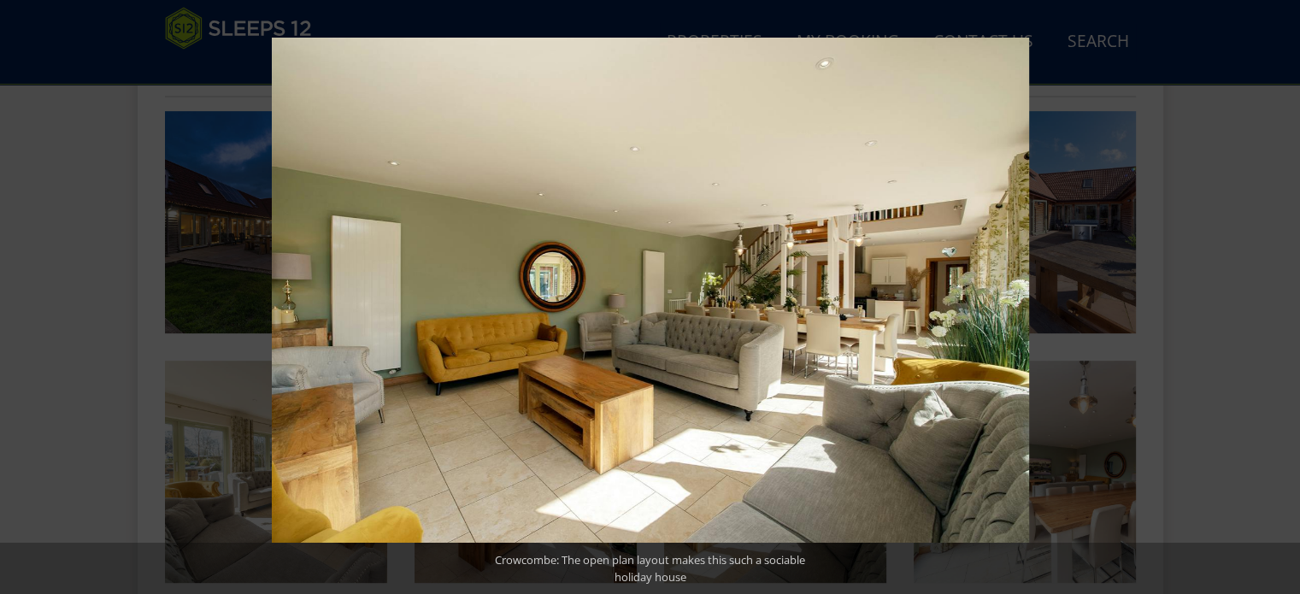
click at [1282, 286] on button at bounding box center [1270, 297] width 60 height 85
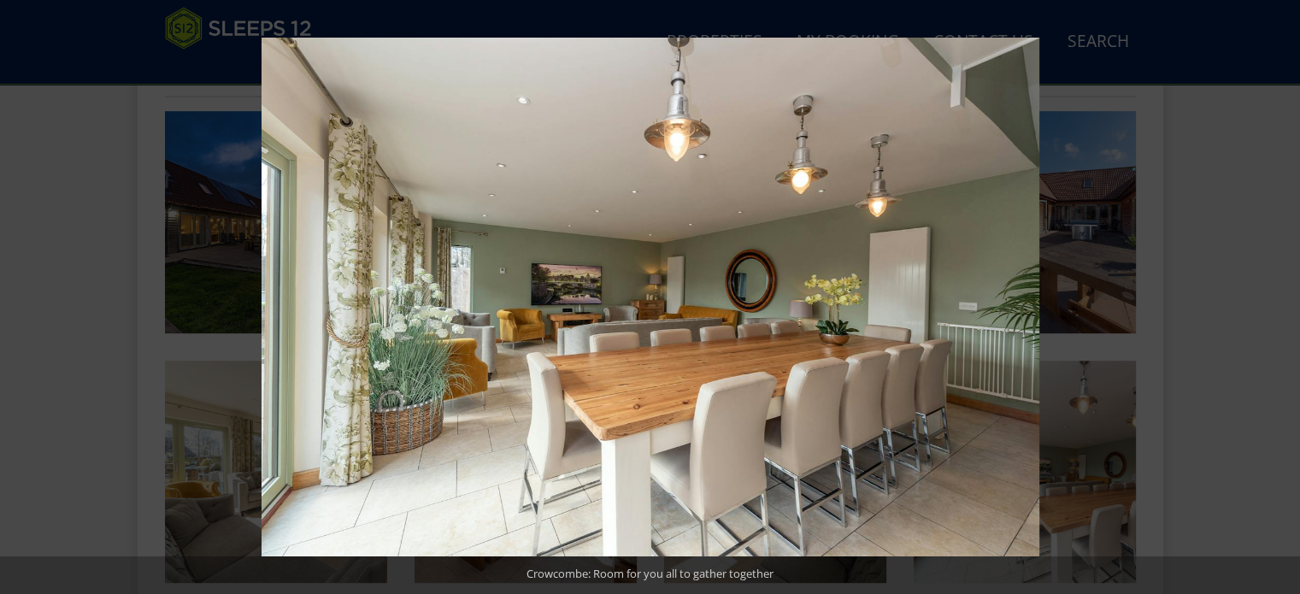
click at [1282, 286] on button at bounding box center [1270, 297] width 60 height 85
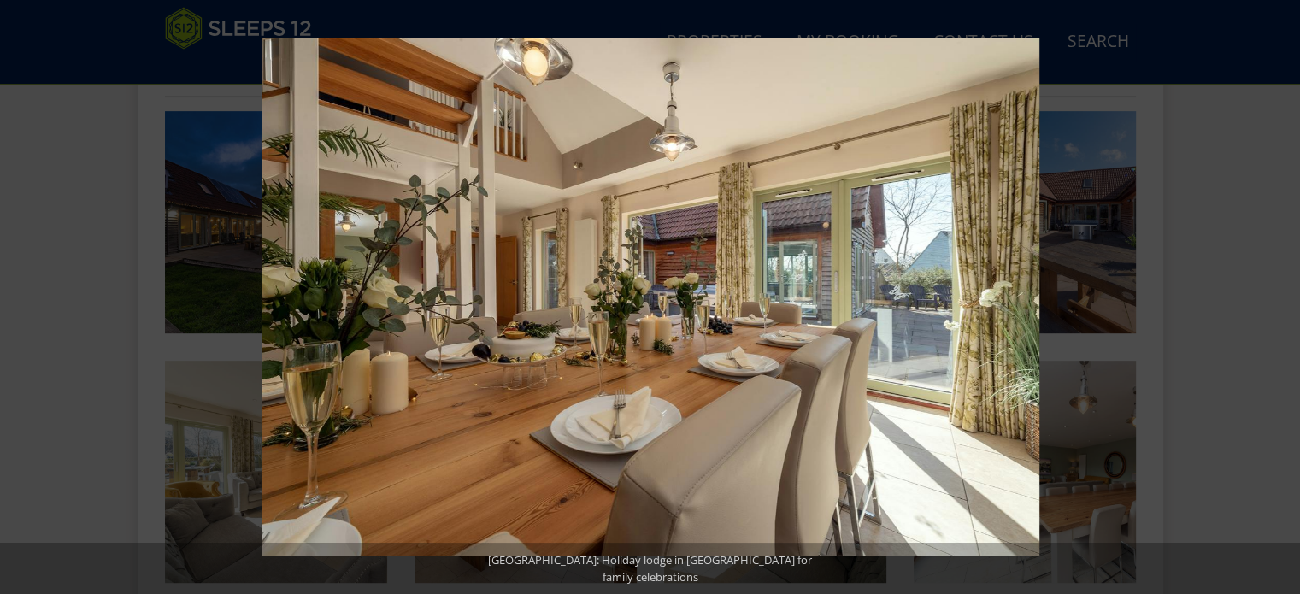
click at [1282, 286] on button at bounding box center [1270, 297] width 60 height 85
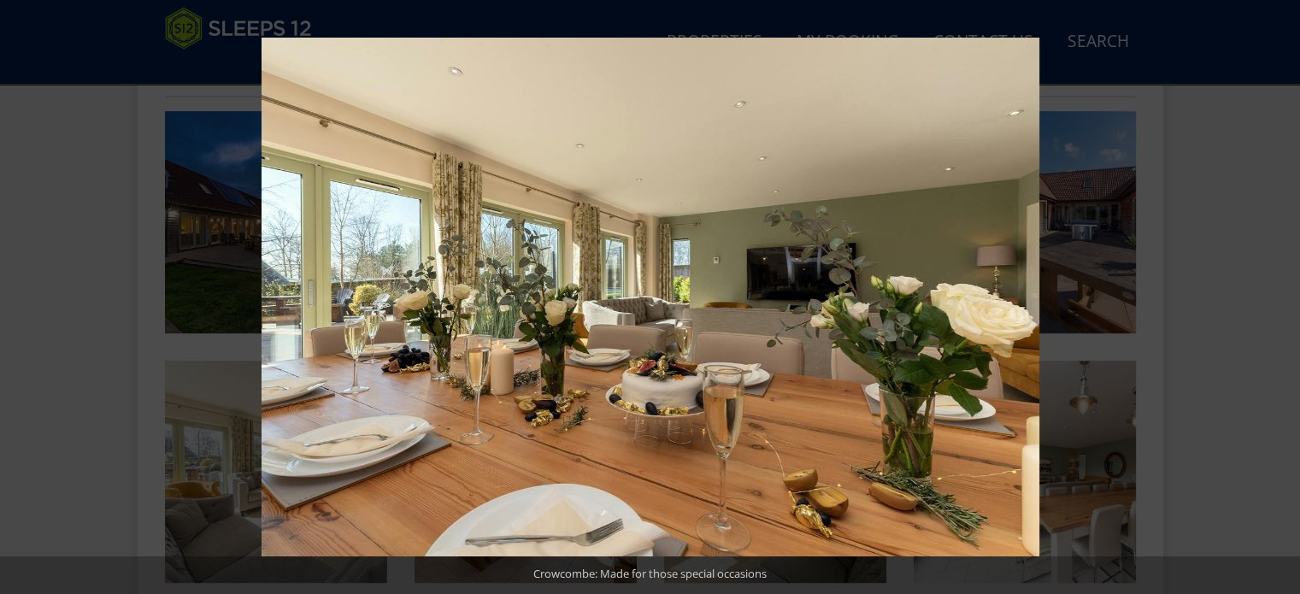
click at [1282, 286] on button at bounding box center [1270, 297] width 60 height 85
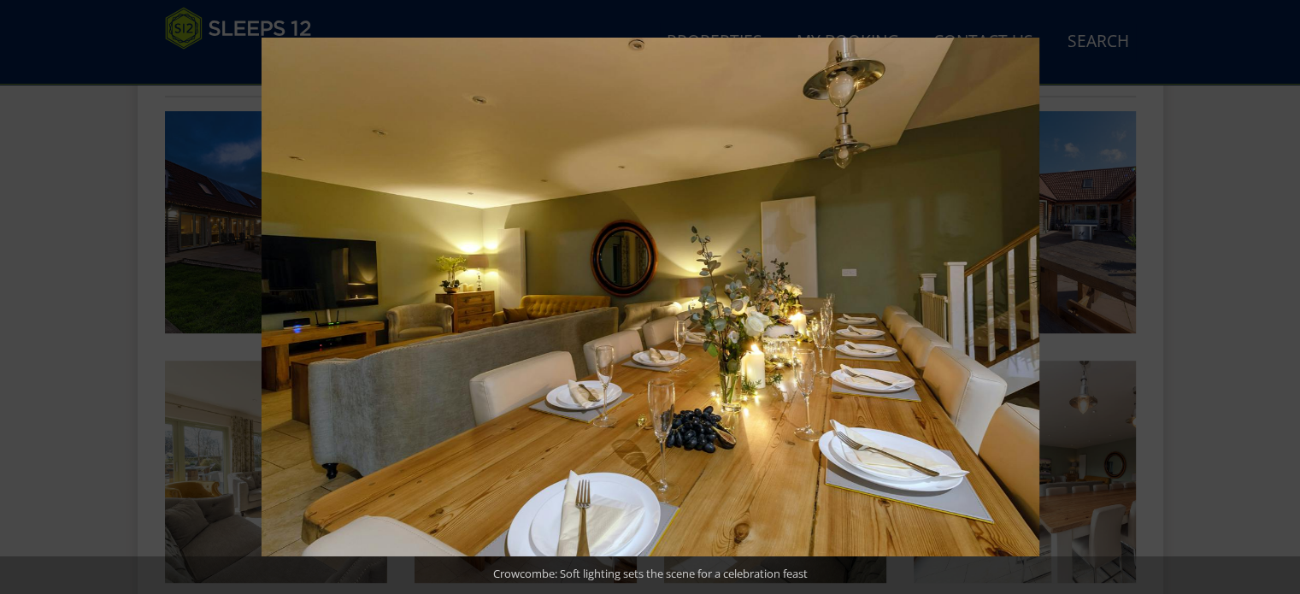
click at [1282, 286] on button at bounding box center [1270, 297] width 60 height 85
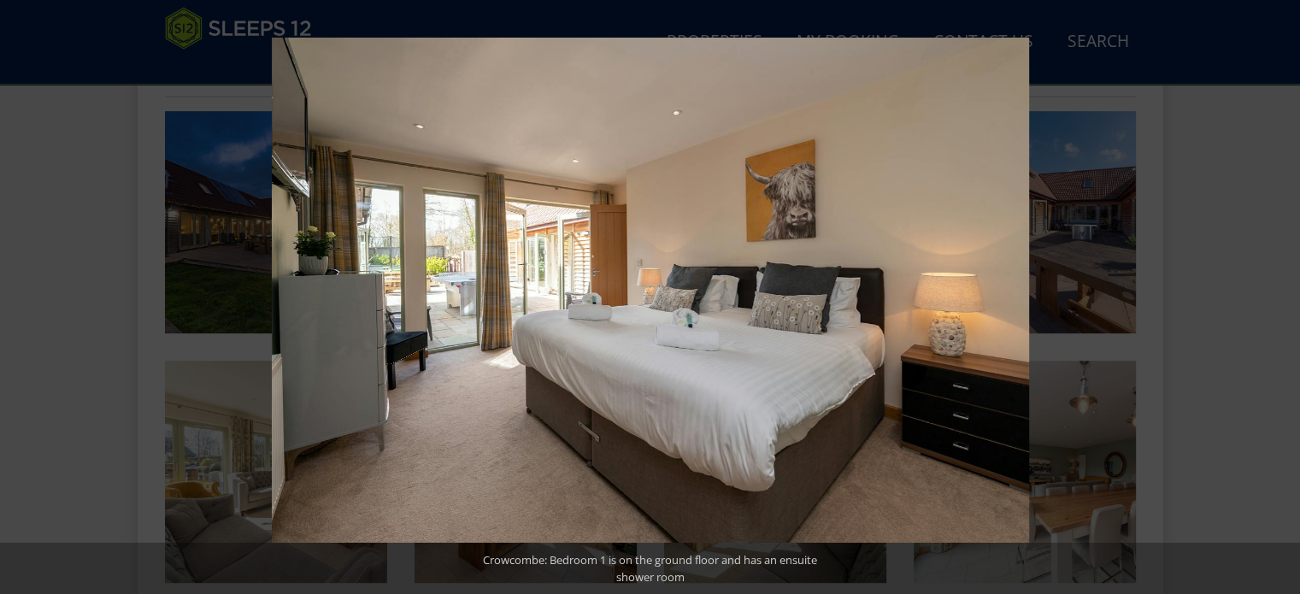
click at [1282, 286] on button at bounding box center [1270, 297] width 60 height 85
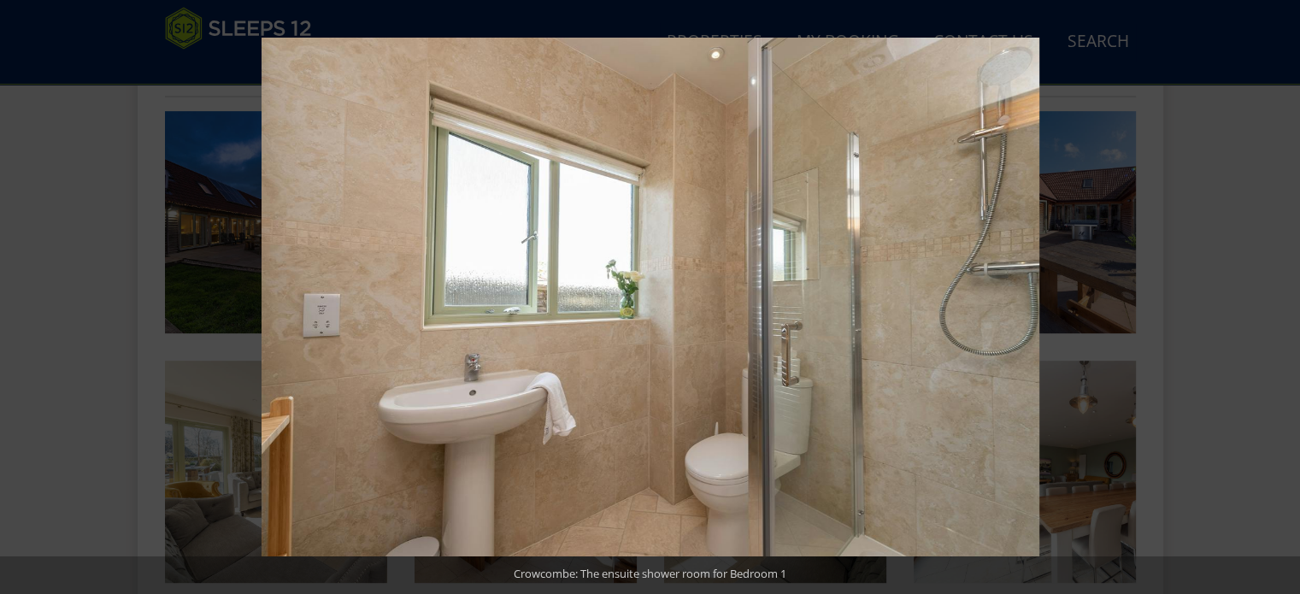
click at [1282, 286] on button at bounding box center [1270, 297] width 60 height 85
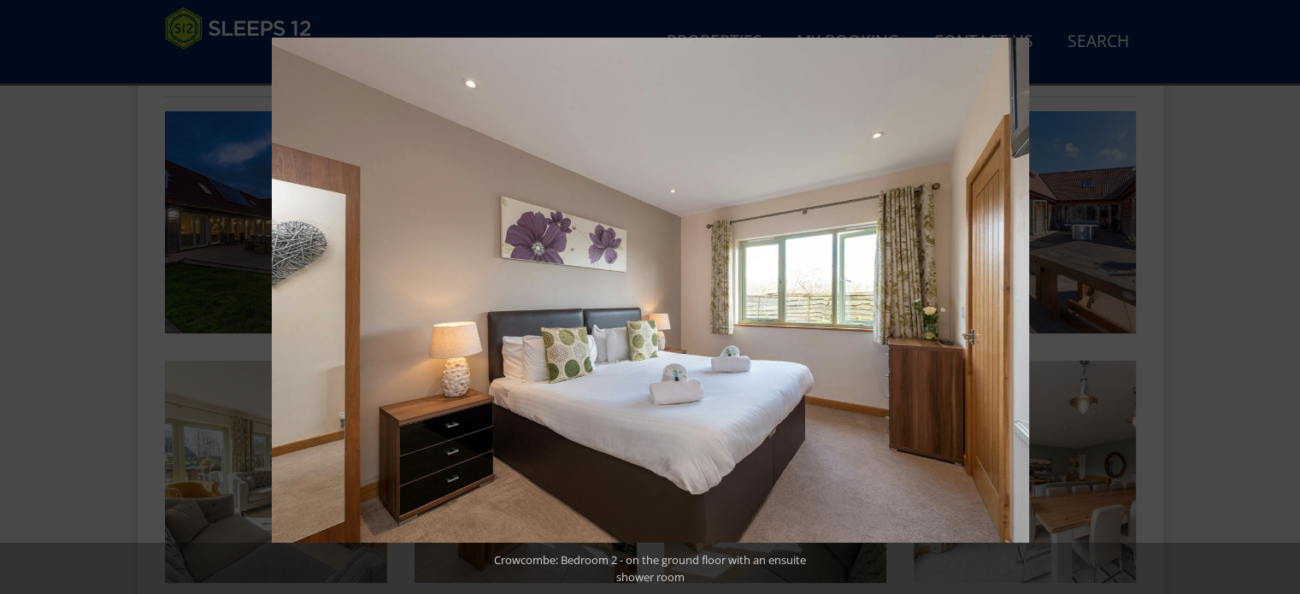
click at [1282, 286] on button at bounding box center [1270, 297] width 60 height 85
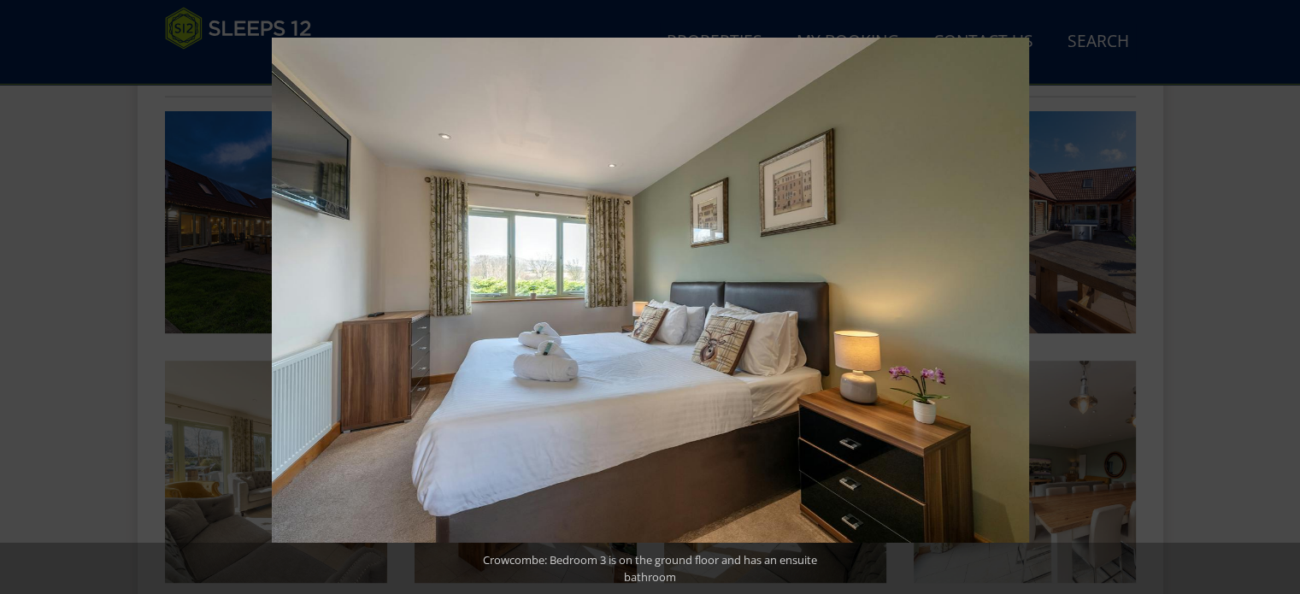
click at [1282, 286] on button at bounding box center [1270, 297] width 60 height 85
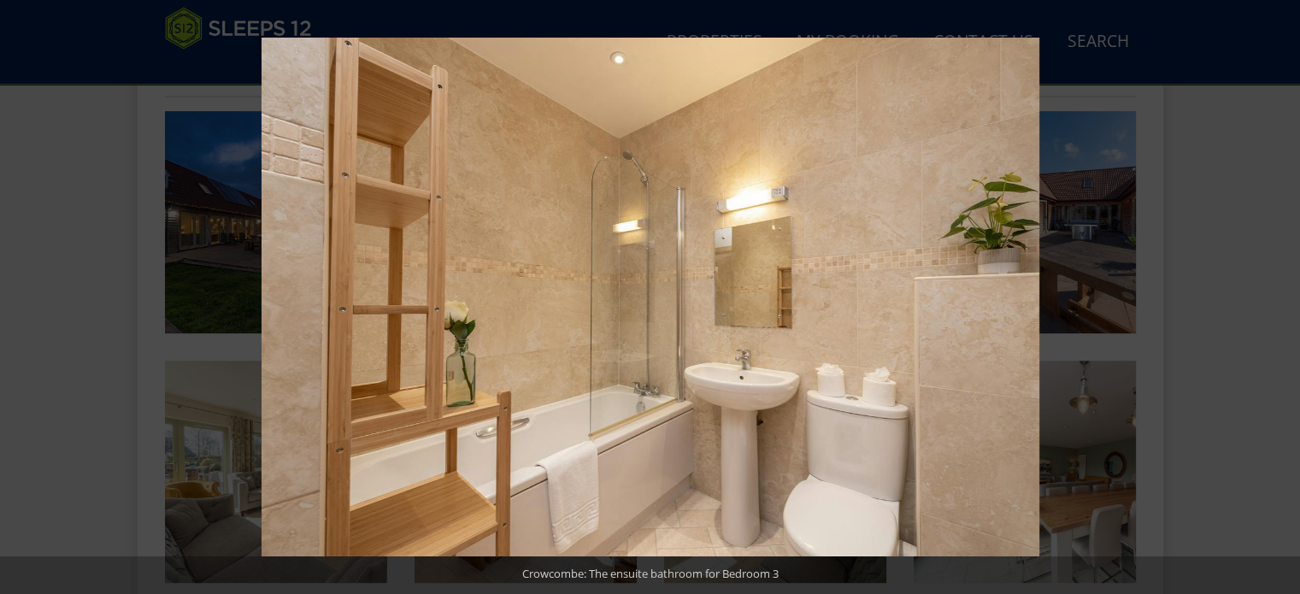
click at [1282, 286] on button at bounding box center [1270, 297] width 60 height 85
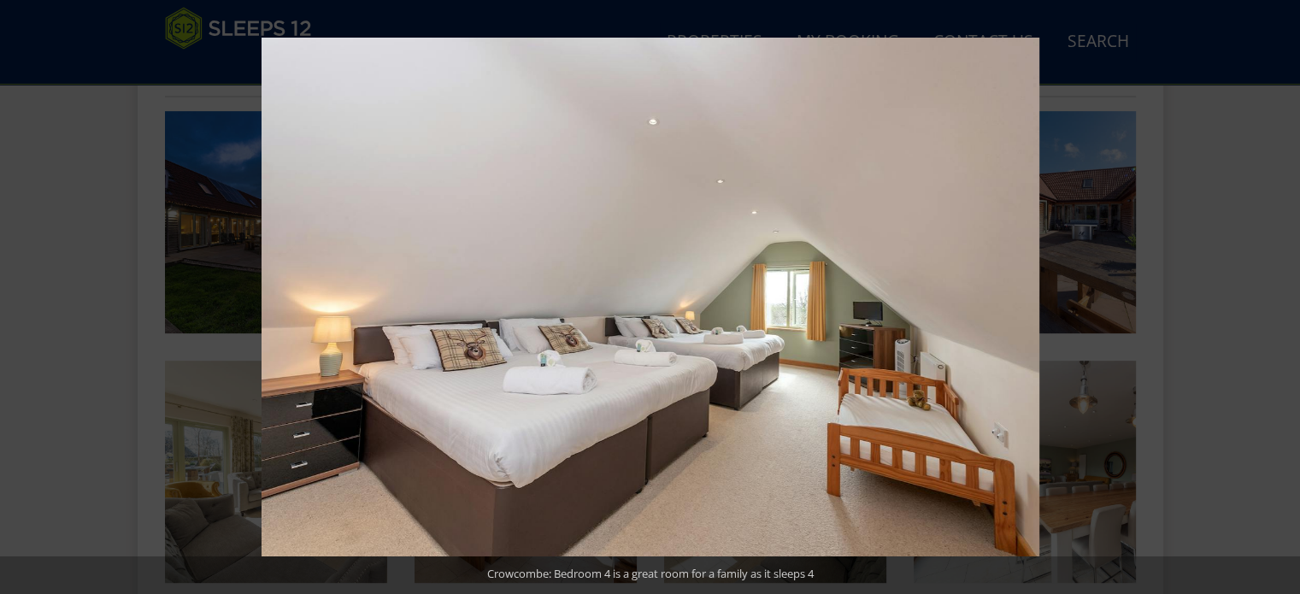
click at [1282, 286] on button at bounding box center [1270, 297] width 60 height 85
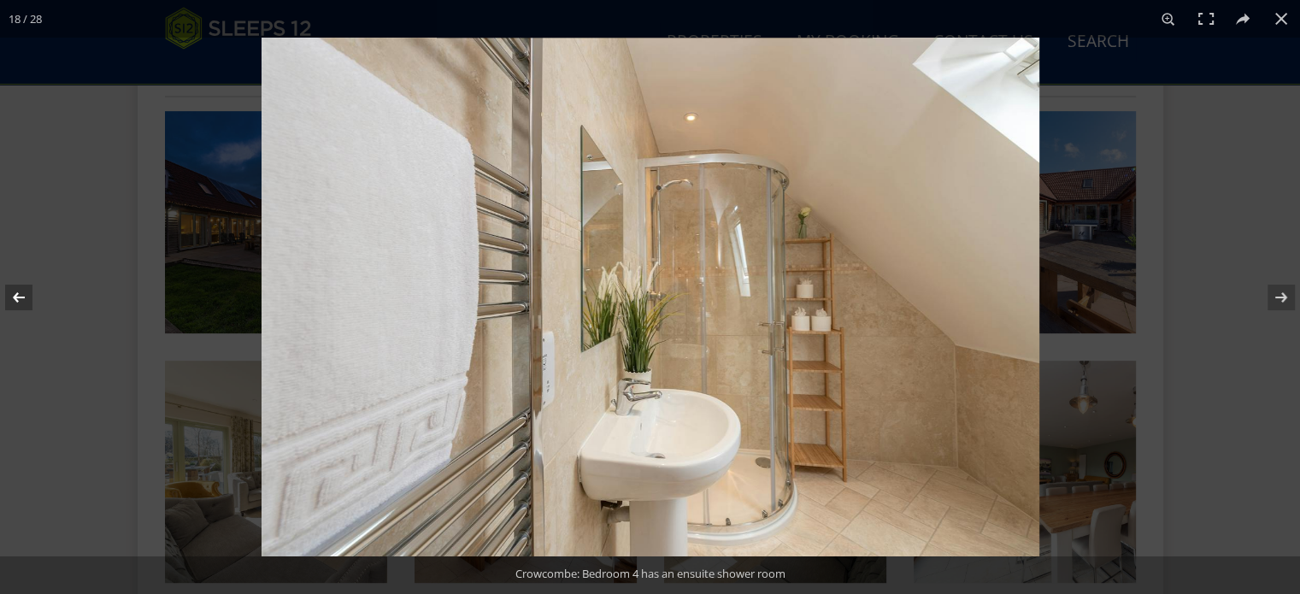
click at [14, 300] on button at bounding box center [30, 297] width 60 height 85
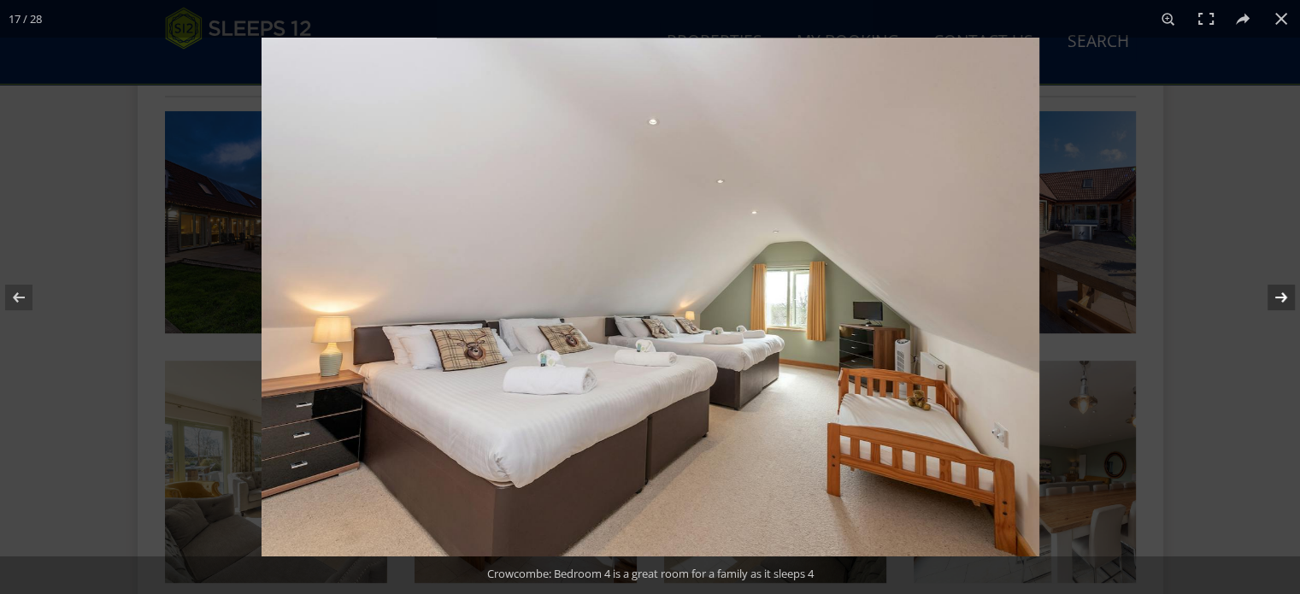
click at [1283, 298] on button at bounding box center [1270, 297] width 60 height 85
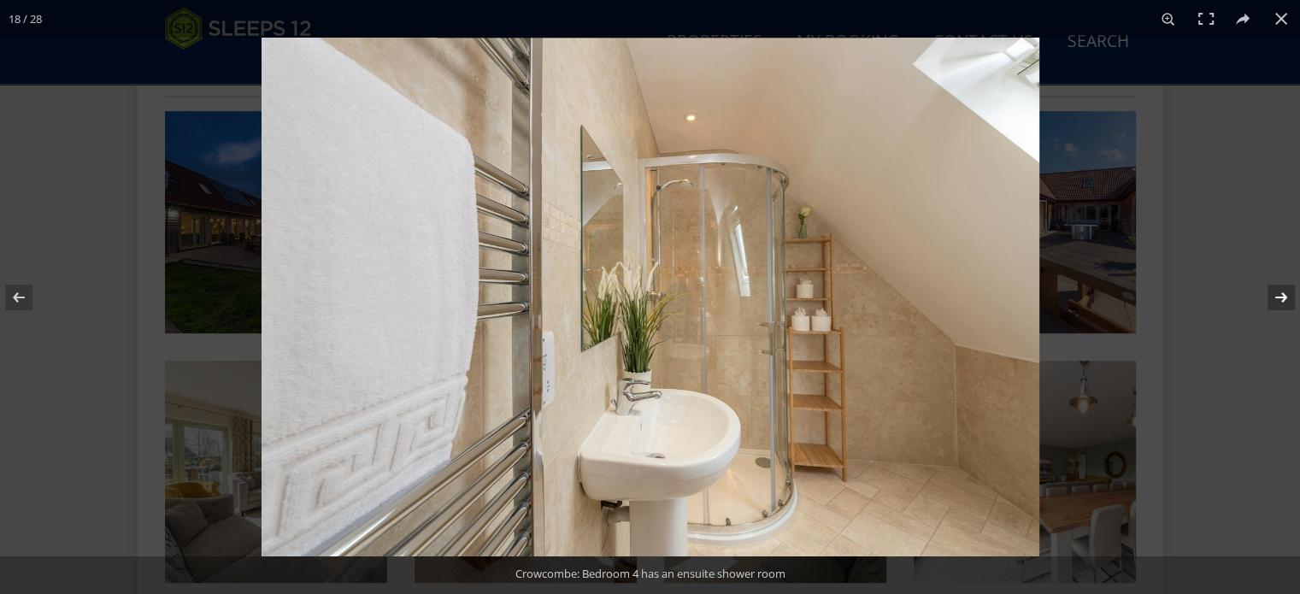
click at [1283, 298] on button at bounding box center [1270, 297] width 60 height 85
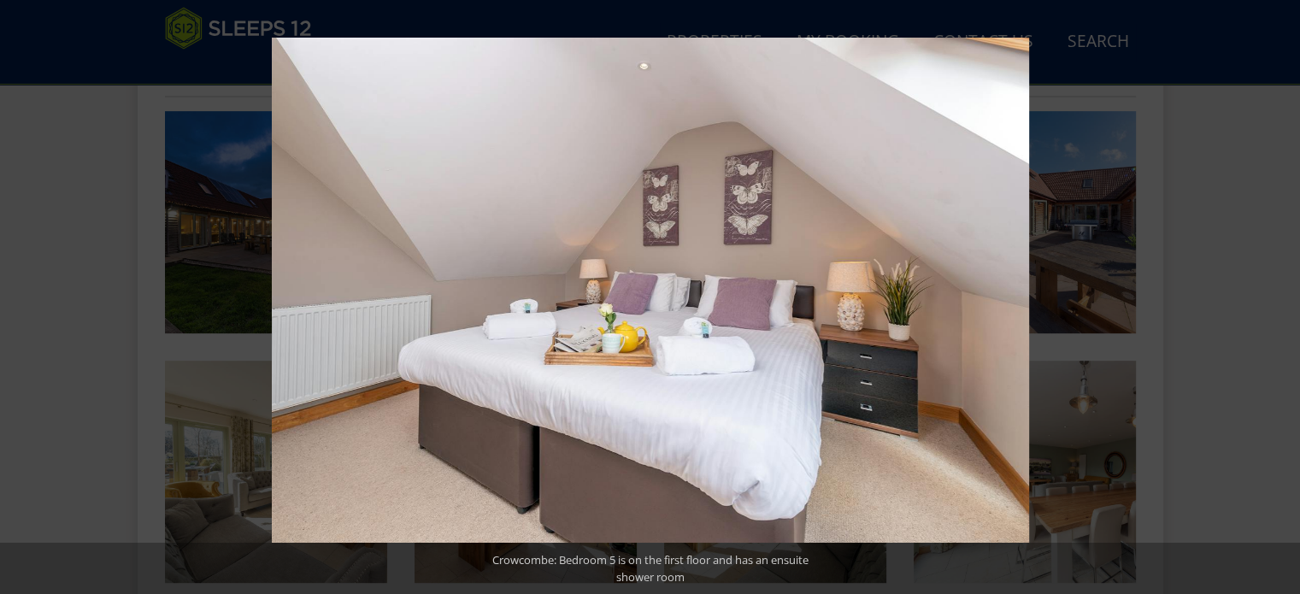
click at [1283, 298] on button at bounding box center [1270, 297] width 60 height 85
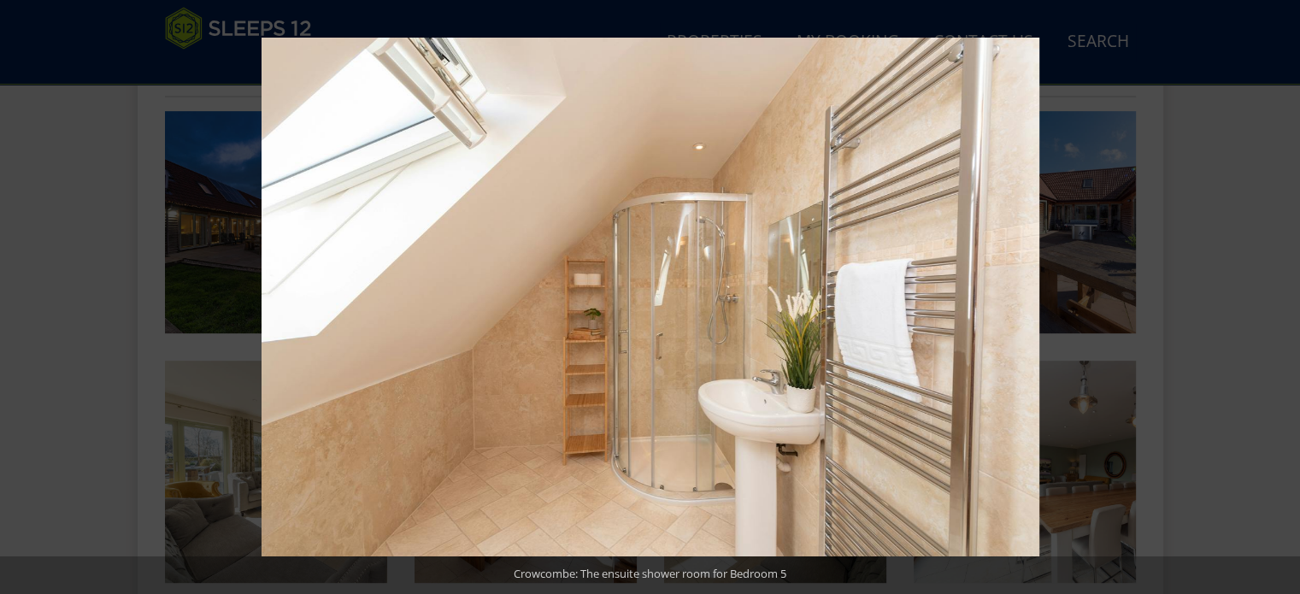
click at [1283, 298] on button at bounding box center [1270, 297] width 60 height 85
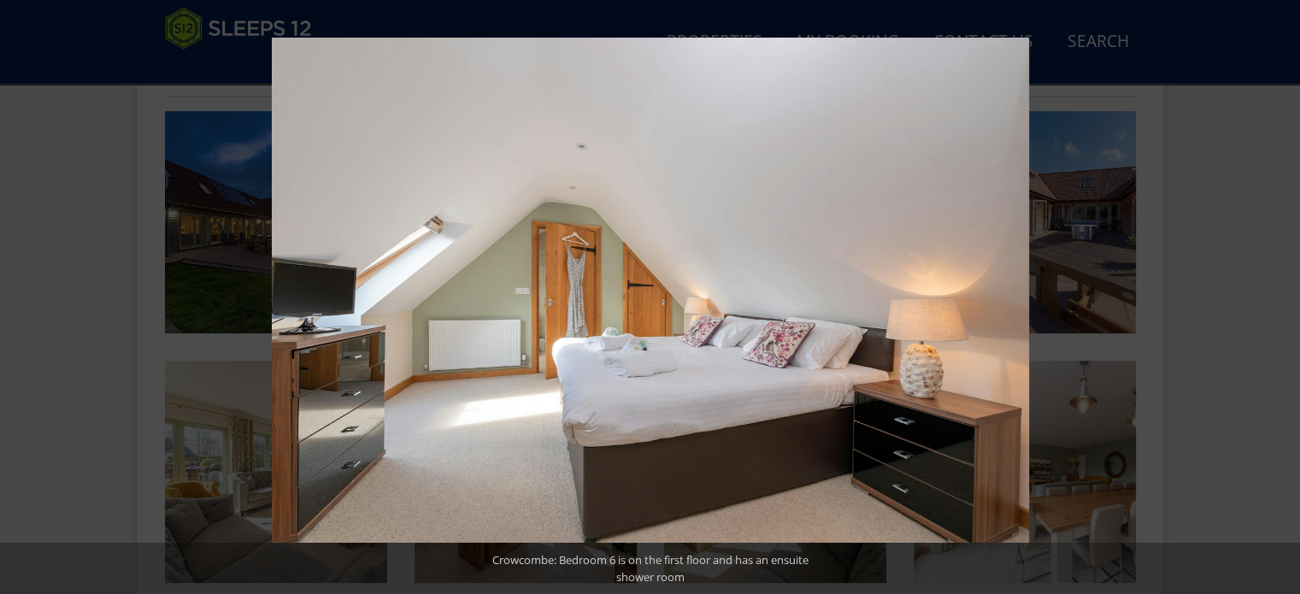
click at [1283, 298] on button at bounding box center [1270, 297] width 60 height 85
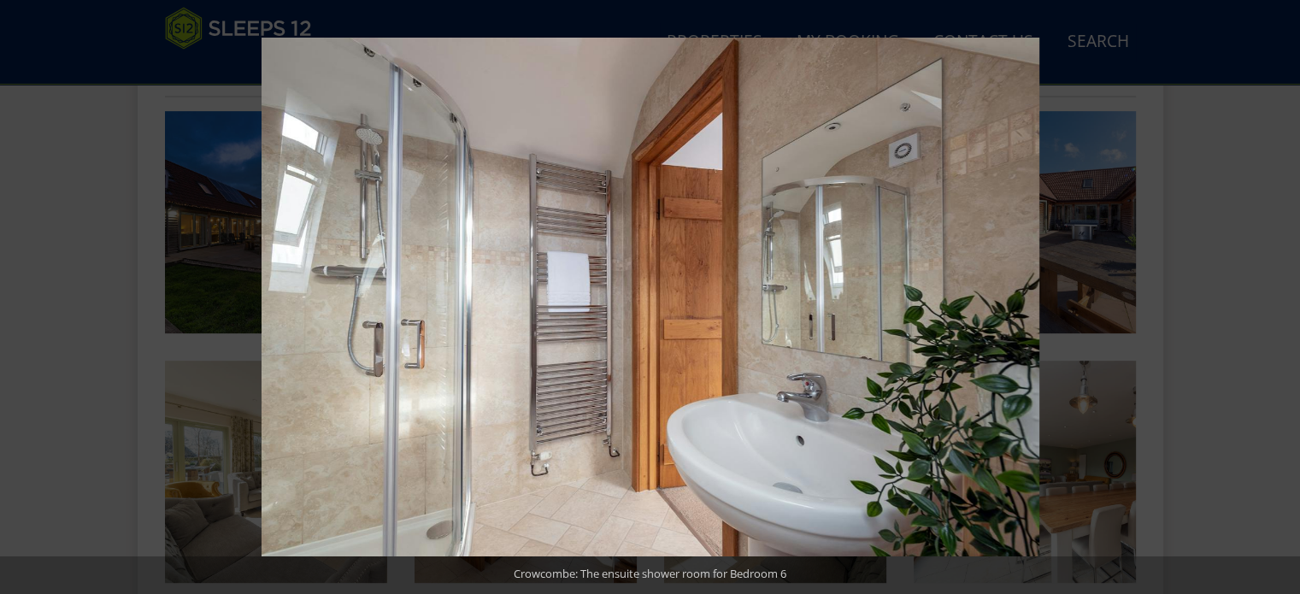
click at [1283, 298] on button at bounding box center [1270, 297] width 60 height 85
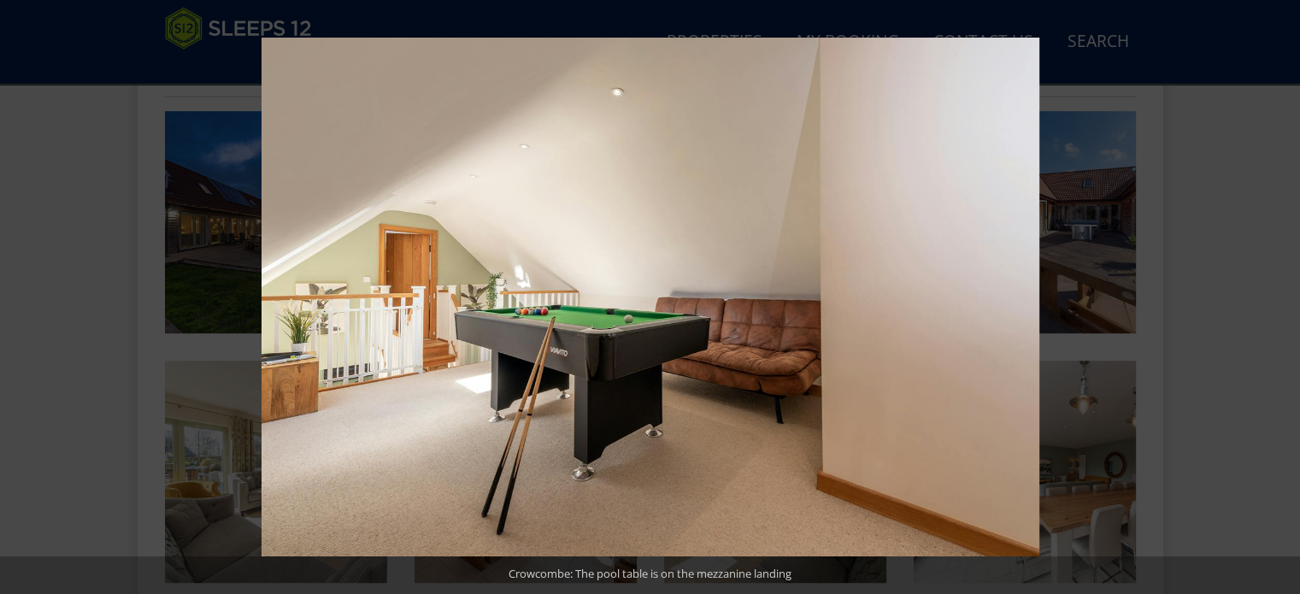
click at [1283, 298] on button at bounding box center [1270, 297] width 60 height 85
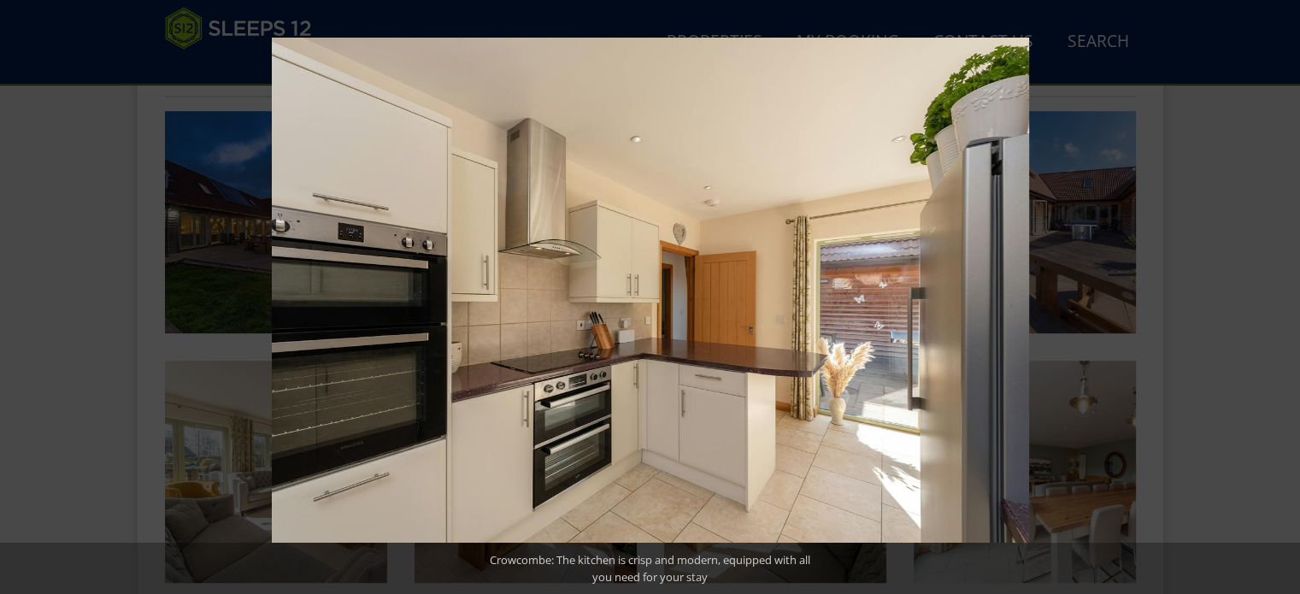
click at [1283, 298] on button at bounding box center [1270, 297] width 60 height 85
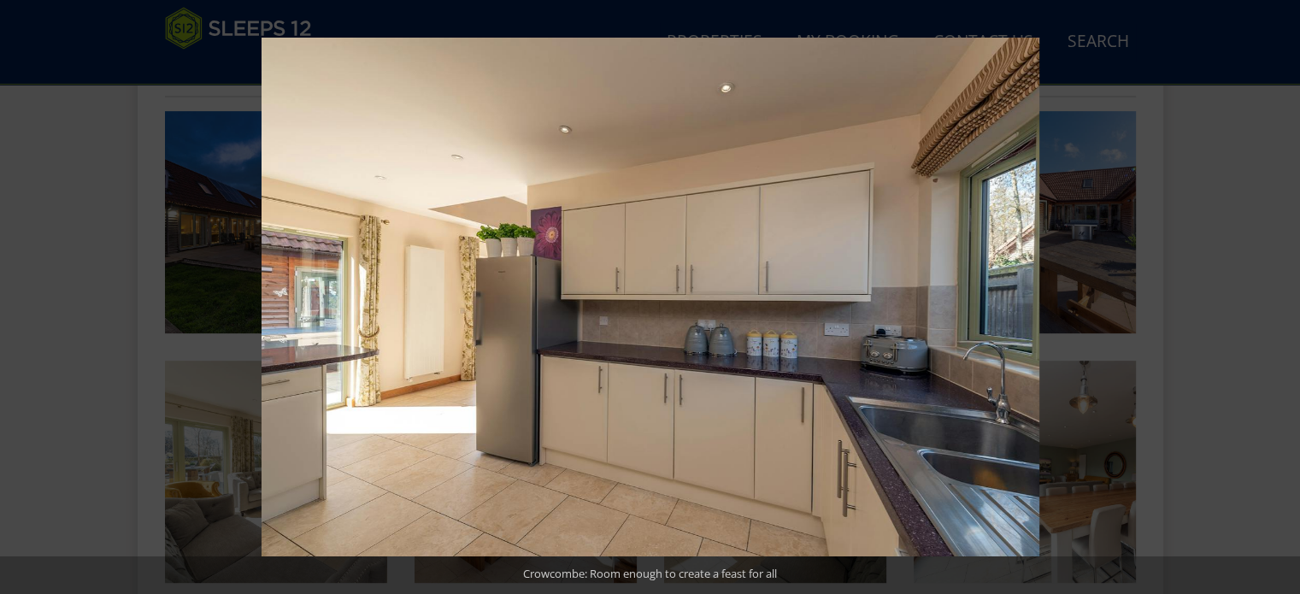
click at [1283, 298] on button at bounding box center [1270, 297] width 60 height 85
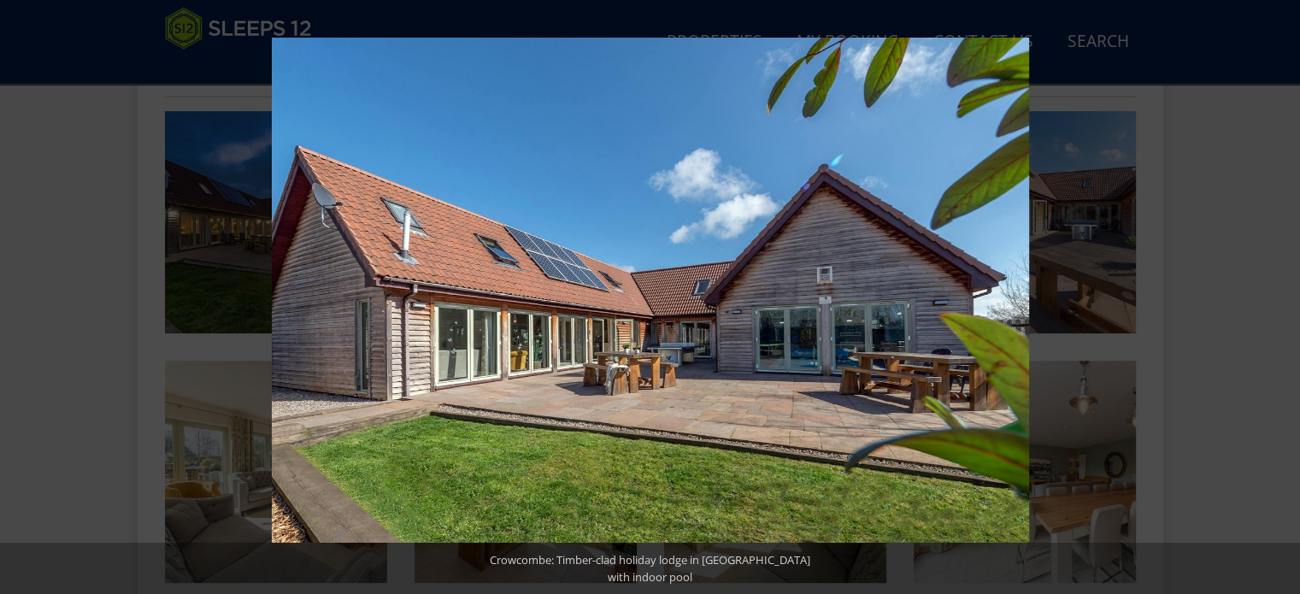
click at [1283, 298] on button at bounding box center [1270, 297] width 60 height 85
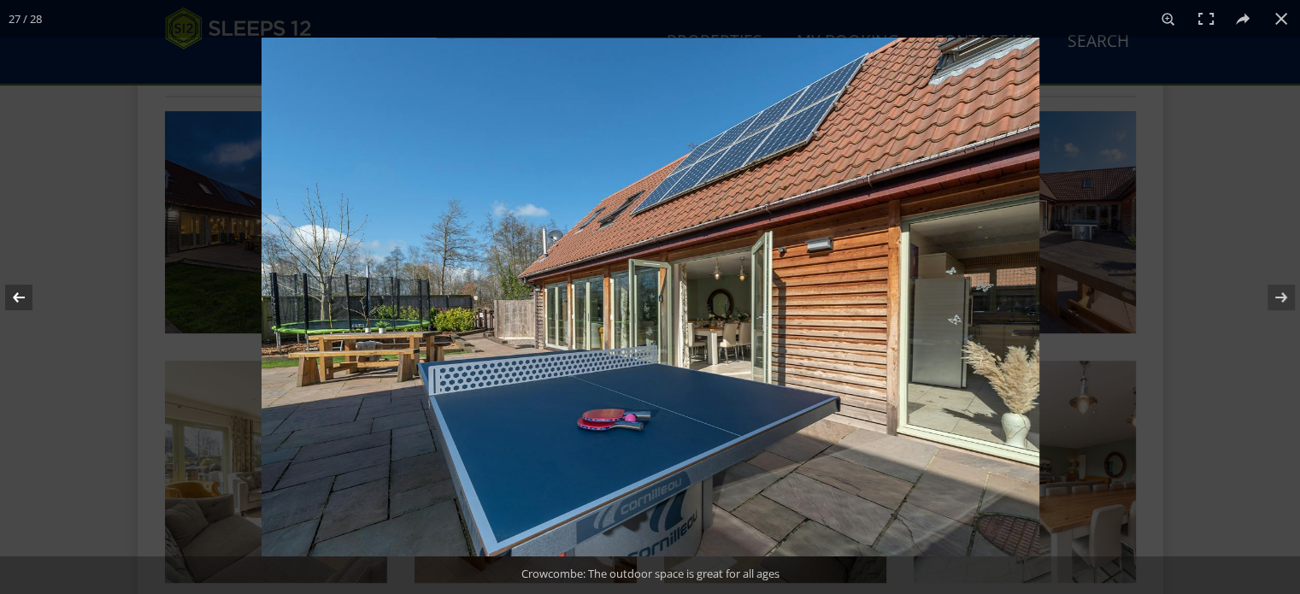
click at [16, 297] on button at bounding box center [30, 297] width 60 height 85
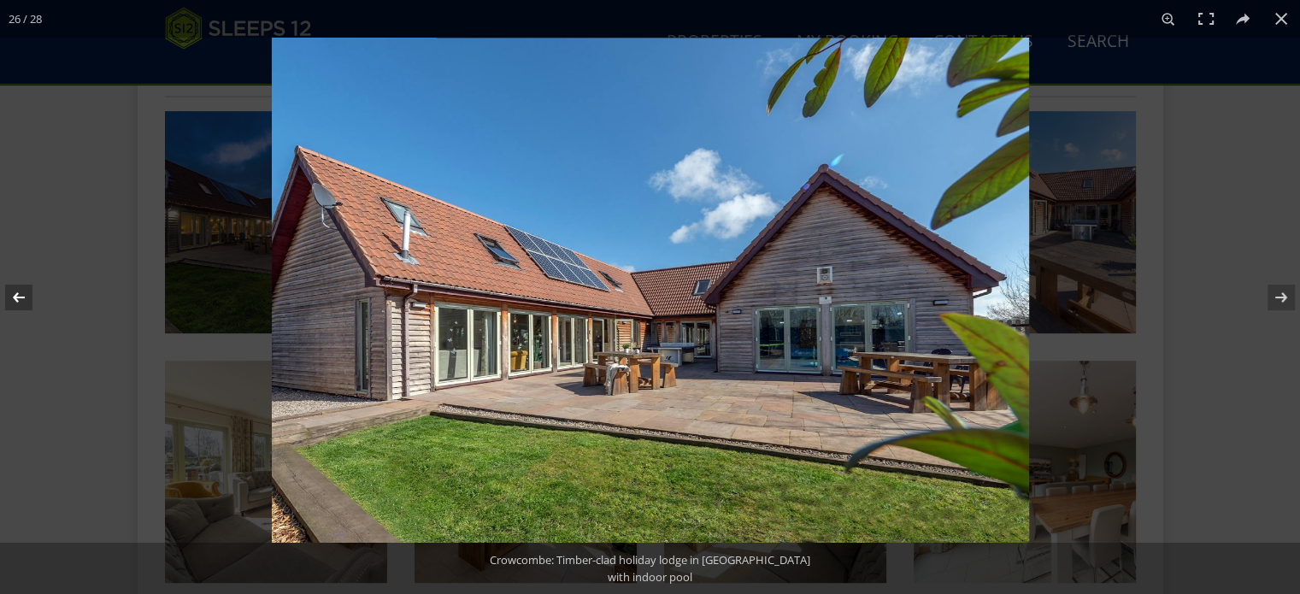
click at [16, 297] on button at bounding box center [30, 297] width 60 height 85
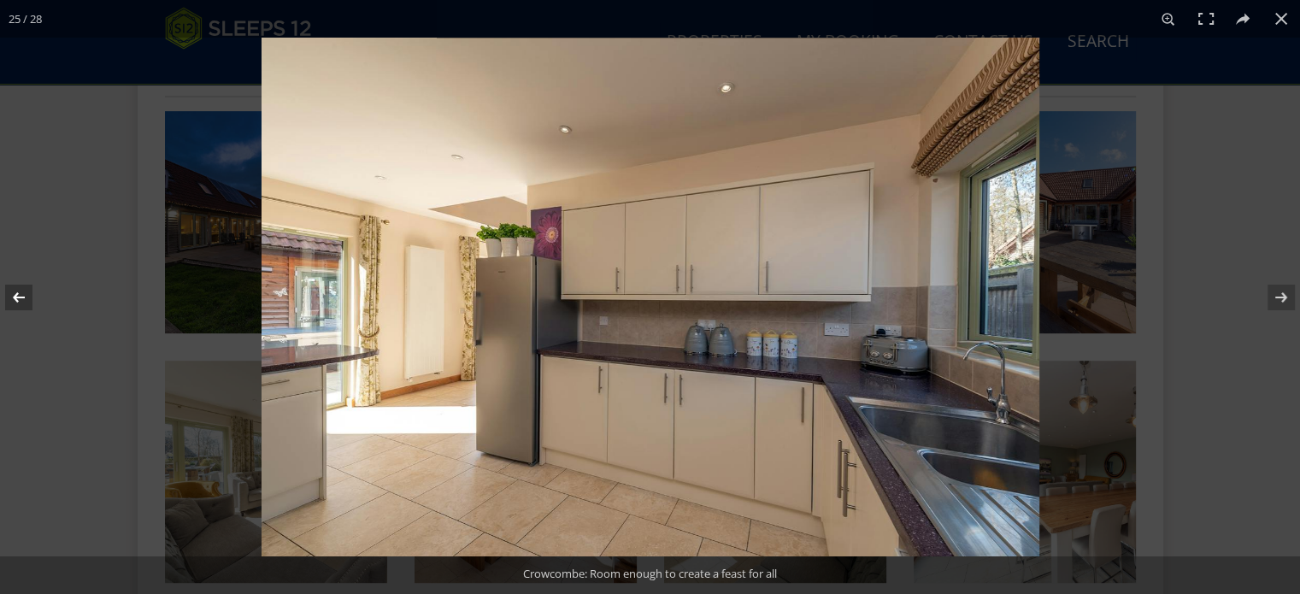
click at [16, 297] on button at bounding box center [30, 297] width 60 height 85
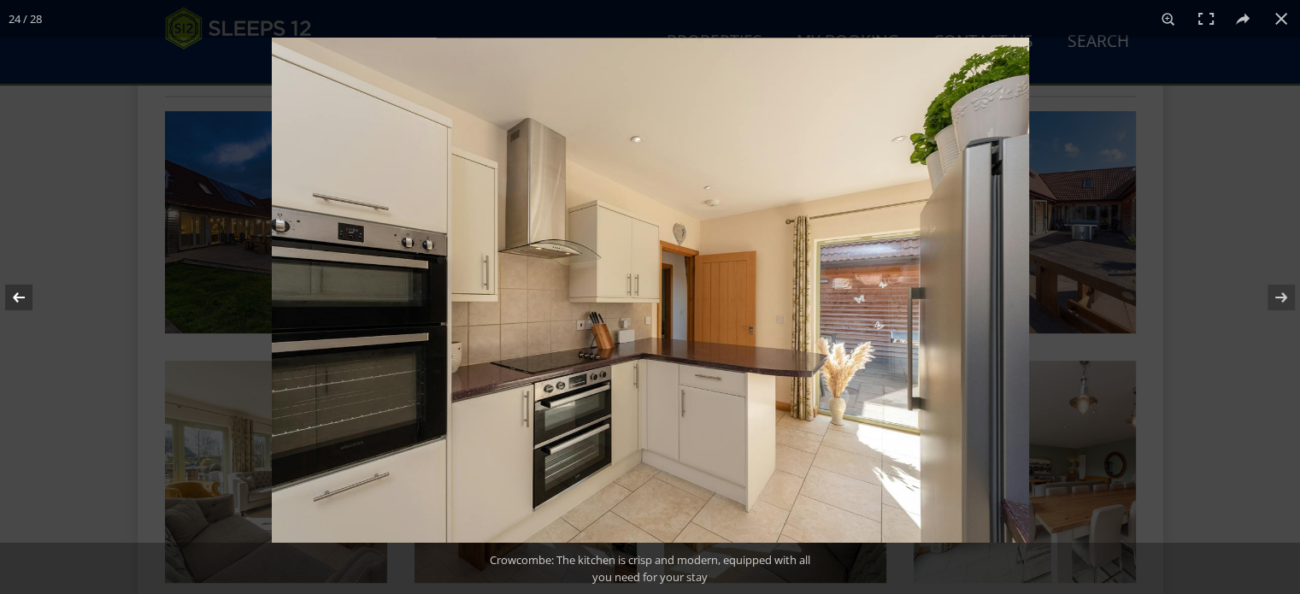
click at [16, 297] on button at bounding box center [30, 297] width 60 height 85
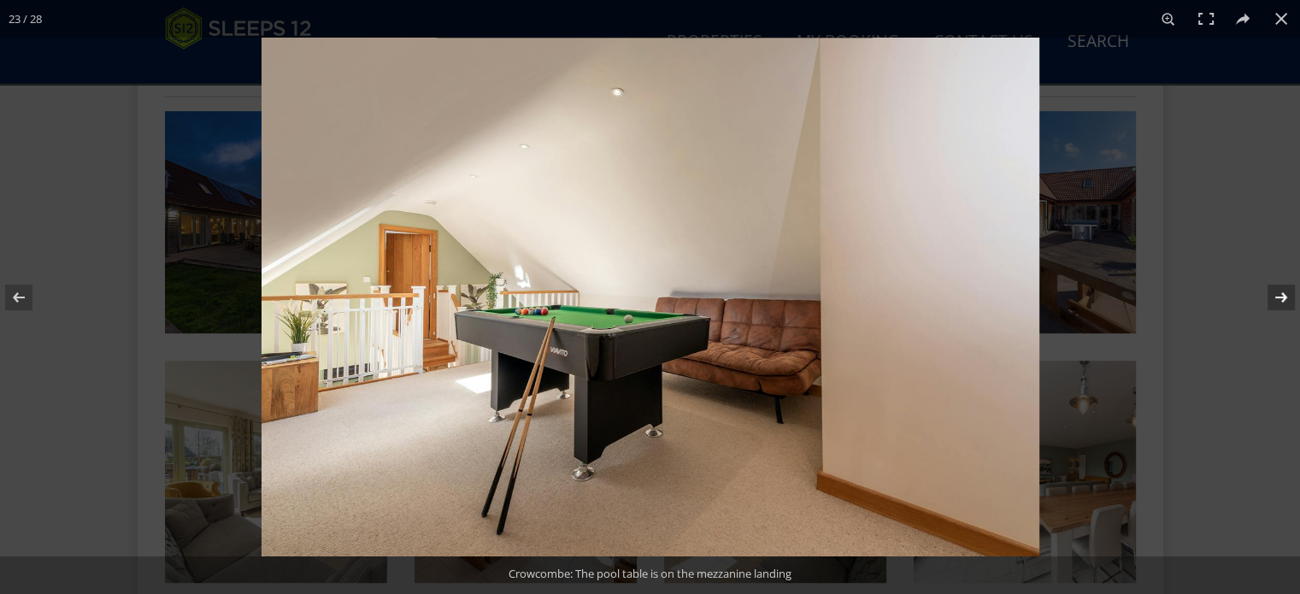
click at [1280, 300] on button at bounding box center [1270, 297] width 60 height 85
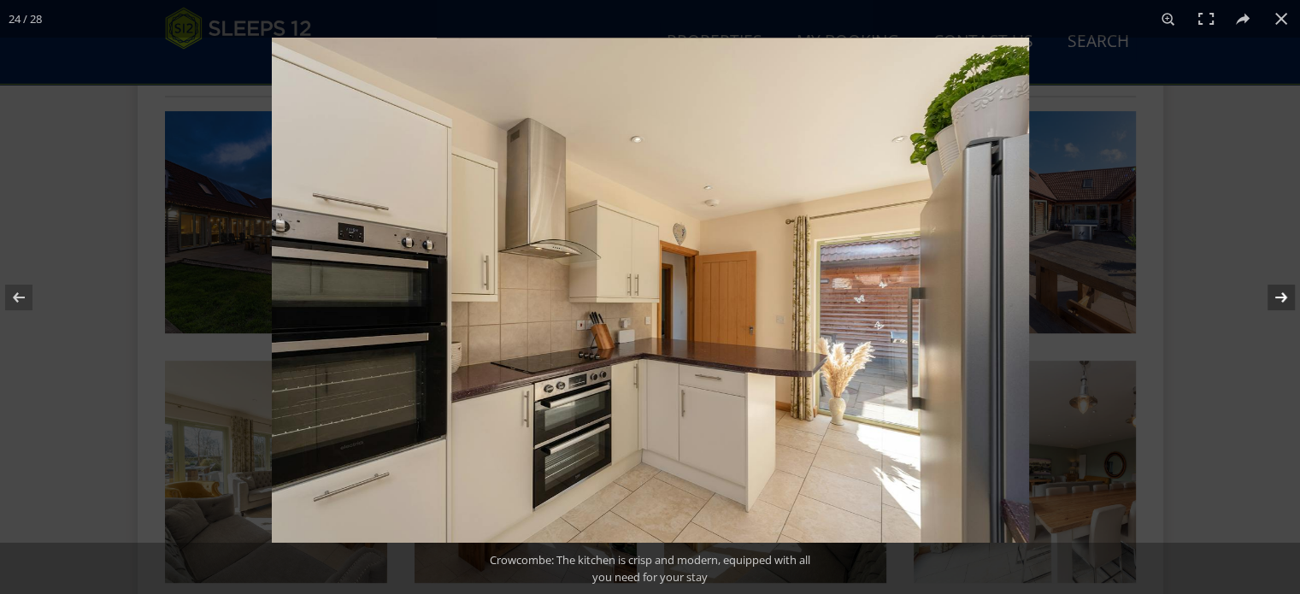
click at [1280, 300] on button at bounding box center [1270, 297] width 60 height 85
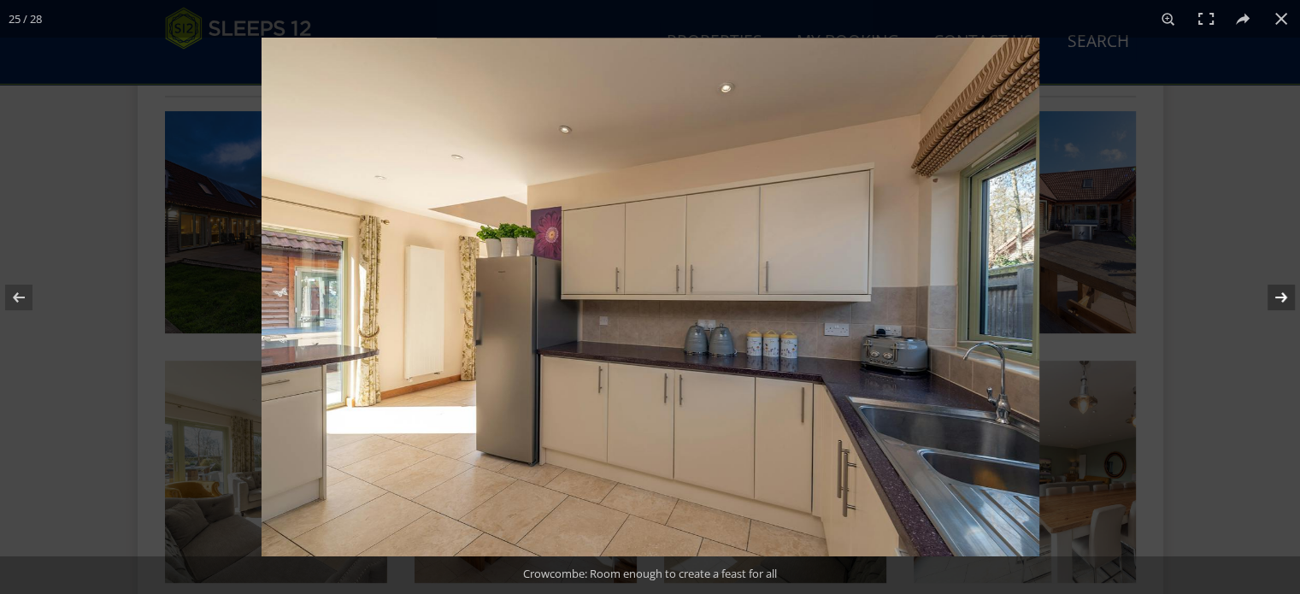
click at [1280, 300] on button at bounding box center [1270, 297] width 60 height 85
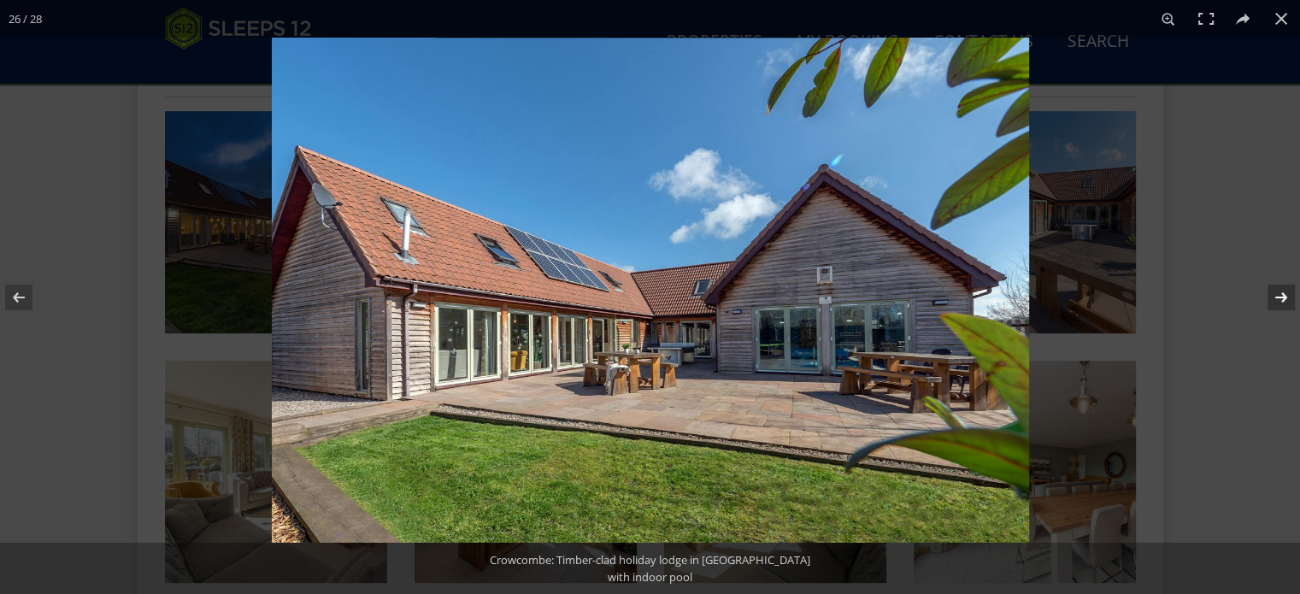
click at [1280, 300] on button at bounding box center [1270, 297] width 60 height 85
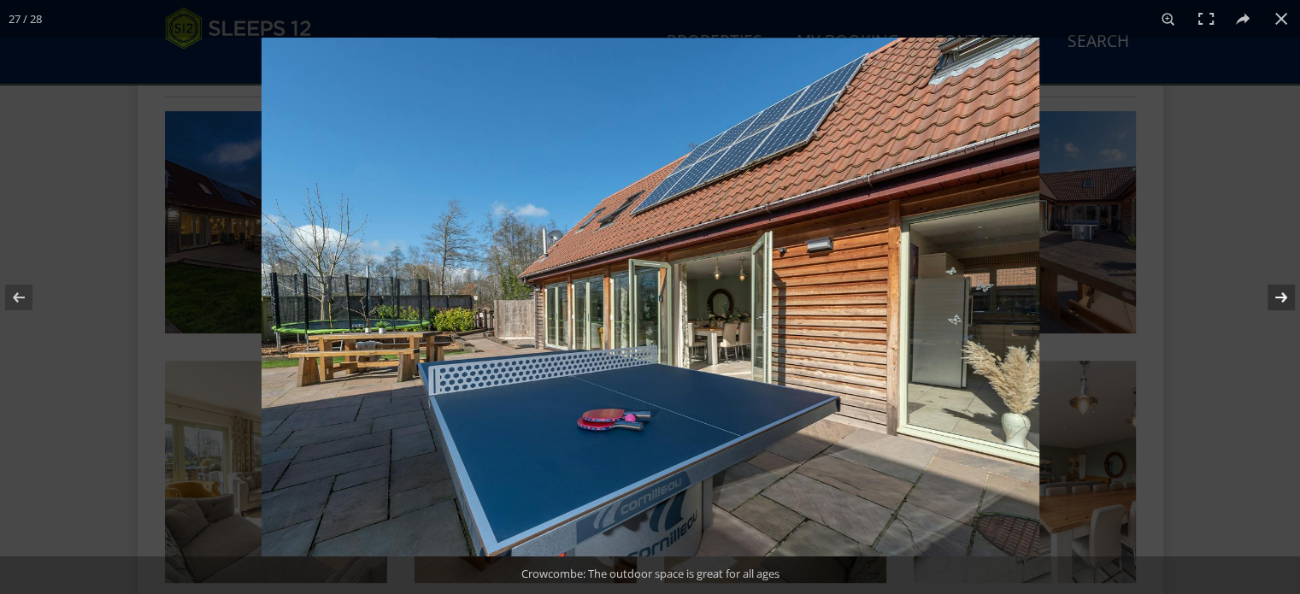
click at [1280, 300] on button at bounding box center [1270, 297] width 60 height 85
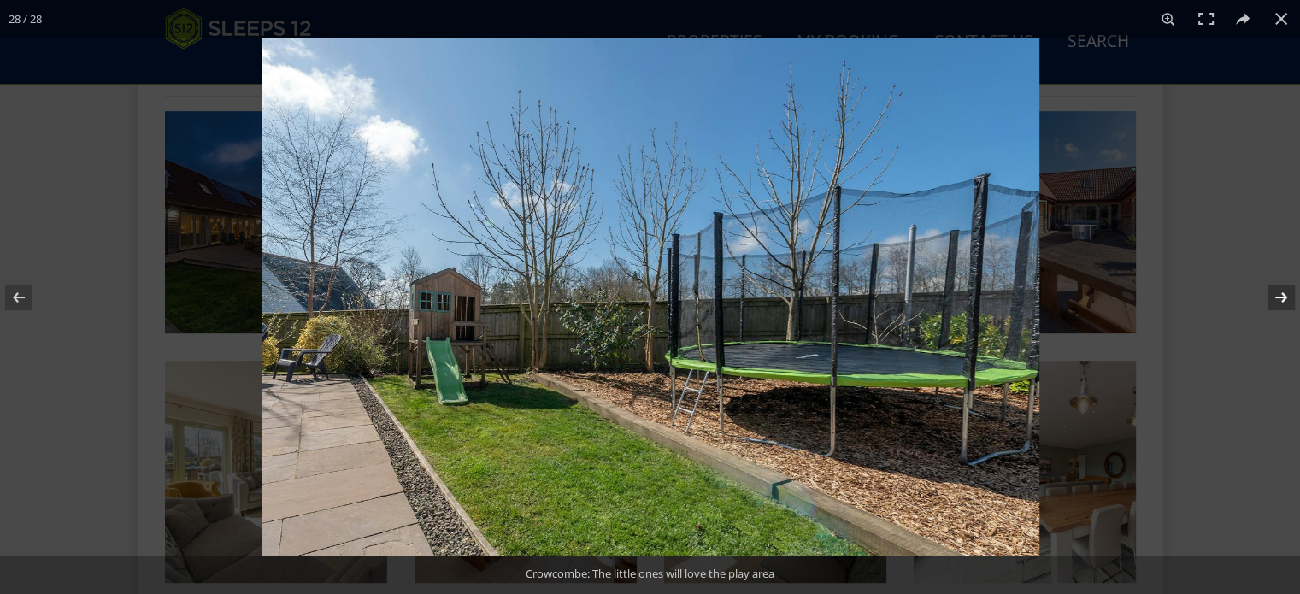
click at [1280, 300] on button at bounding box center [1270, 297] width 60 height 85
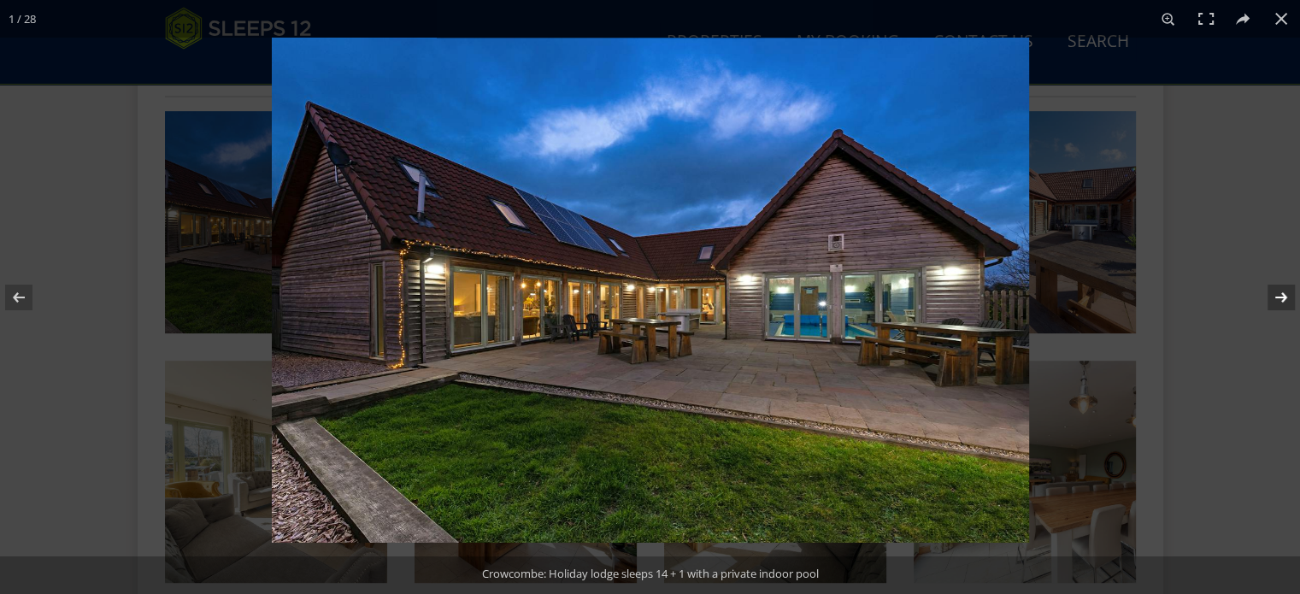
click at [1280, 300] on button at bounding box center [1270, 297] width 60 height 85
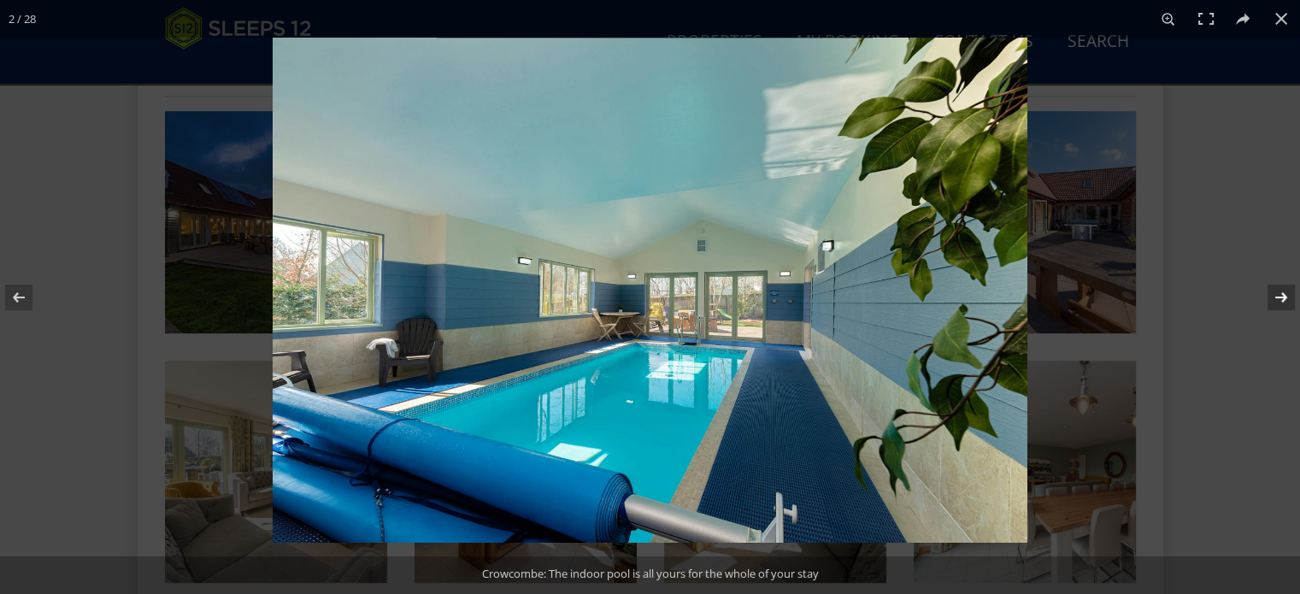
click at [1280, 300] on button at bounding box center [1270, 297] width 60 height 85
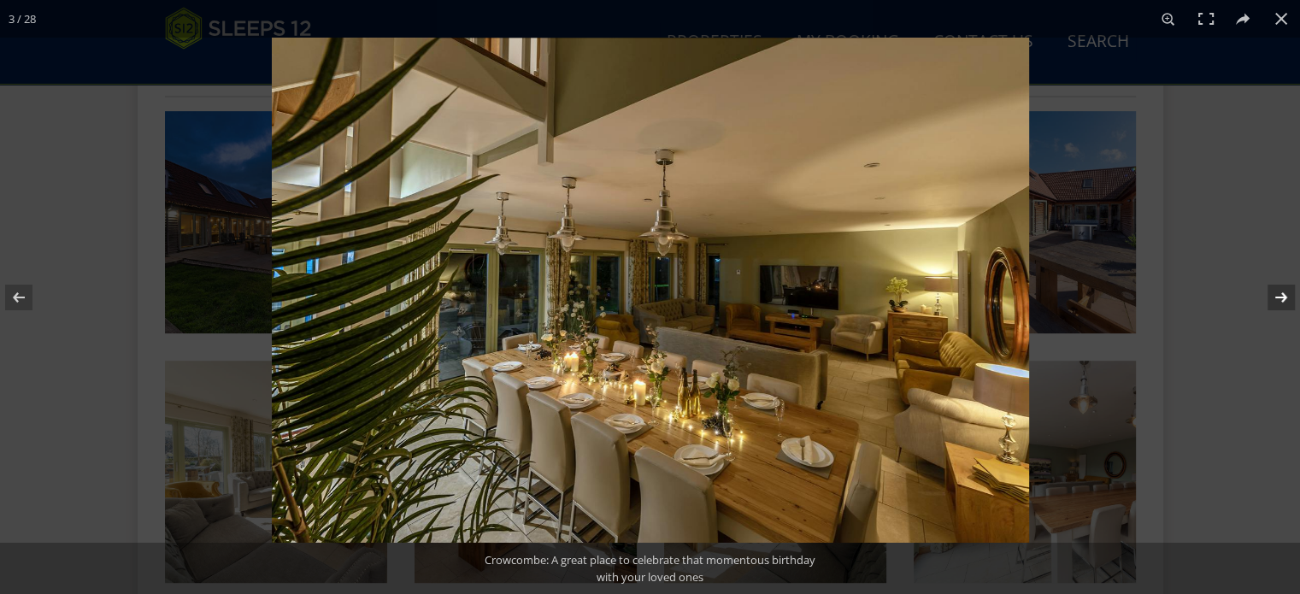
click at [1280, 300] on button at bounding box center [1270, 297] width 60 height 85
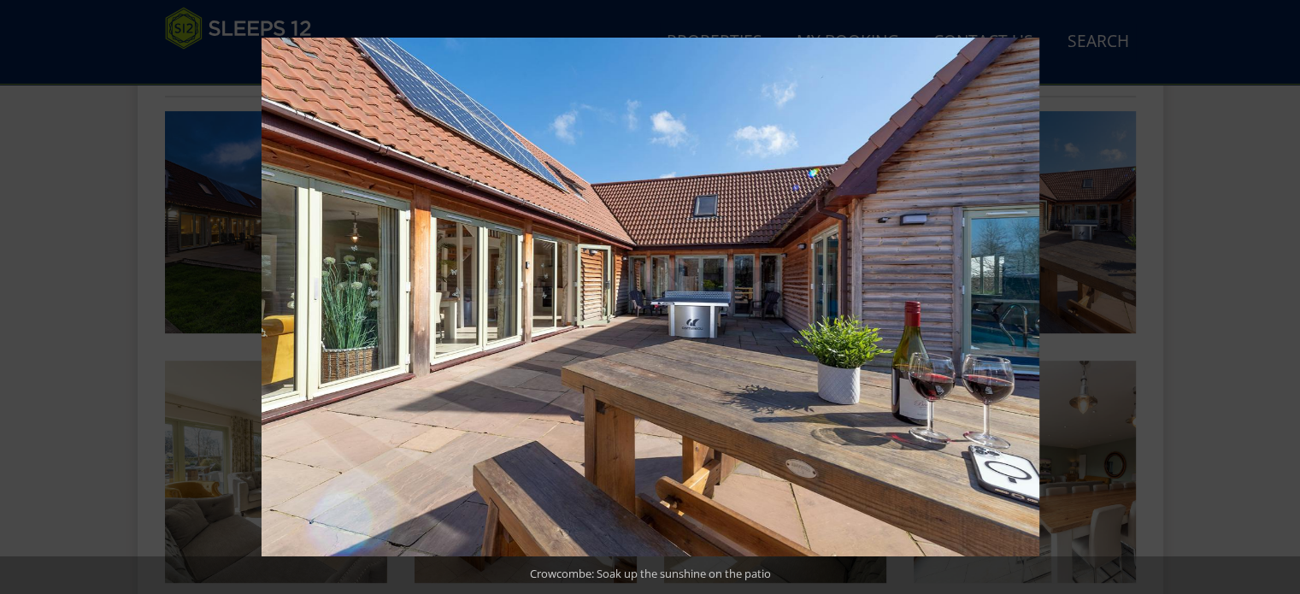
click at [1280, 300] on button at bounding box center [1270, 297] width 60 height 85
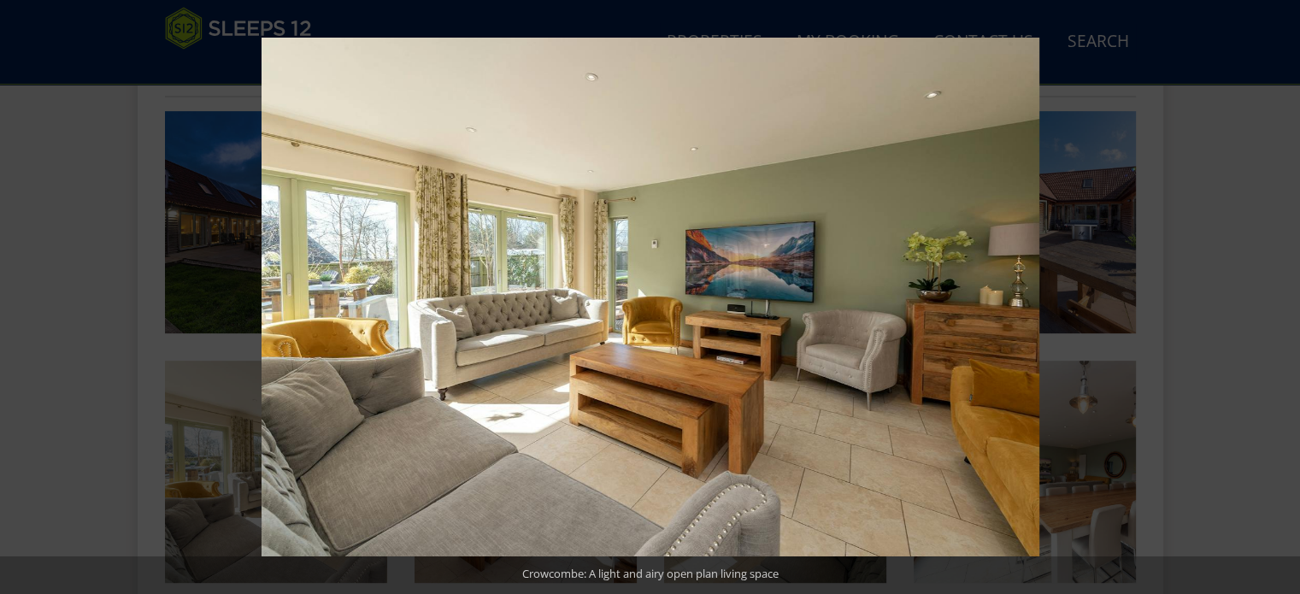
click at [1280, 300] on button at bounding box center [1270, 297] width 60 height 85
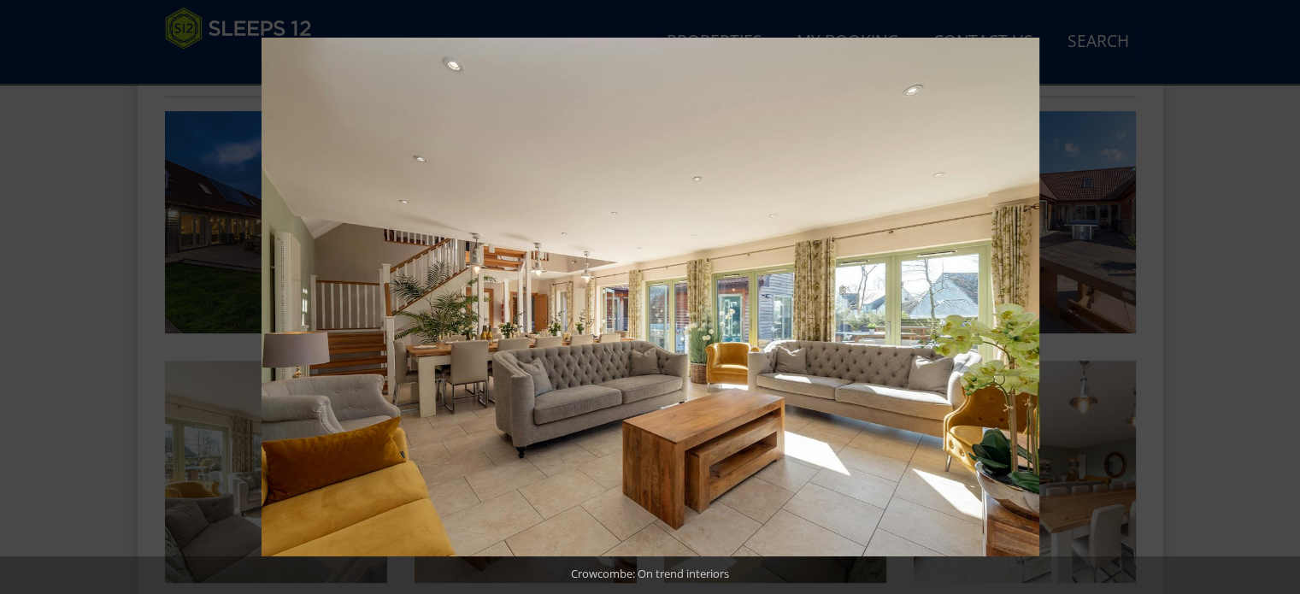
click at [1280, 300] on button at bounding box center [1270, 297] width 60 height 85
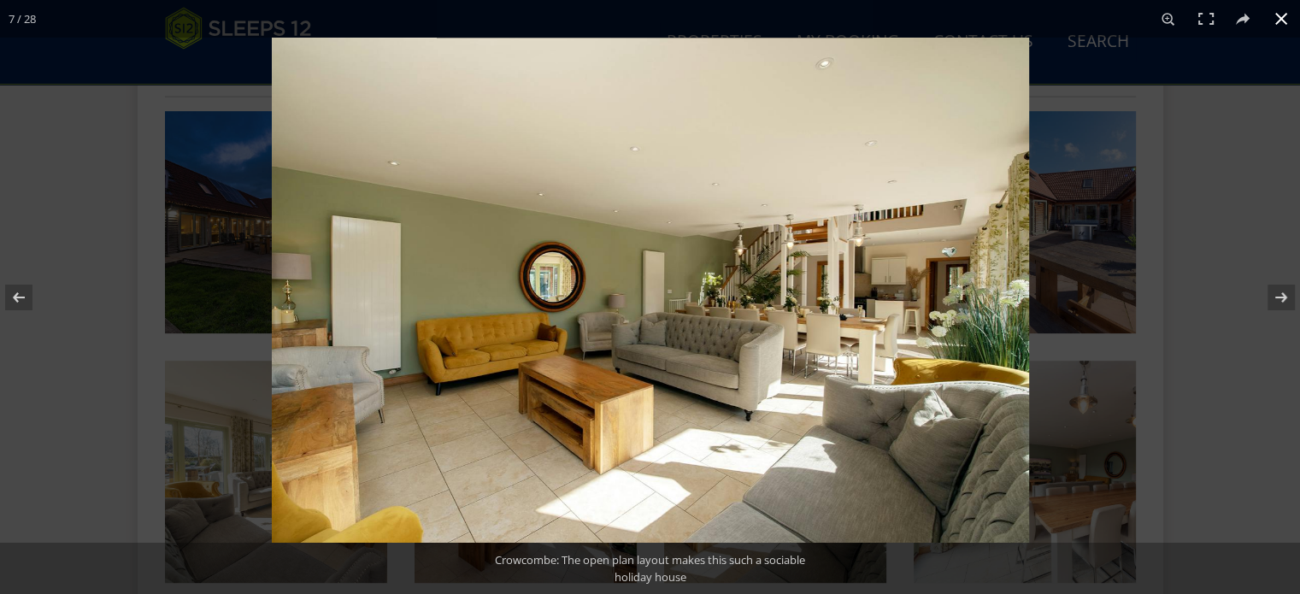
click at [1277, 20] on button at bounding box center [1281, 19] width 38 height 38
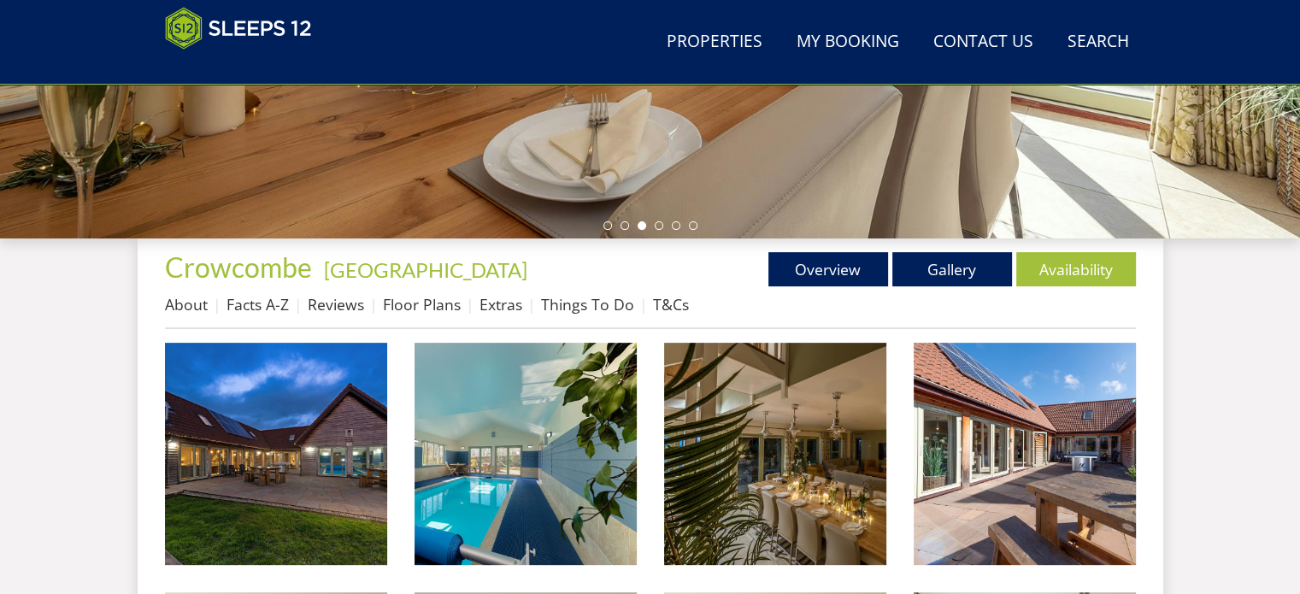
scroll to position [513, 0]
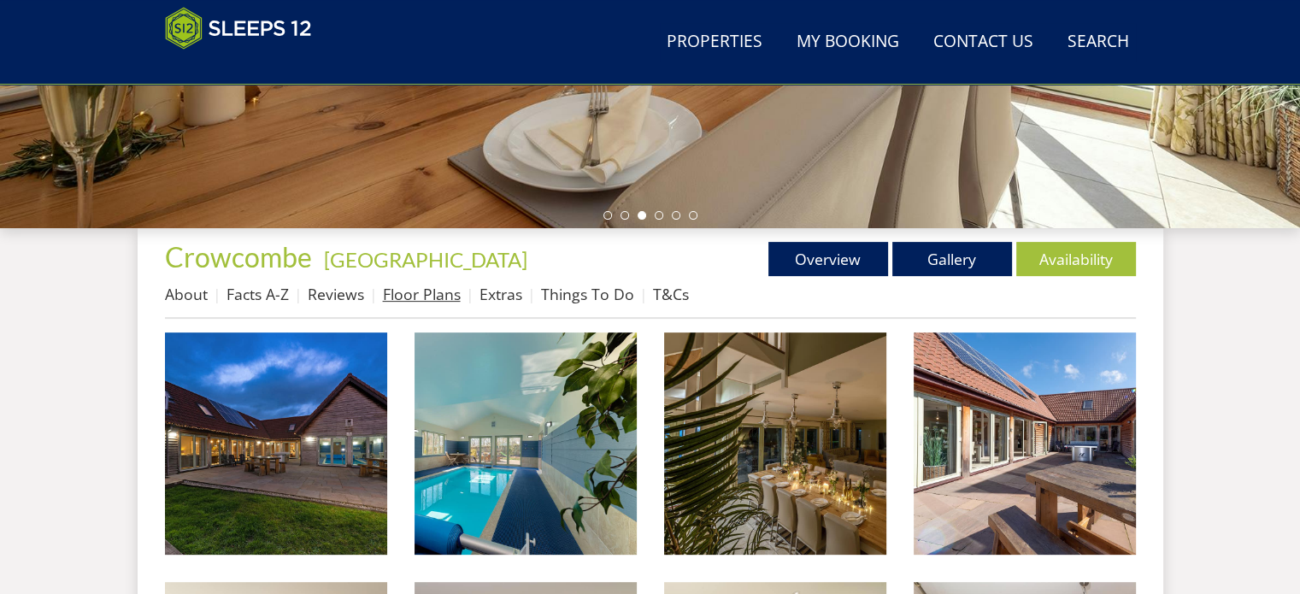
click at [416, 289] on link "Floor Plans" at bounding box center [422, 294] width 78 height 21
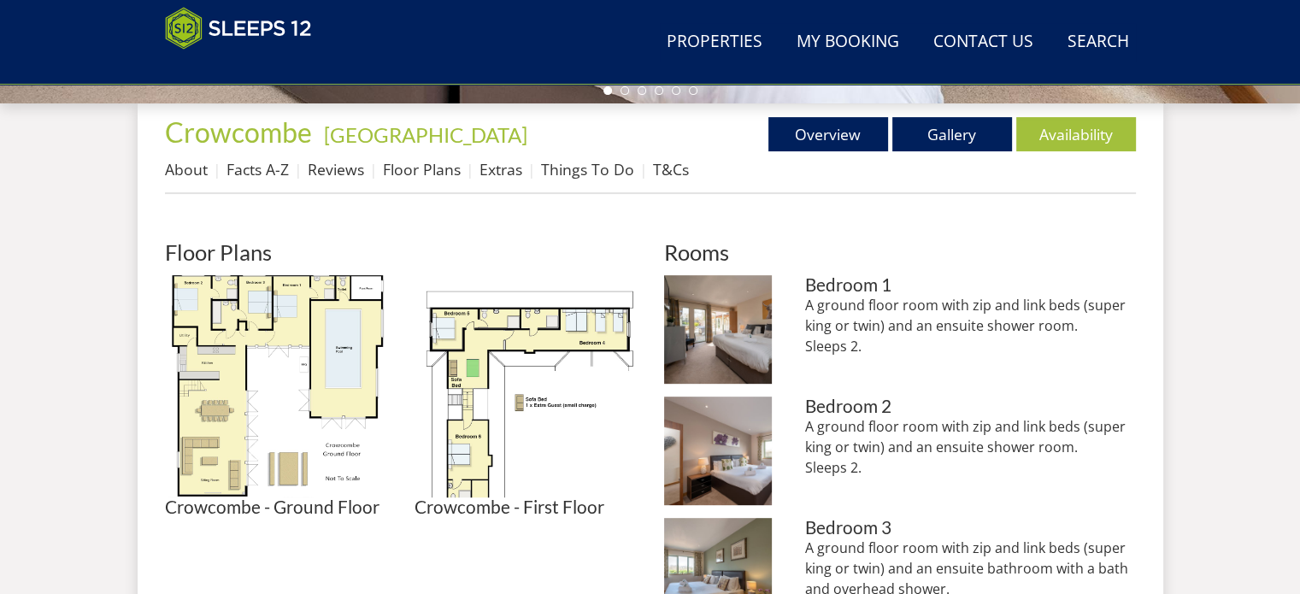
scroll to position [639, 0]
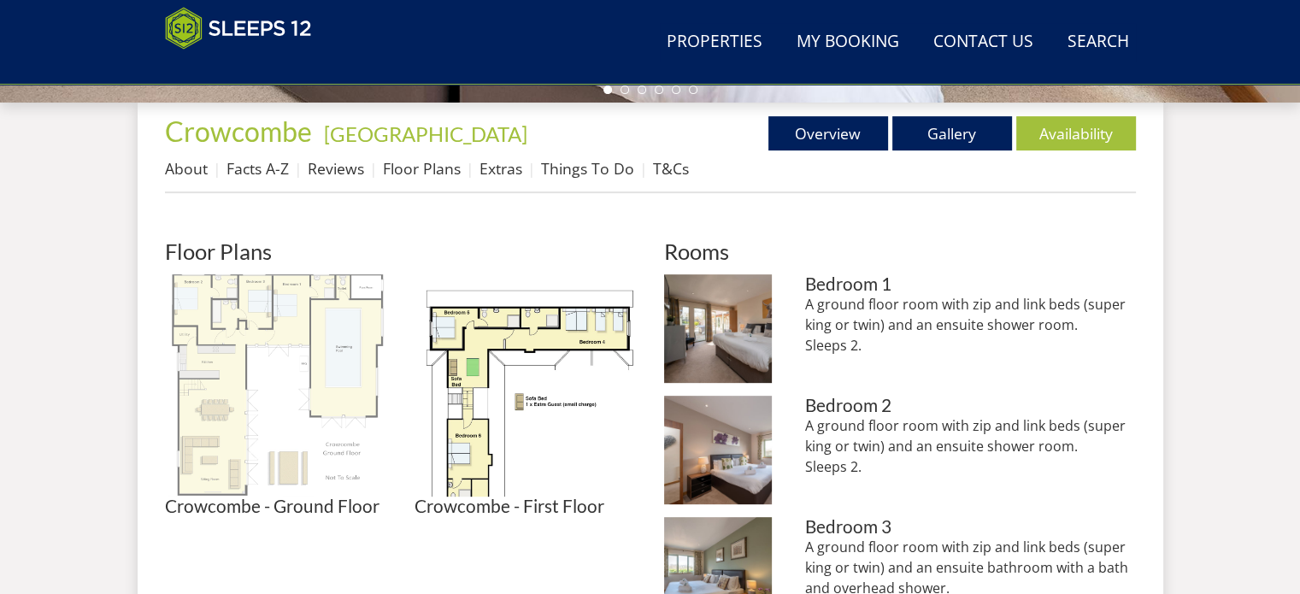
click at [215, 409] on img at bounding box center [276, 385] width 222 height 222
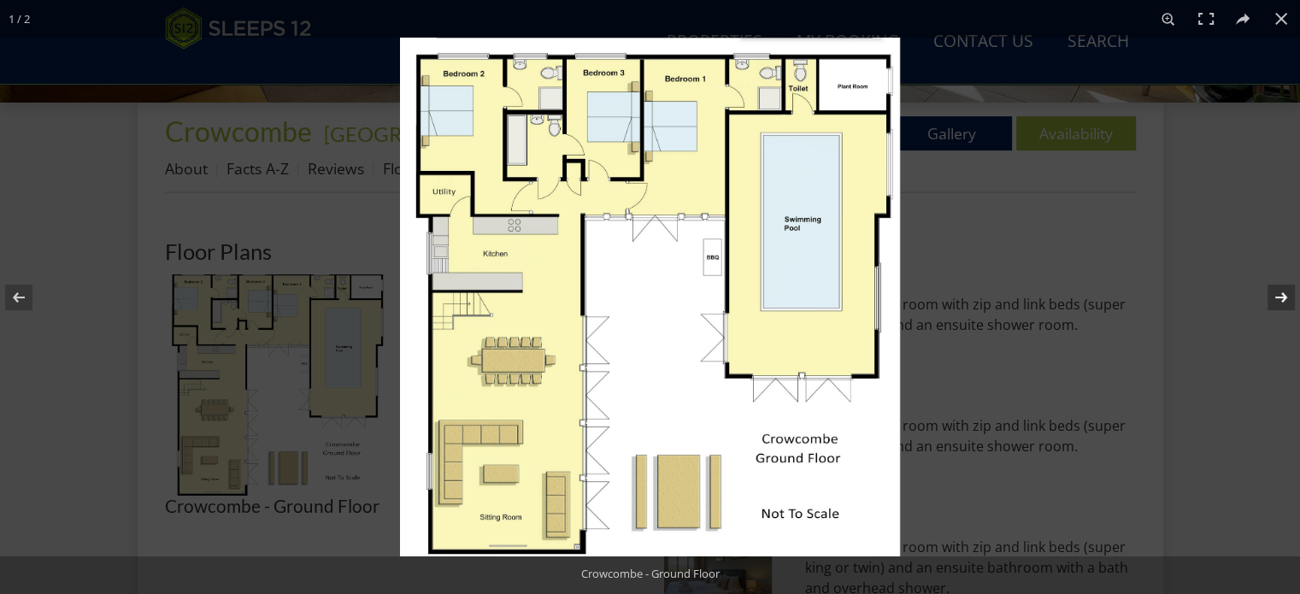
click at [1286, 299] on button at bounding box center [1270, 297] width 60 height 85
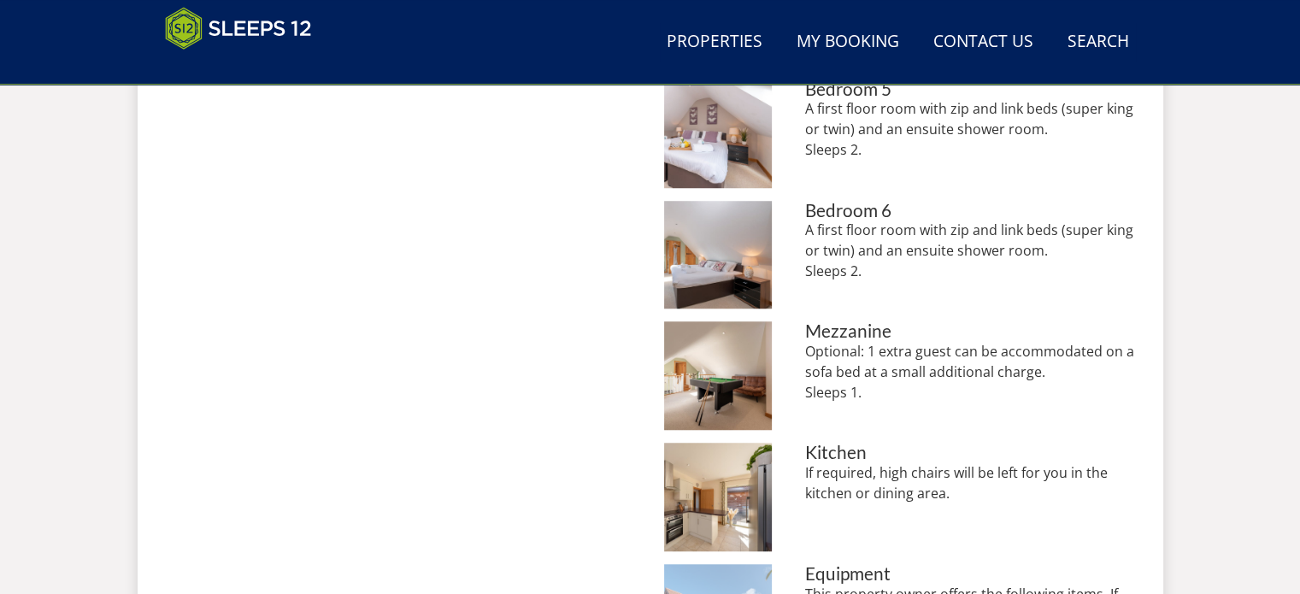
scroll to position [1326, 0]
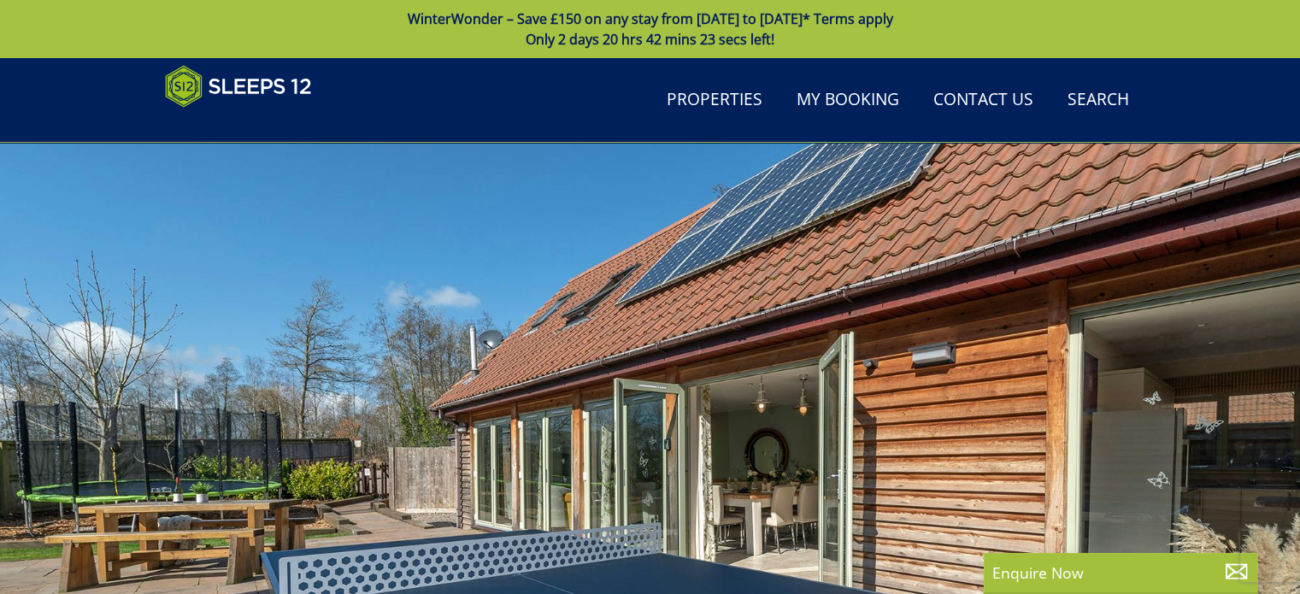
scroll to position [526, 0]
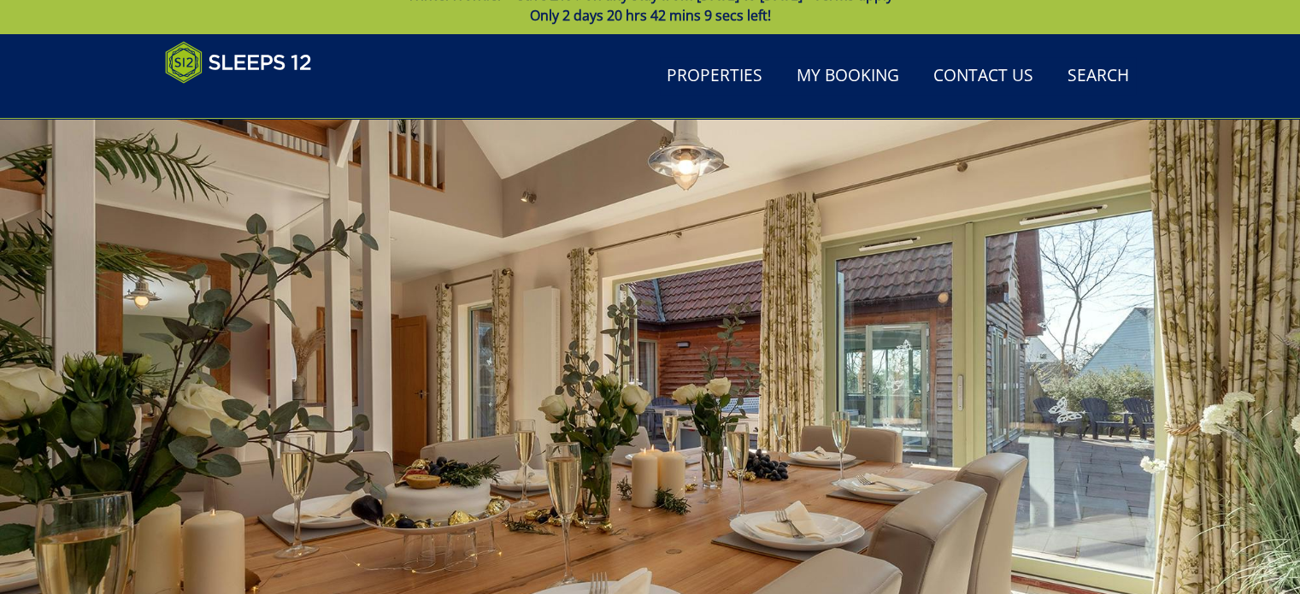
scroll to position [38, 0]
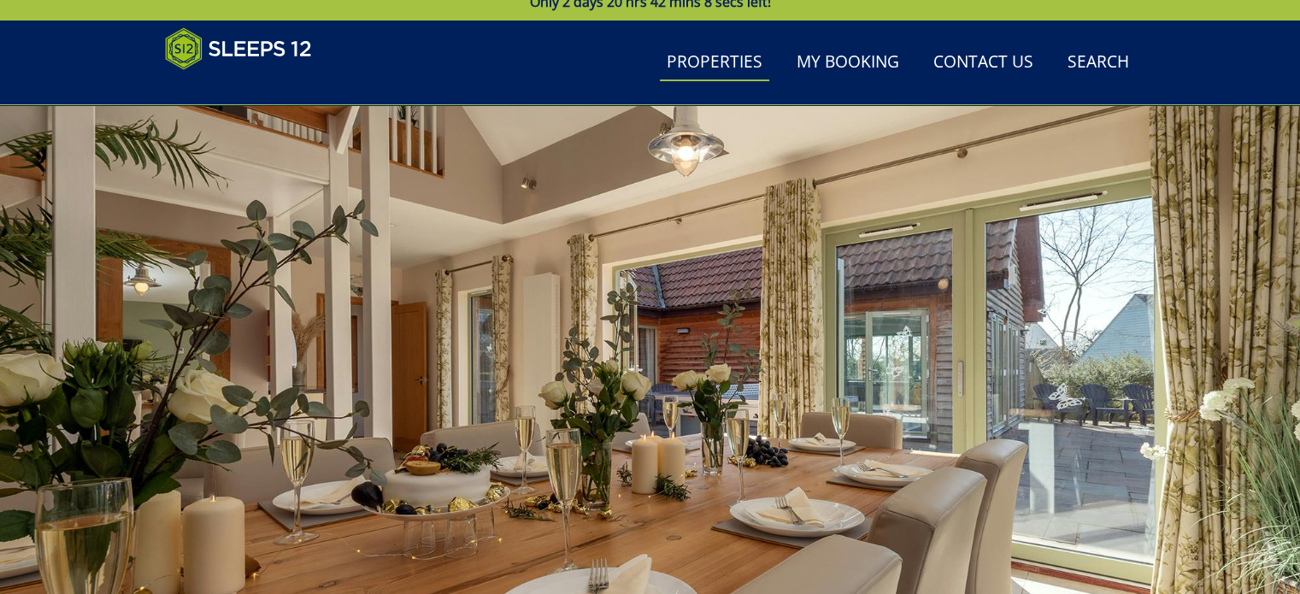
click at [698, 68] on link "Properties" at bounding box center [714, 63] width 109 height 38
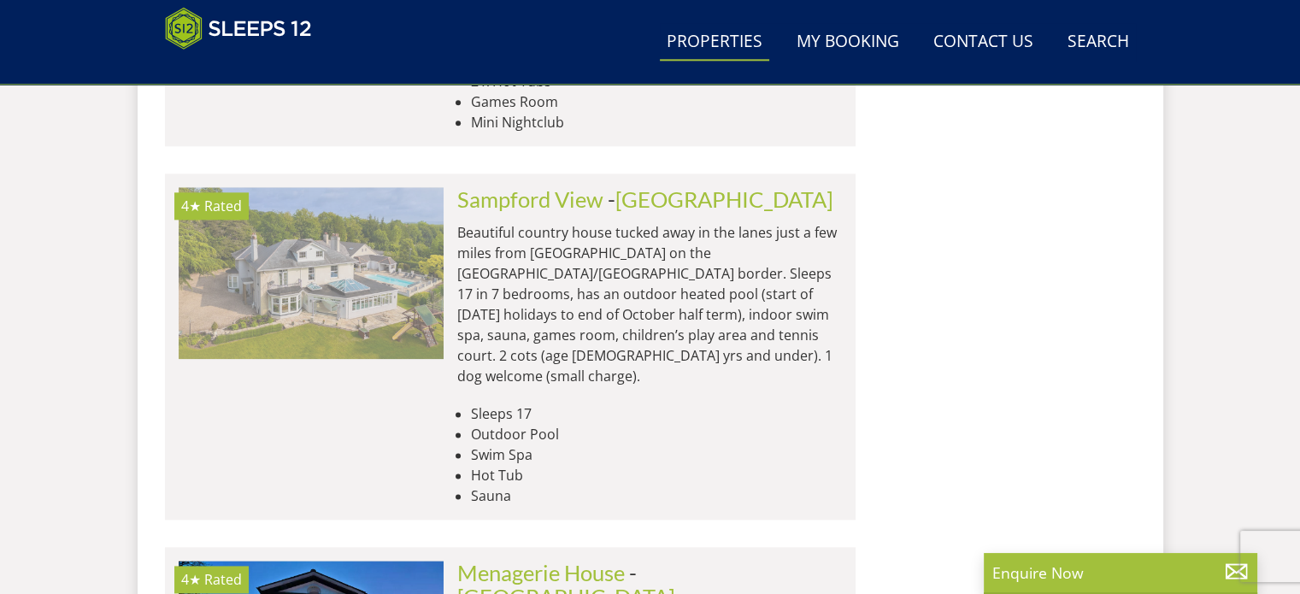
scroll to position [2061, 0]
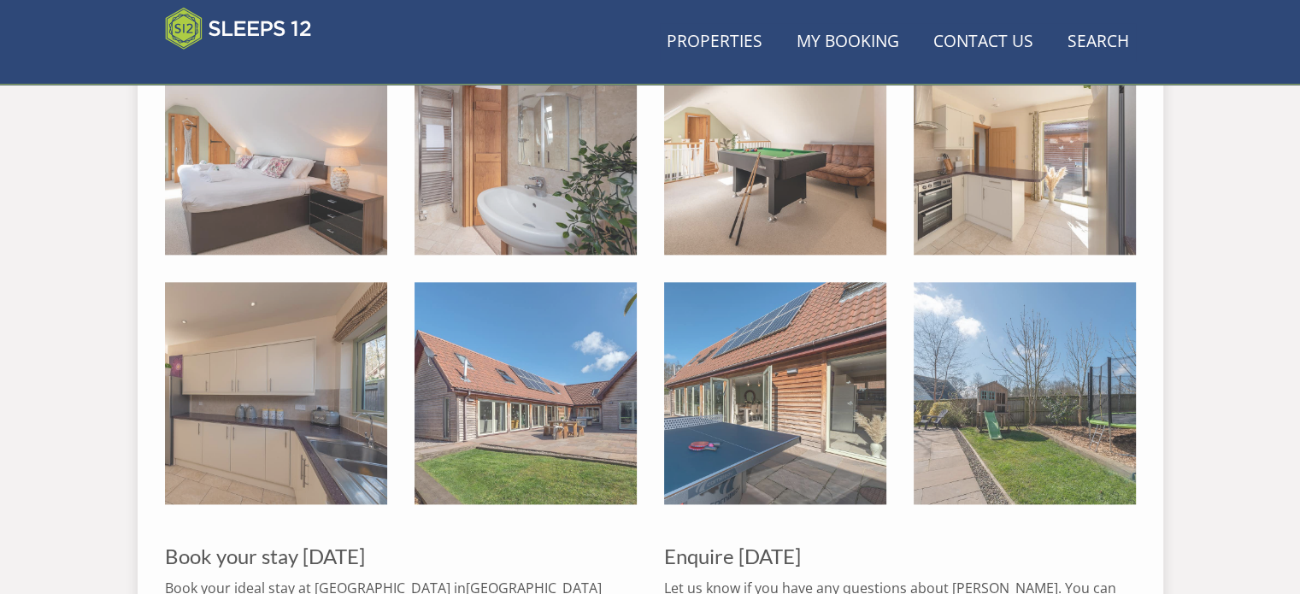
scroll to position [38, 0]
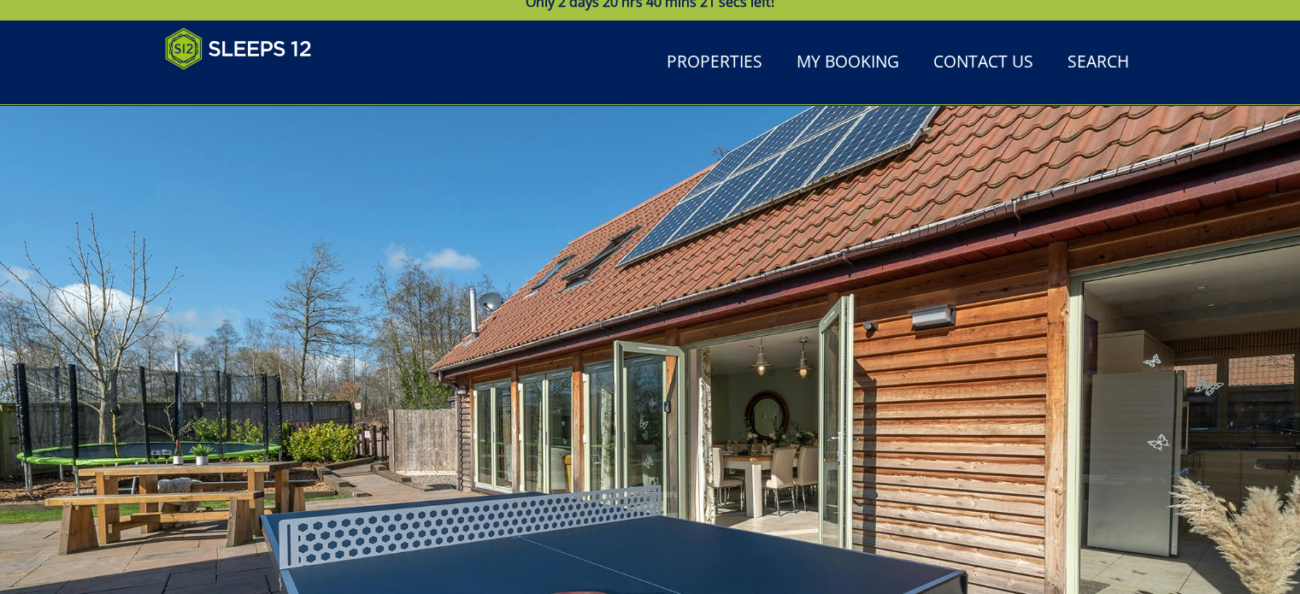
click at [497, 561] on div at bounding box center [650, 404] width 1300 height 598
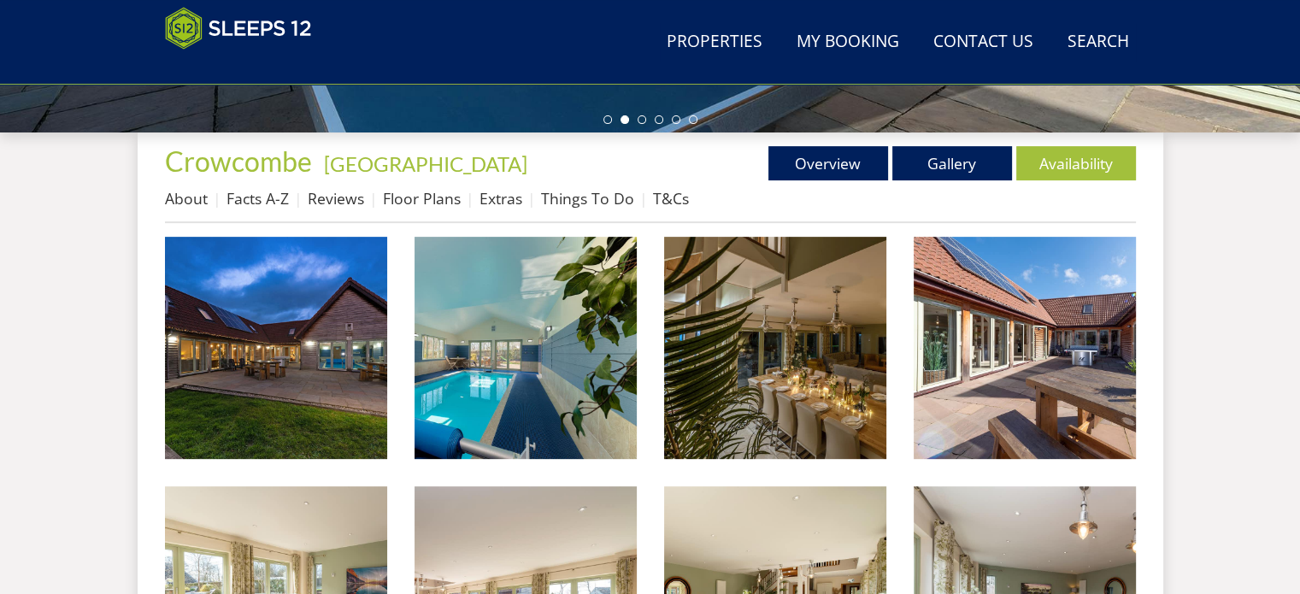
scroll to position [565, 0]
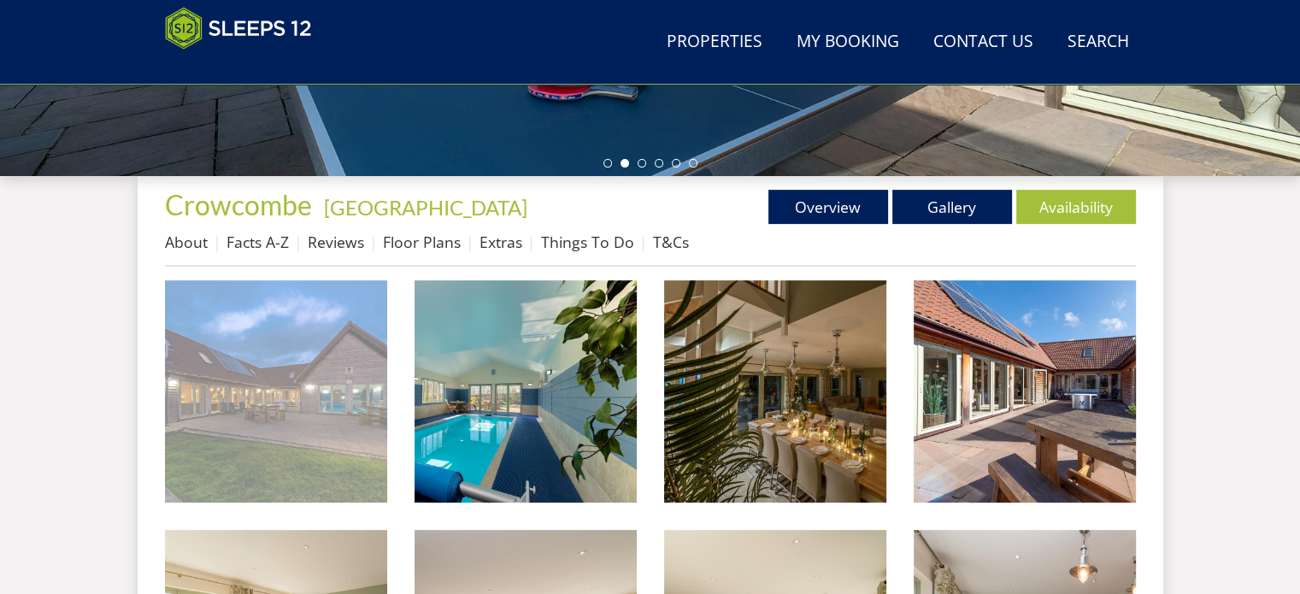
click at [275, 481] on img at bounding box center [276, 391] width 222 height 222
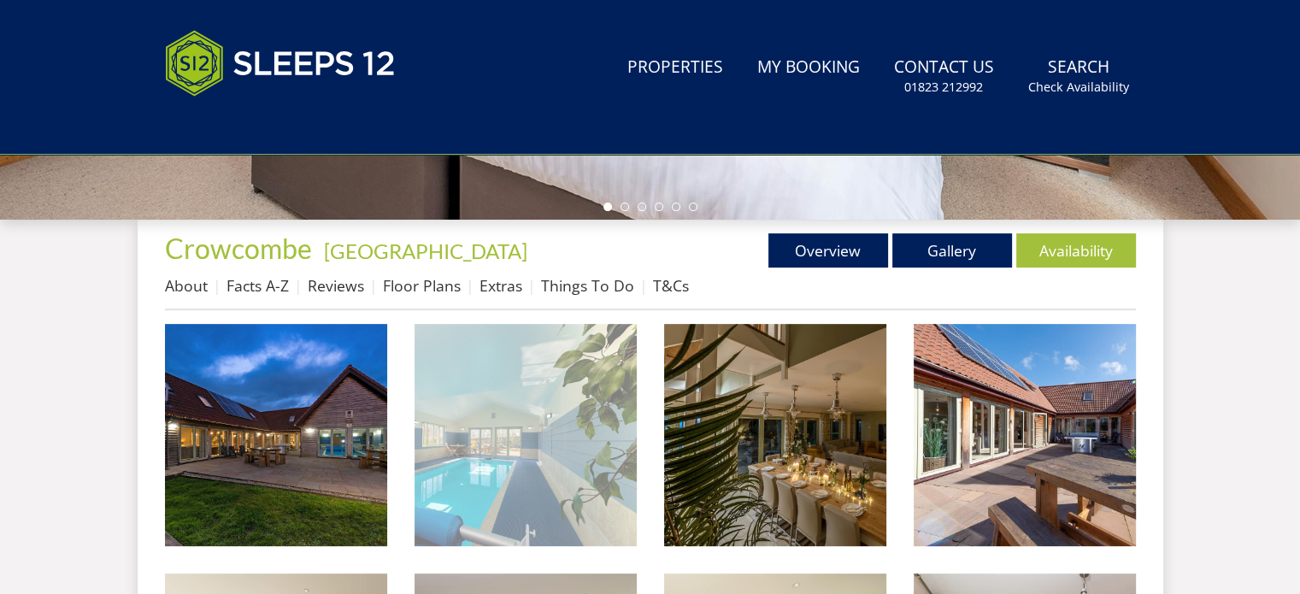
scroll to position [565, 0]
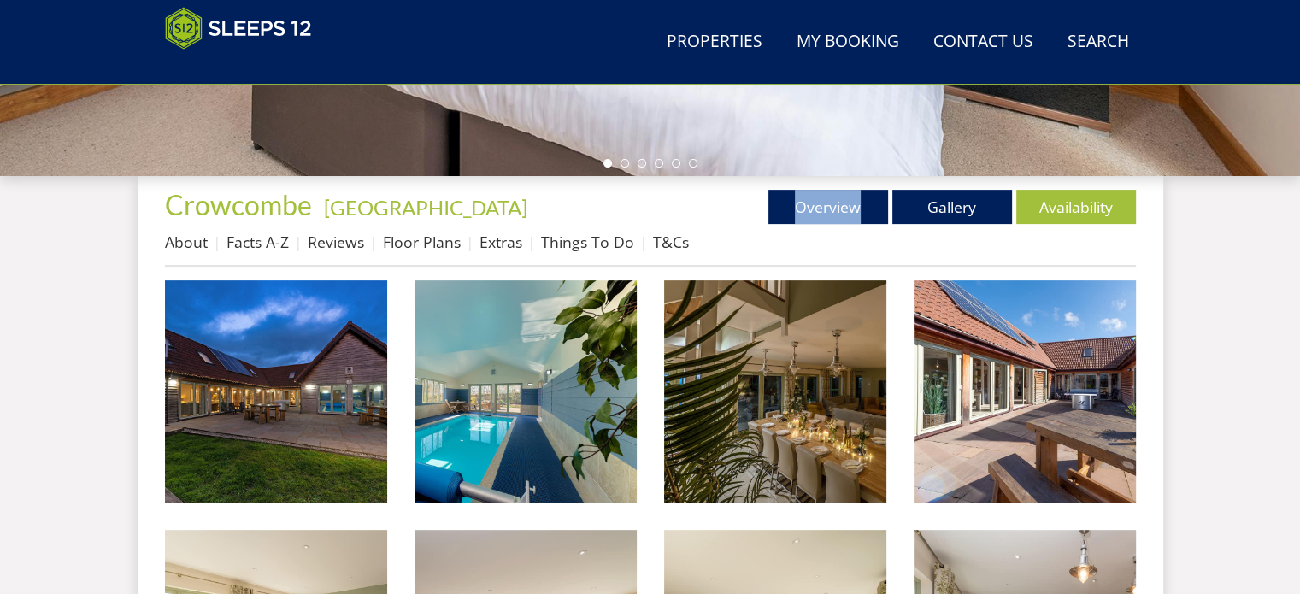
drag, startPoint x: 827, startPoint y: 209, endPoint x: 830, endPoint y: 224, distance: 14.9
click at [830, 224] on div "Properties [GEOGRAPHIC_DATA] - [GEOGRAPHIC_DATA] Overview Gallery Availability …" at bounding box center [650, 228] width 971 height 77
click at [828, 215] on link "Overview" at bounding box center [828, 207] width 120 height 34
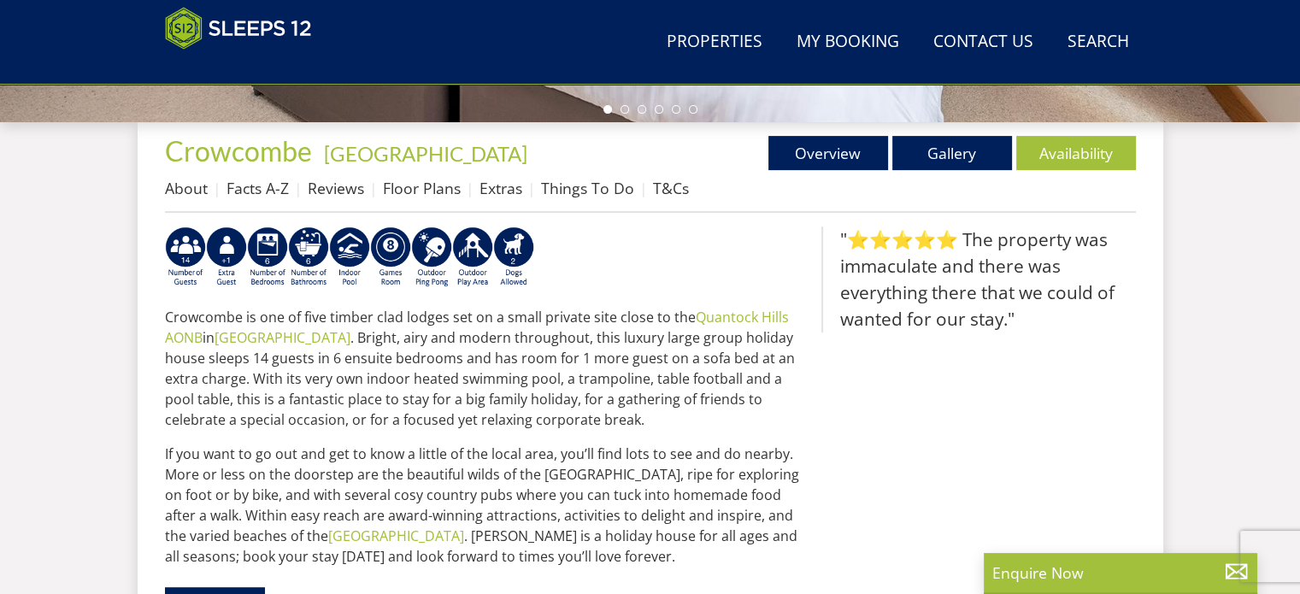
scroll to position [627, 0]
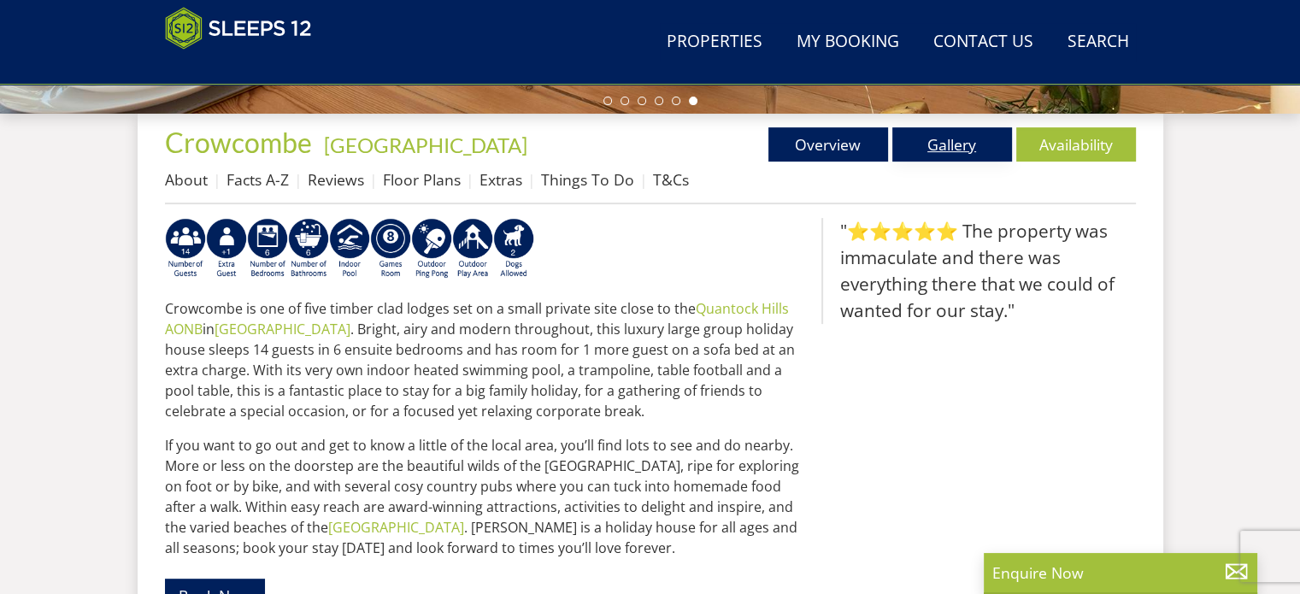
click at [957, 140] on link "Gallery" at bounding box center [952, 144] width 120 height 34
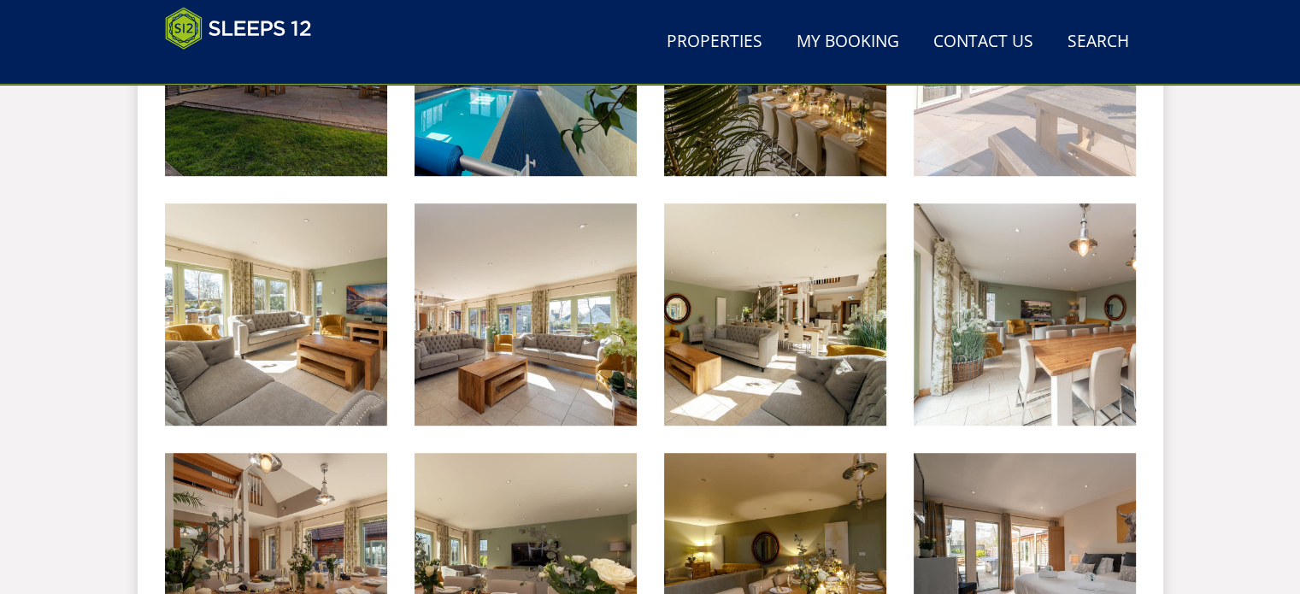
scroll to position [894, 0]
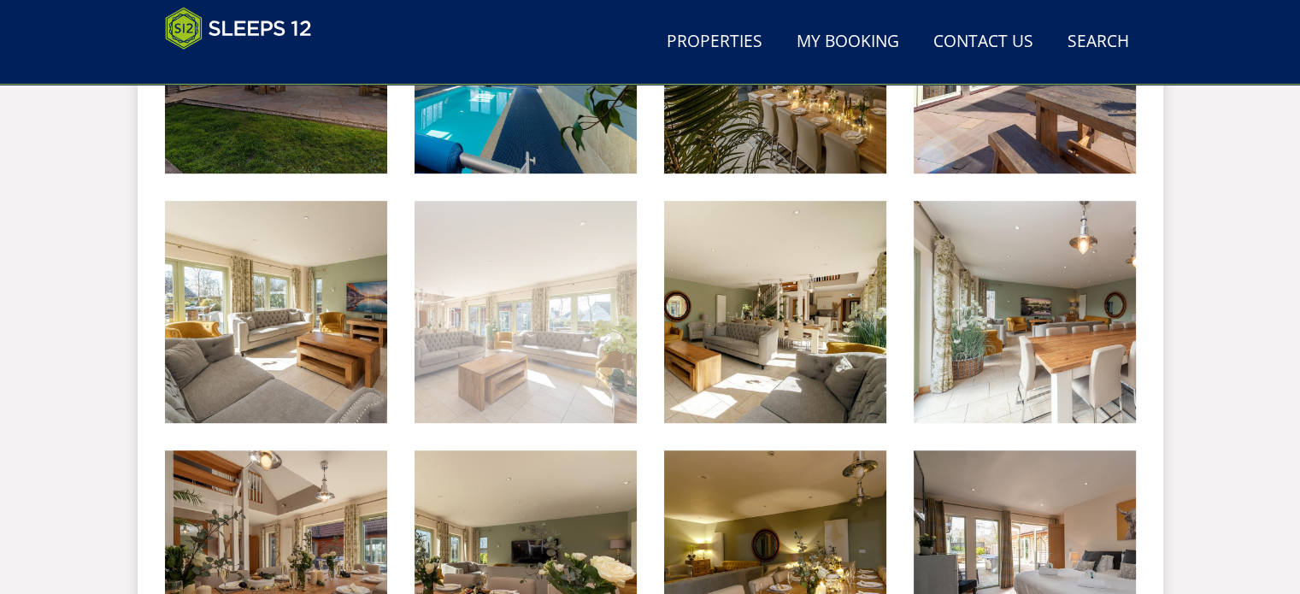
click at [543, 386] on img at bounding box center [526, 312] width 222 height 222
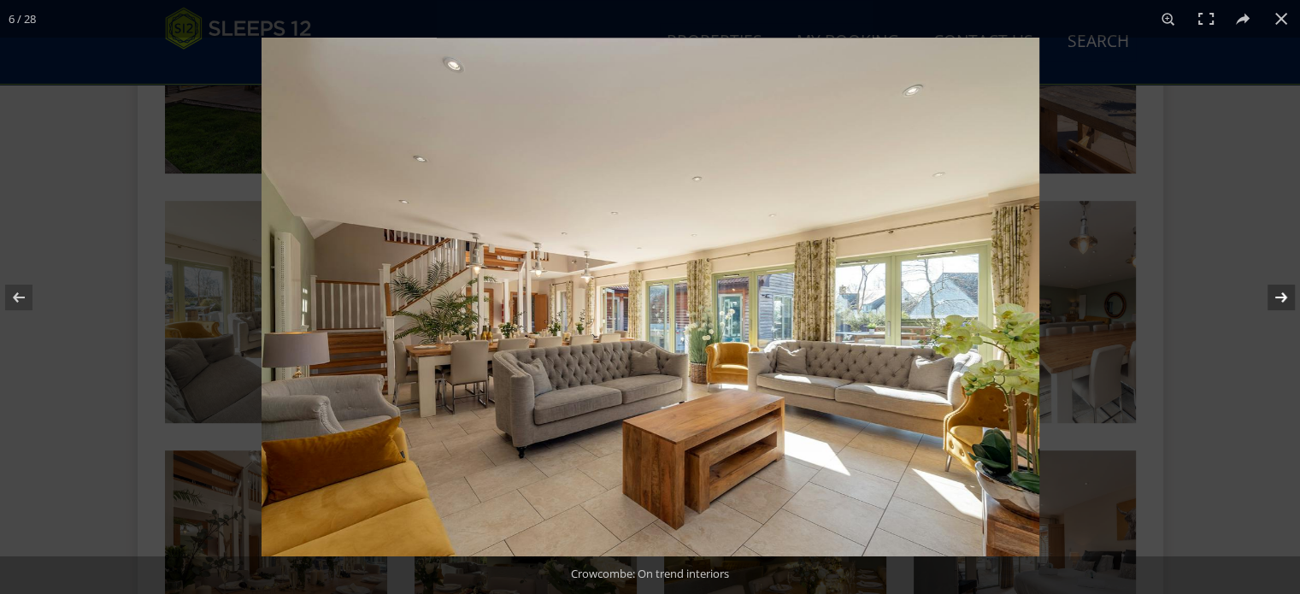
click at [1279, 300] on button at bounding box center [1270, 297] width 60 height 85
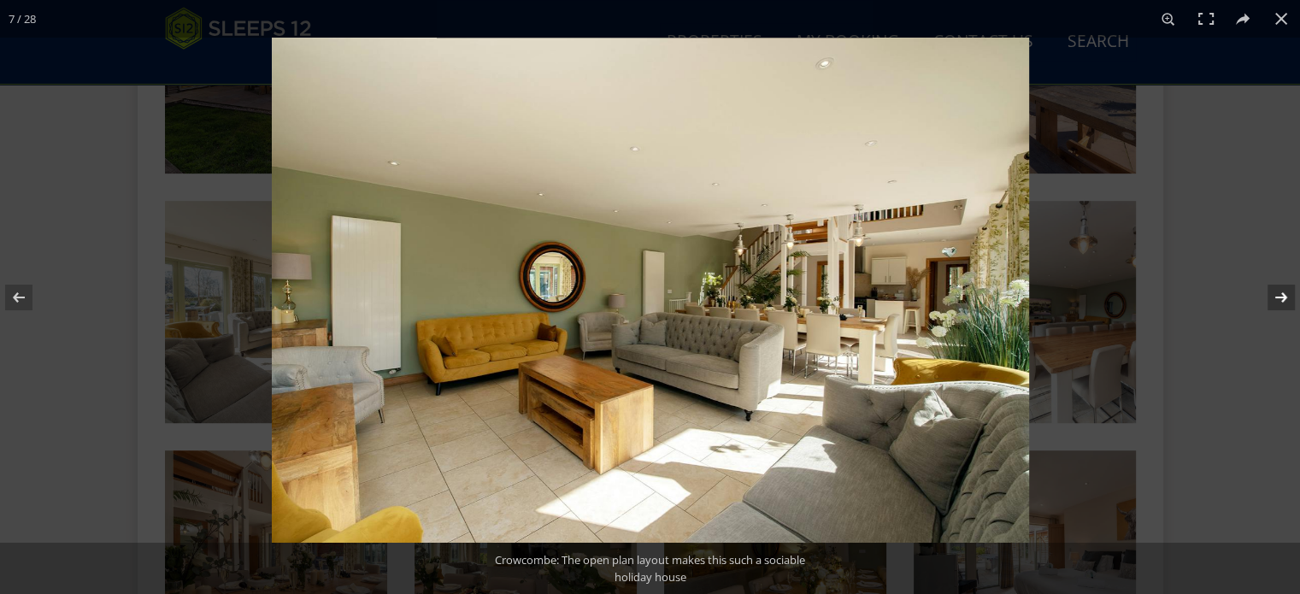
click at [1279, 300] on button at bounding box center [1270, 297] width 60 height 85
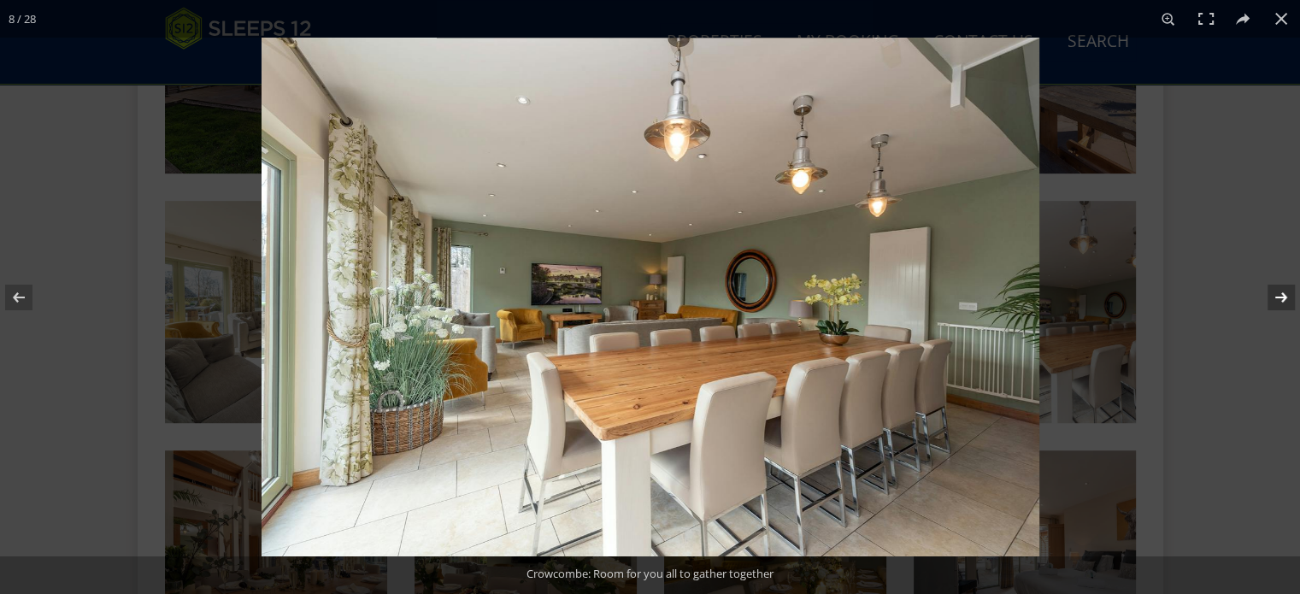
click at [1279, 300] on button at bounding box center [1270, 297] width 60 height 85
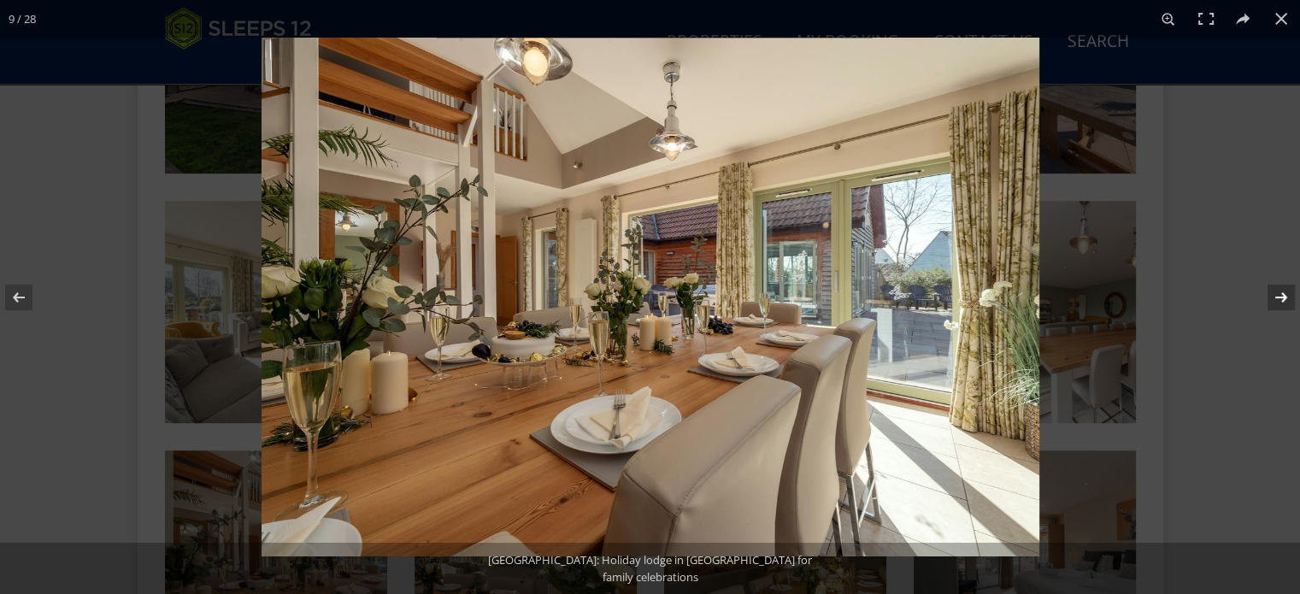
click at [1279, 300] on button at bounding box center [1270, 297] width 60 height 85
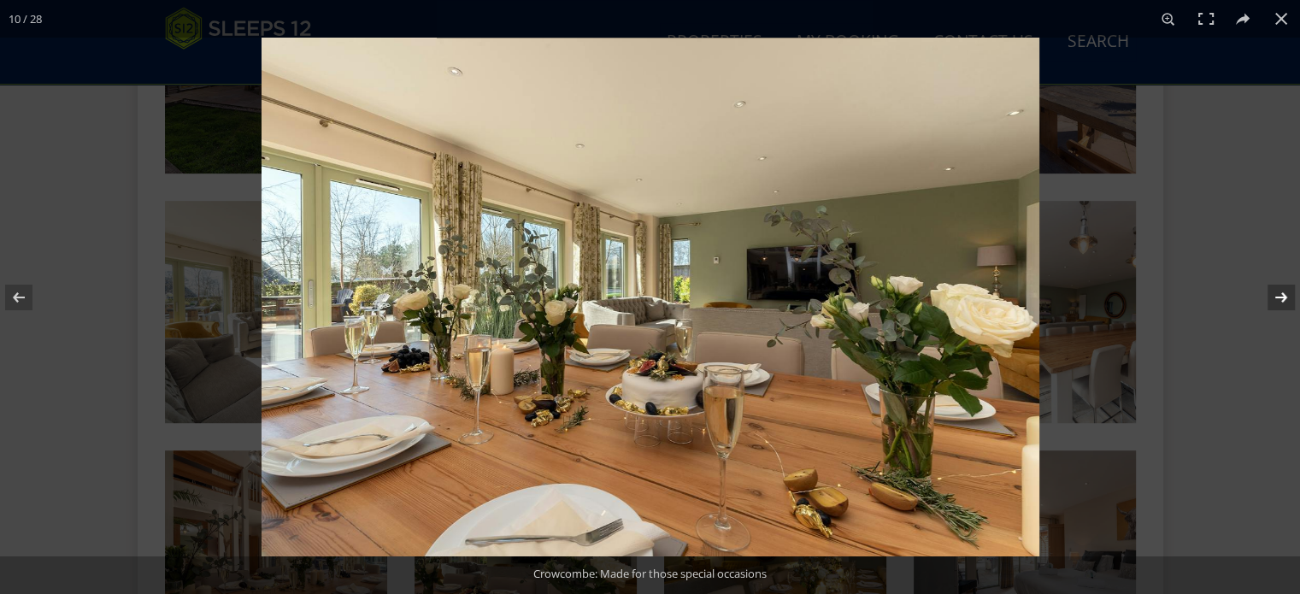
click at [1279, 300] on button at bounding box center [1270, 297] width 60 height 85
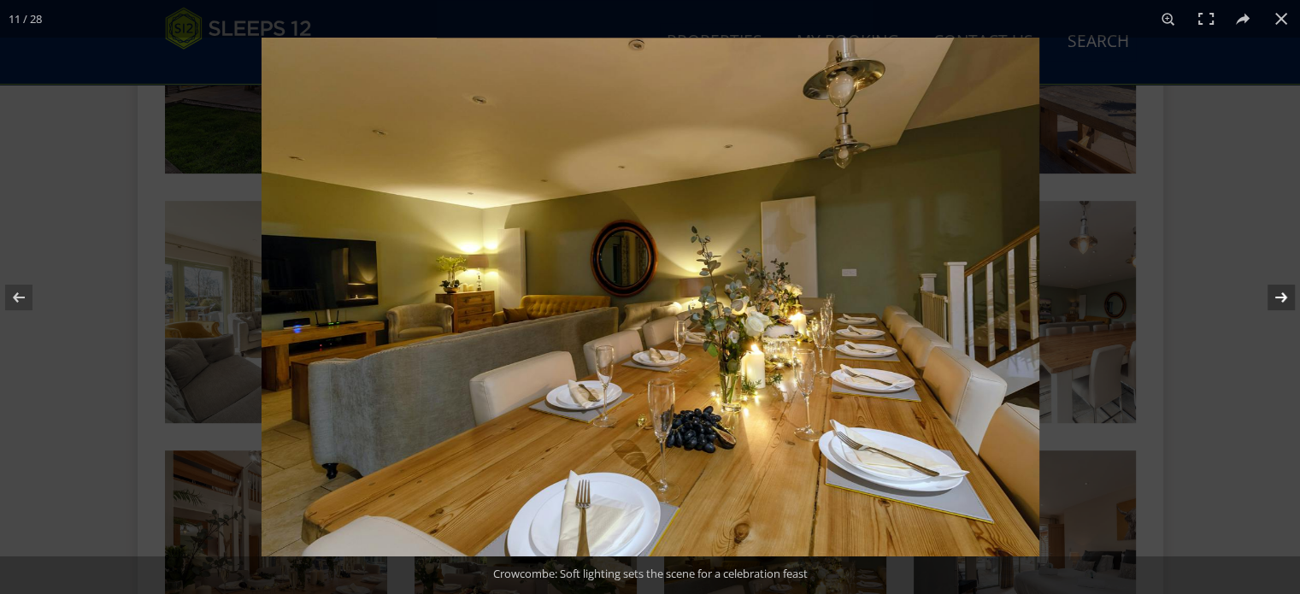
click at [1279, 300] on button at bounding box center [1270, 297] width 60 height 85
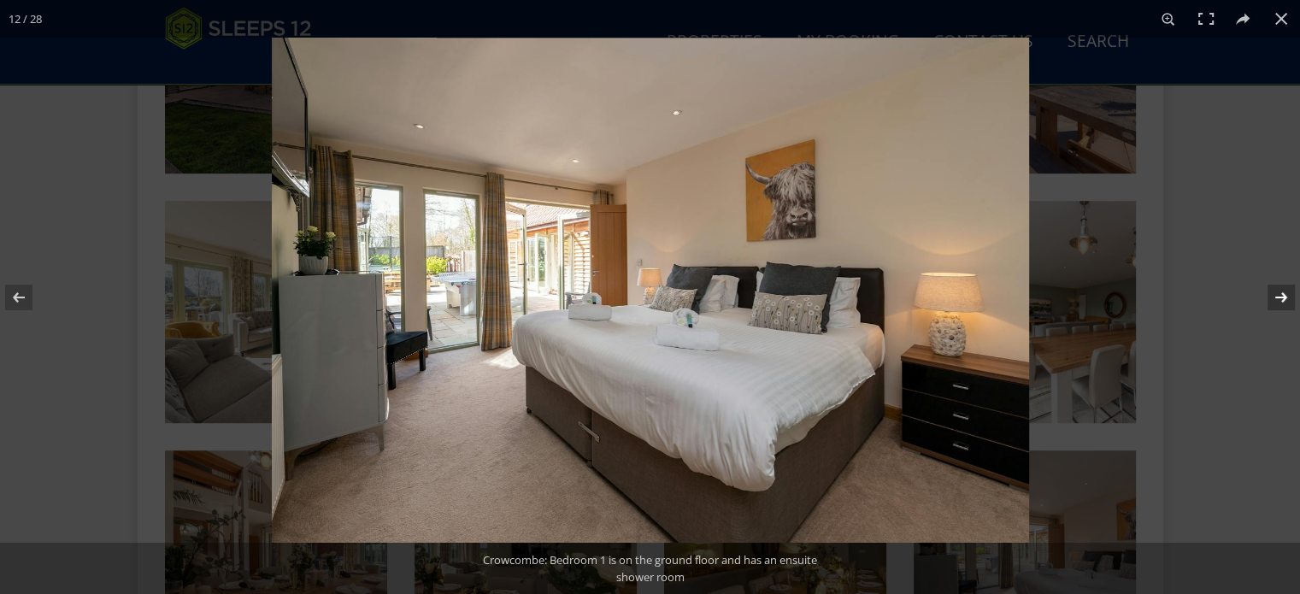
click at [1279, 300] on button at bounding box center [1270, 297] width 60 height 85
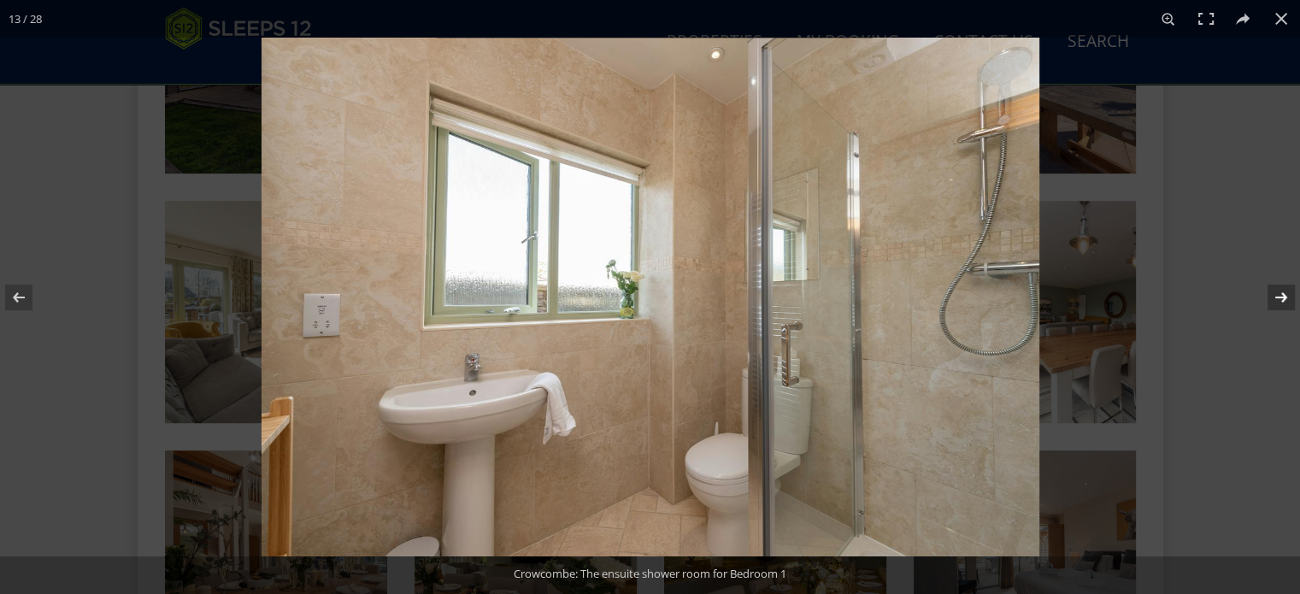
click at [1279, 300] on button at bounding box center [1270, 297] width 60 height 85
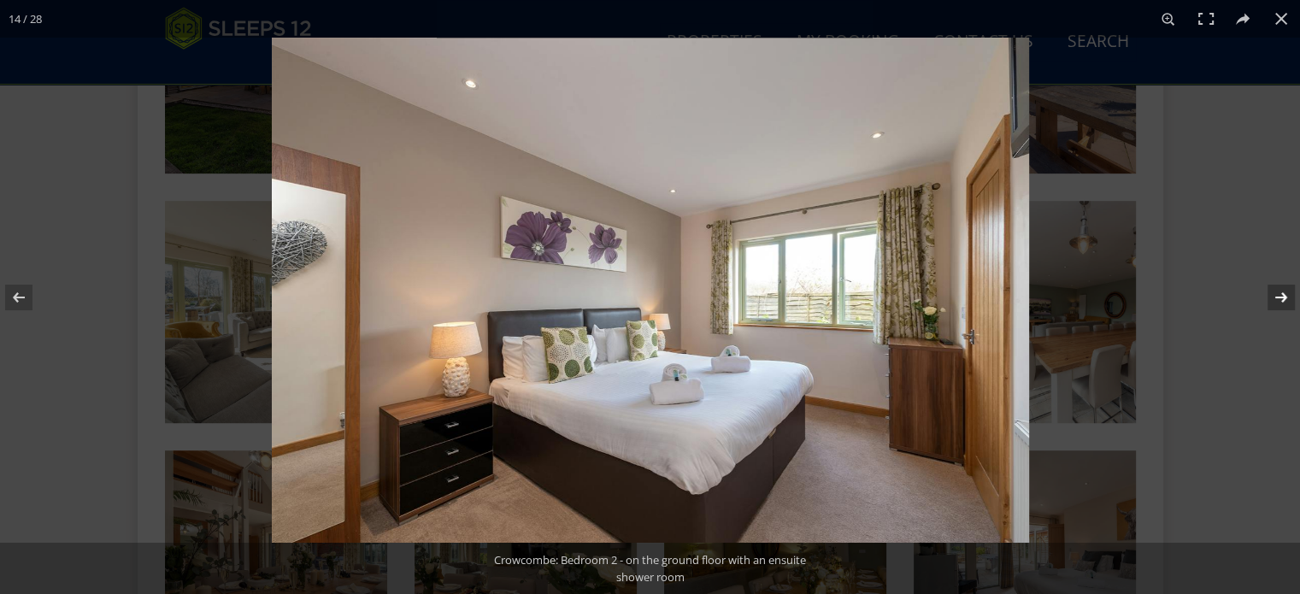
click at [1279, 300] on button at bounding box center [1270, 297] width 60 height 85
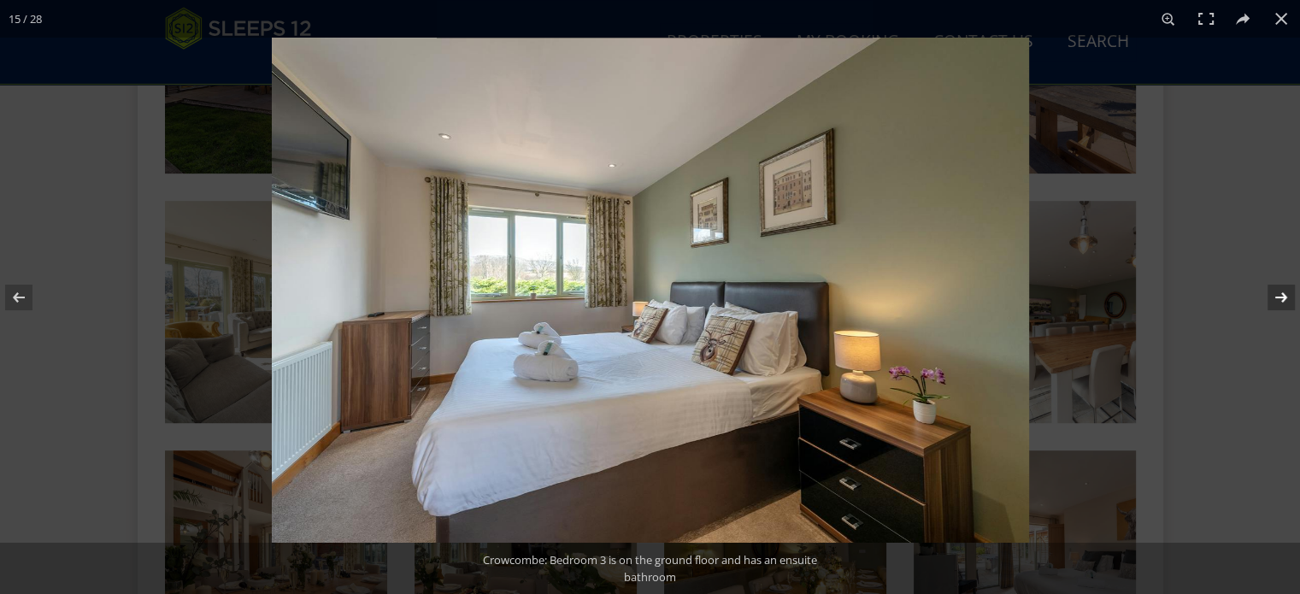
click at [1279, 300] on button at bounding box center [1270, 297] width 60 height 85
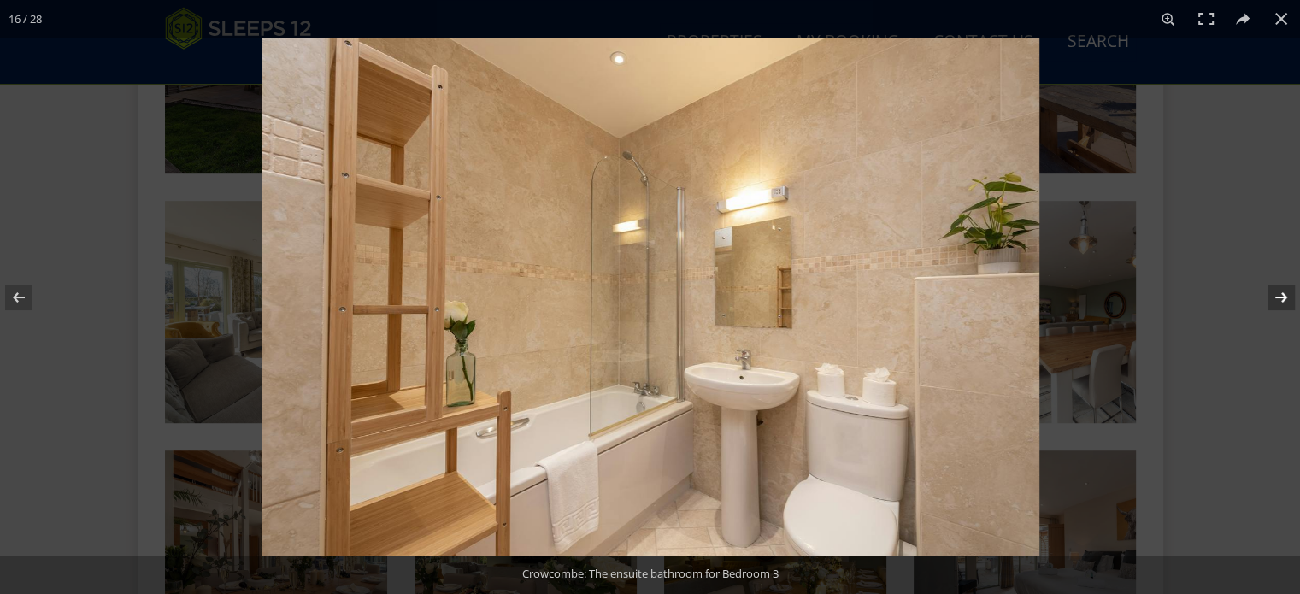
click at [1279, 300] on button at bounding box center [1270, 297] width 60 height 85
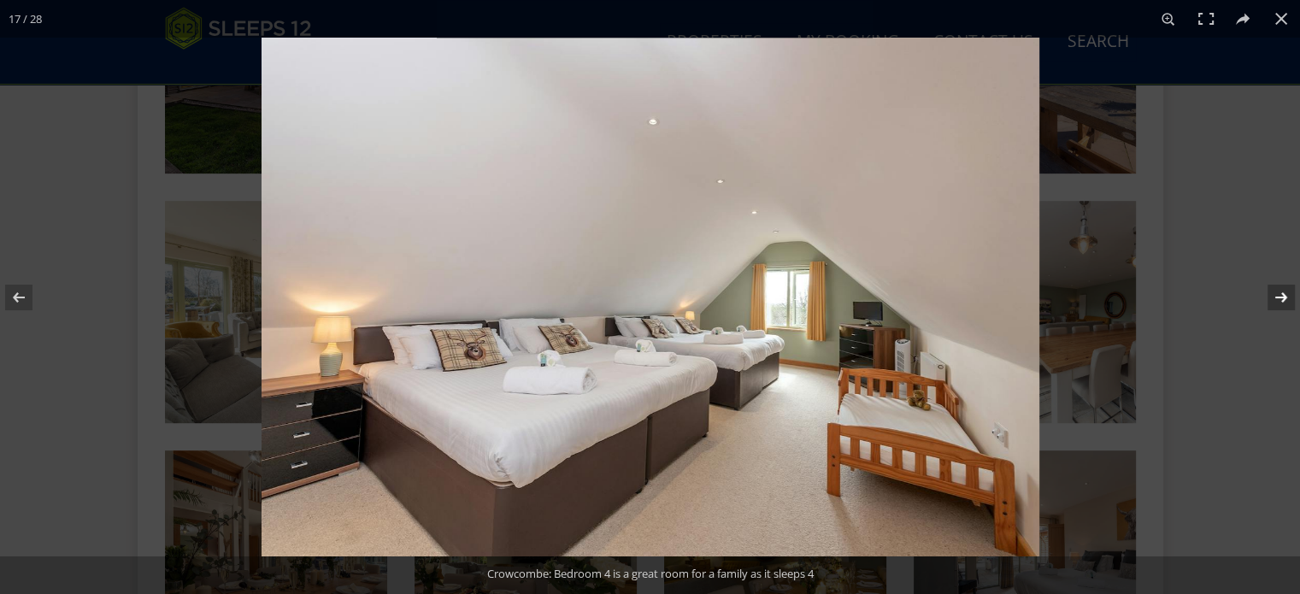
click at [1279, 300] on button at bounding box center [1270, 297] width 60 height 85
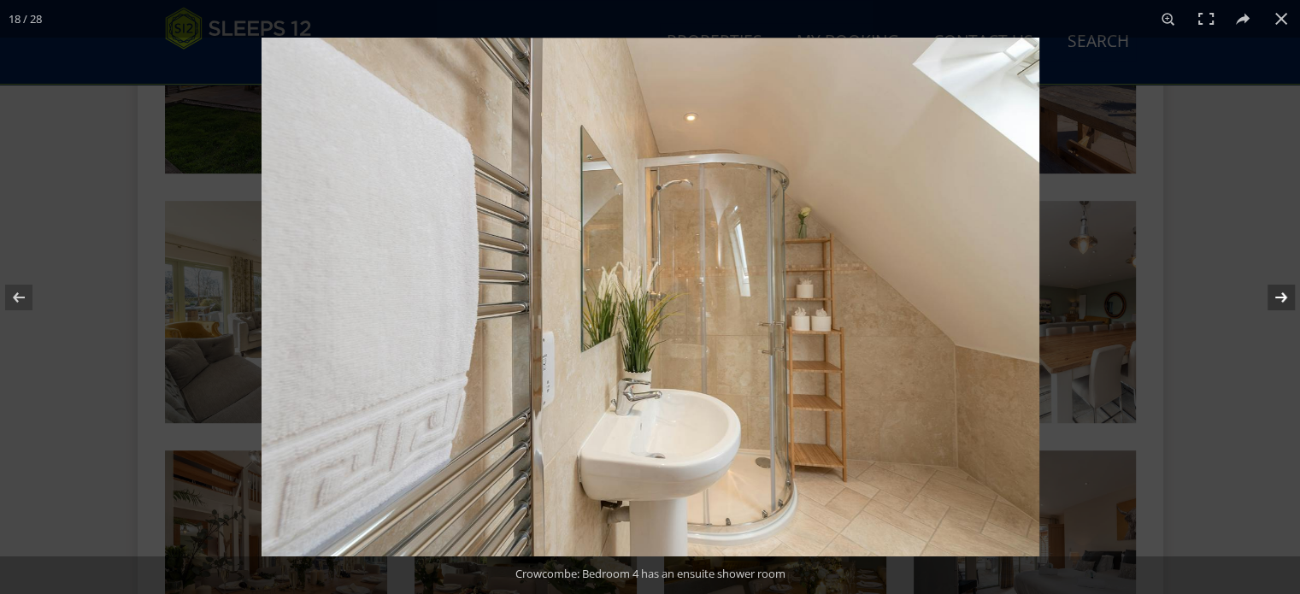
click at [1279, 300] on button at bounding box center [1270, 297] width 60 height 85
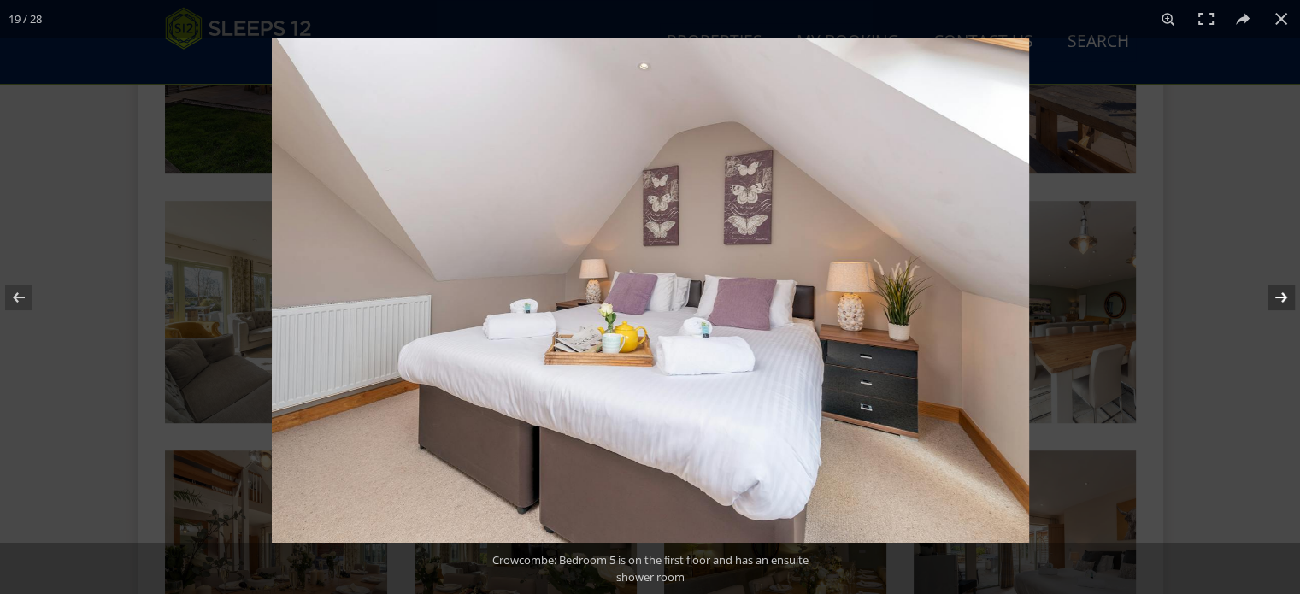
click at [1279, 300] on button at bounding box center [1270, 297] width 60 height 85
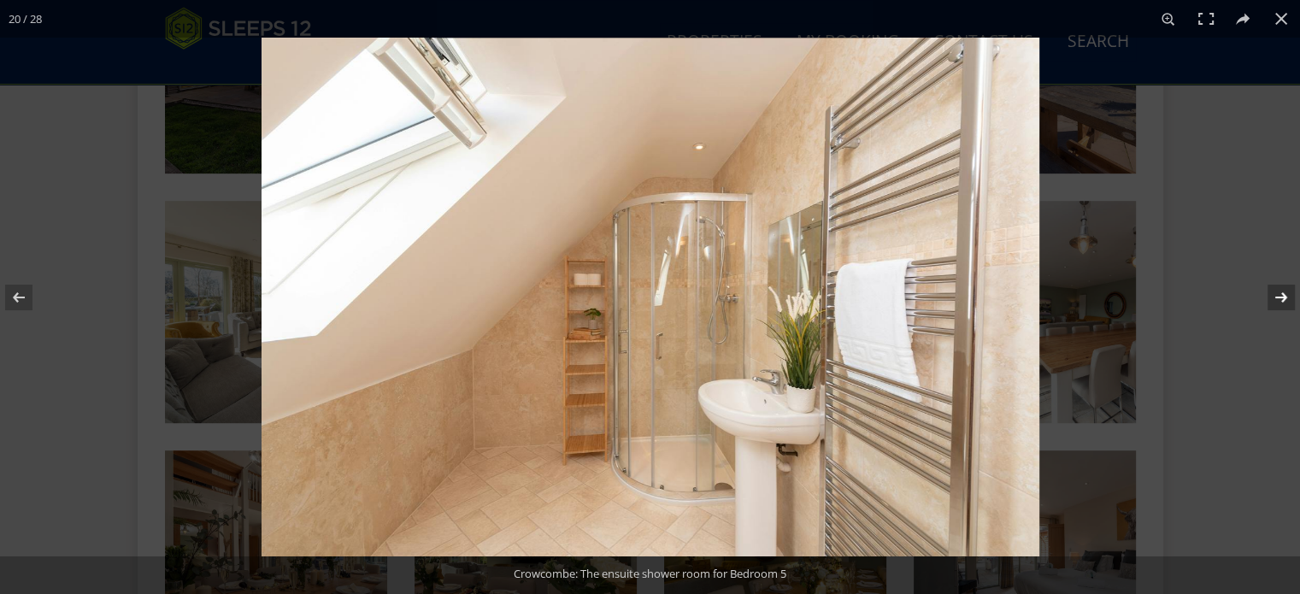
click at [1279, 300] on button at bounding box center [1270, 297] width 60 height 85
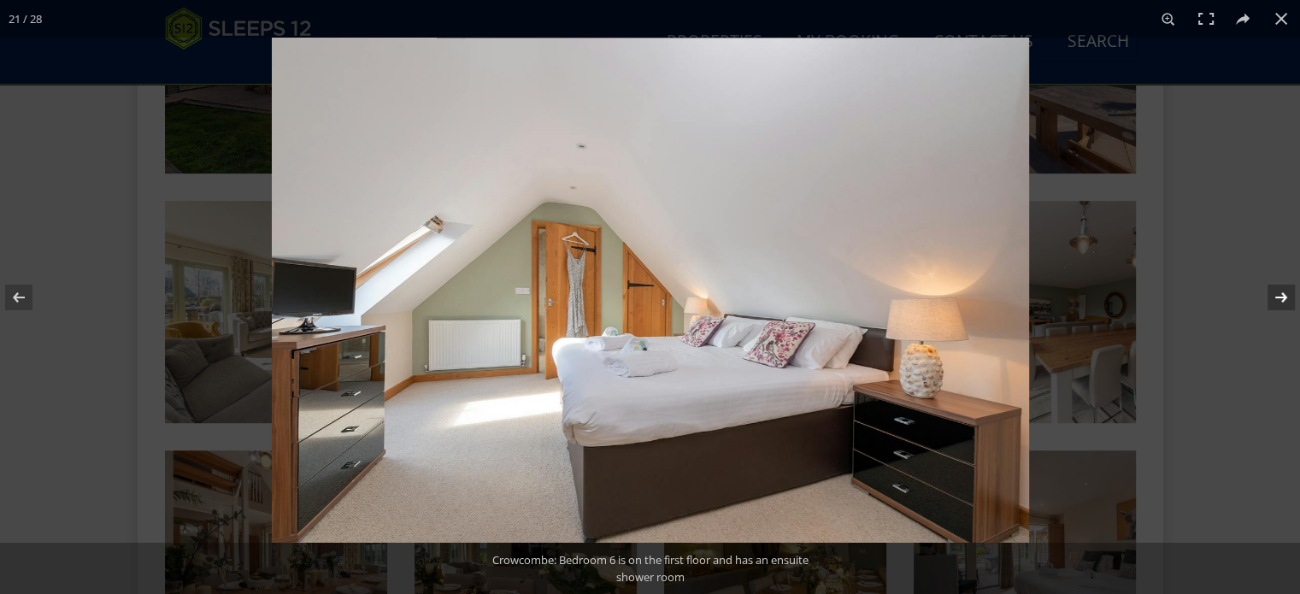
click at [1279, 300] on button at bounding box center [1270, 297] width 60 height 85
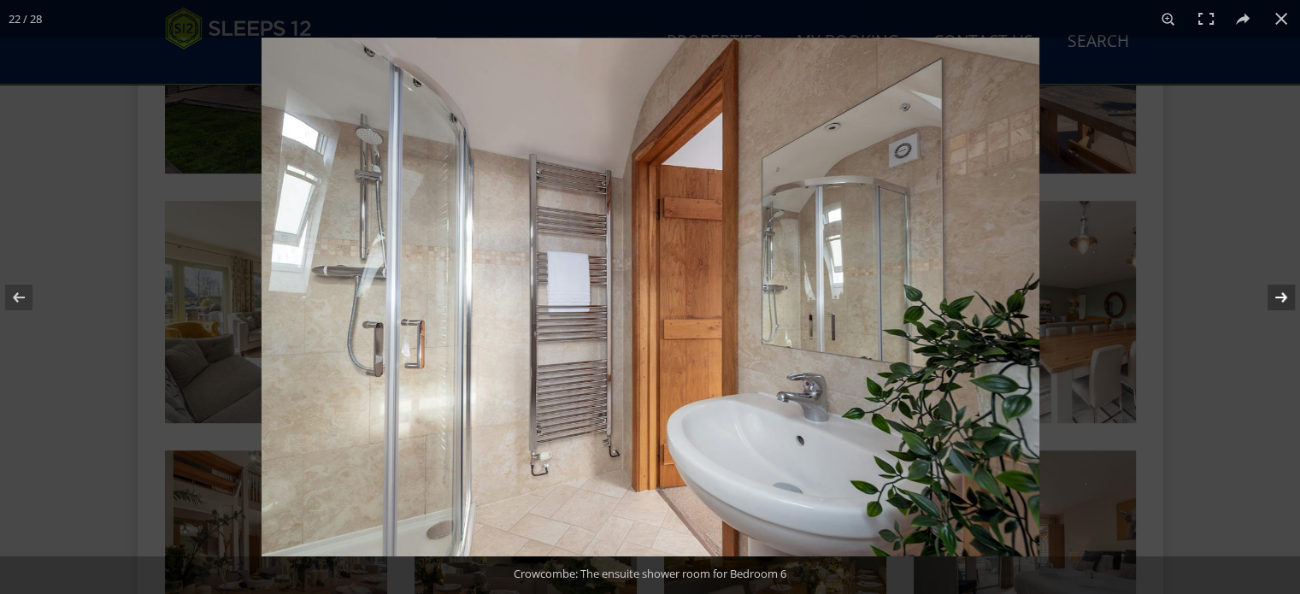
click at [1279, 300] on button at bounding box center [1270, 297] width 60 height 85
